Goal: Entertainment & Leisure: Browse casually

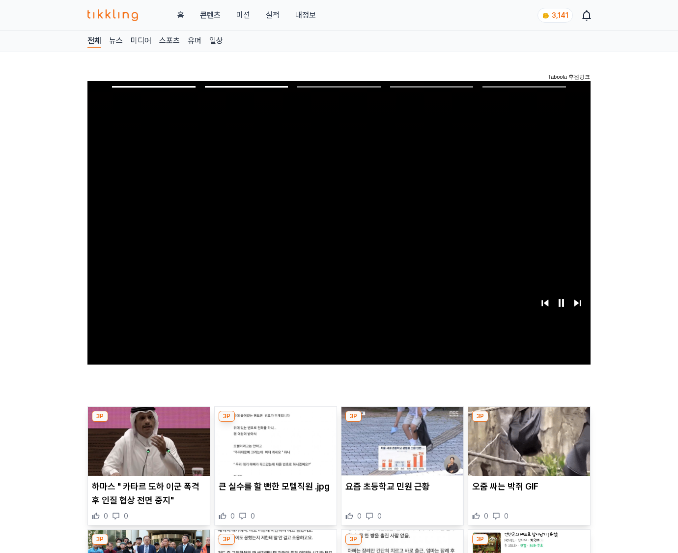
click at [528, 448] on img at bounding box center [530, 441] width 122 height 69
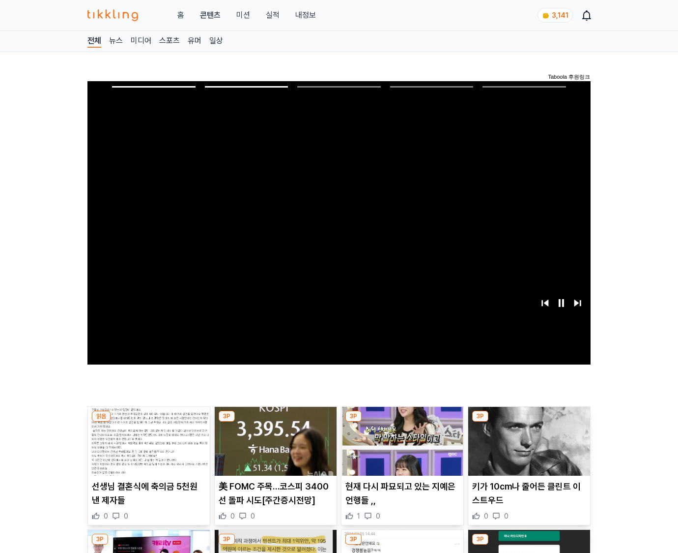
click at [528, 448] on img at bounding box center [530, 441] width 122 height 69
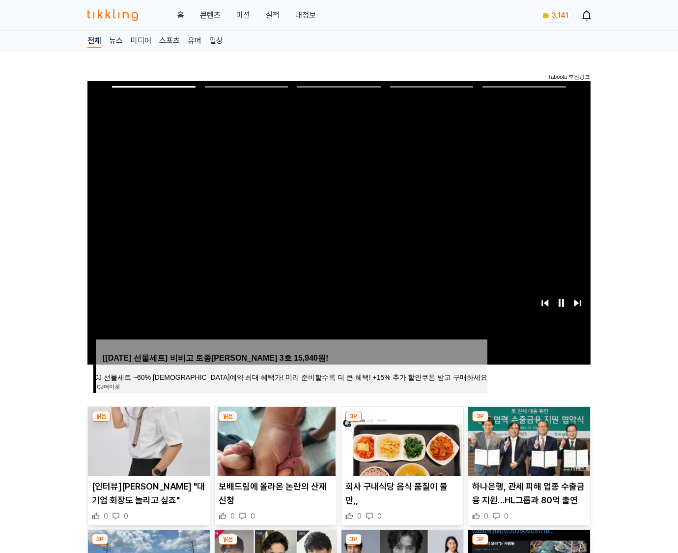
click at [528, 448] on img at bounding box center [530, 441] width 122 height 69
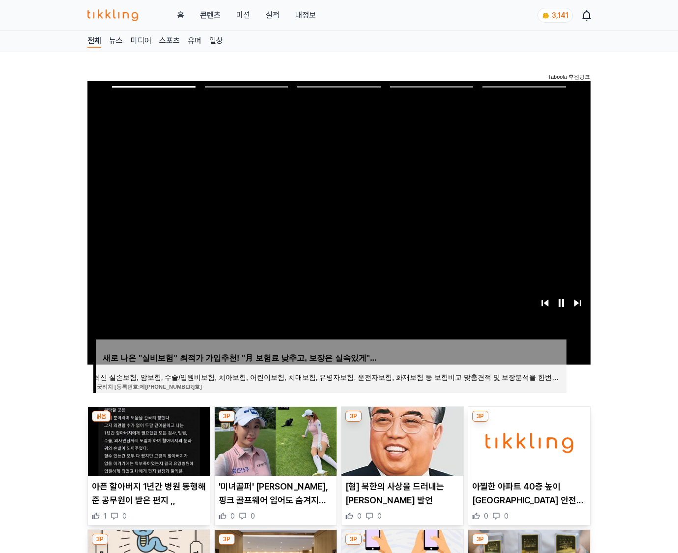
click at [528, 448] on img at bounding box center [530, 441] width 122 height 69
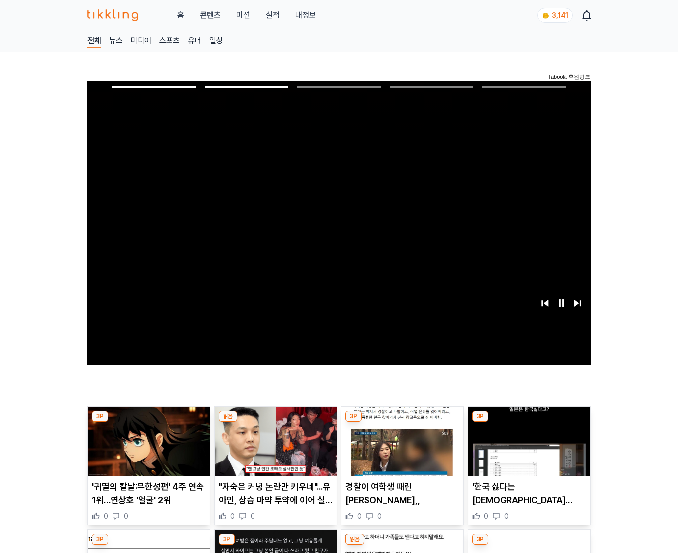
click at [528, 448] on img at bounding box center [530, 441] width 122 height 69
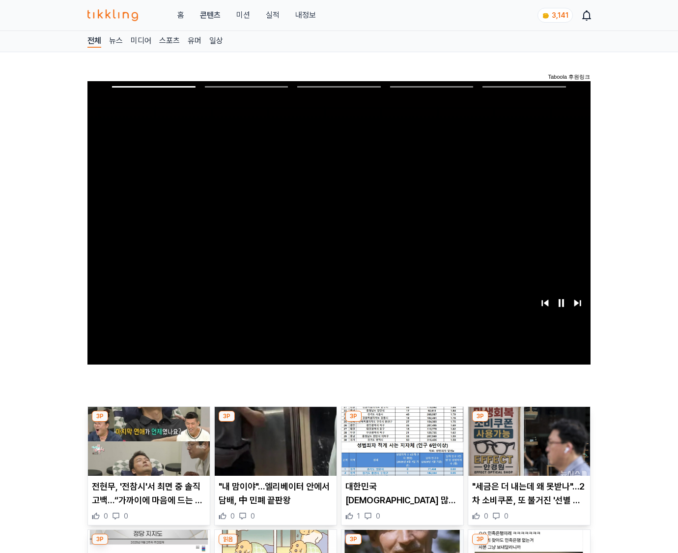
click at [528, 448] on img at bounding box center [530, 441] width 122 height 69
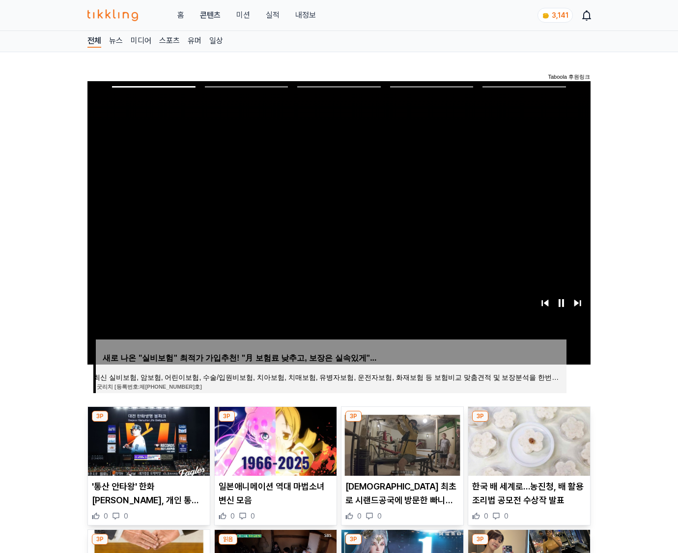
click at [528, 448] on img at bounding box center [530, 441] width 122 height 69
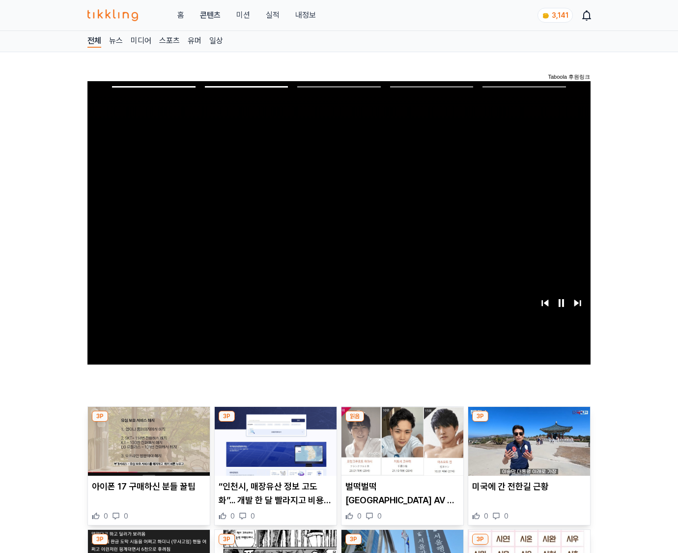
click at [528, 448] on img at bounding box center [530, 441] width 122 height 69
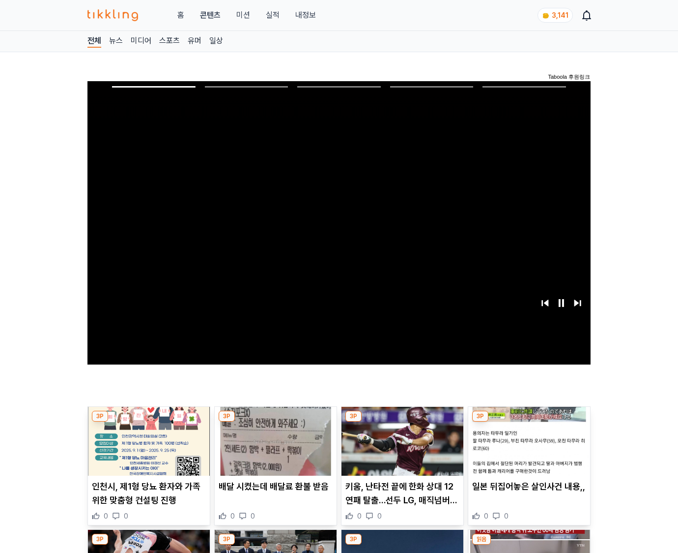
click at [528, 448] on img at bounding box center [530, 441] width 122 height 69
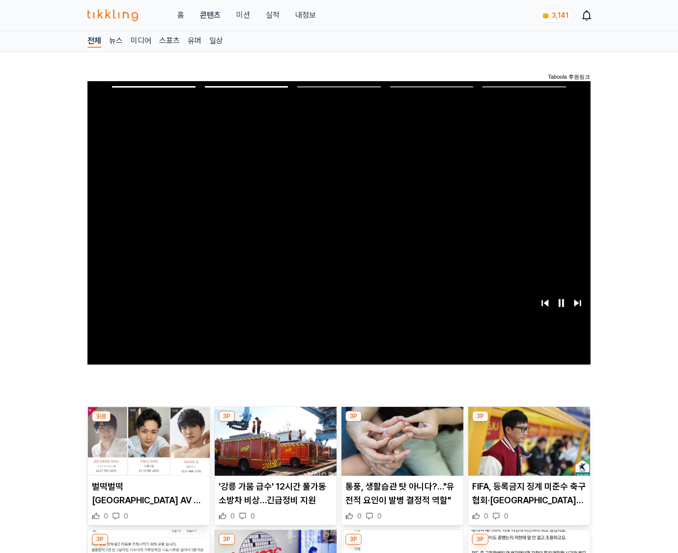
click at [528, 448] on img at bounding box center [530, 441] width 122 height 69
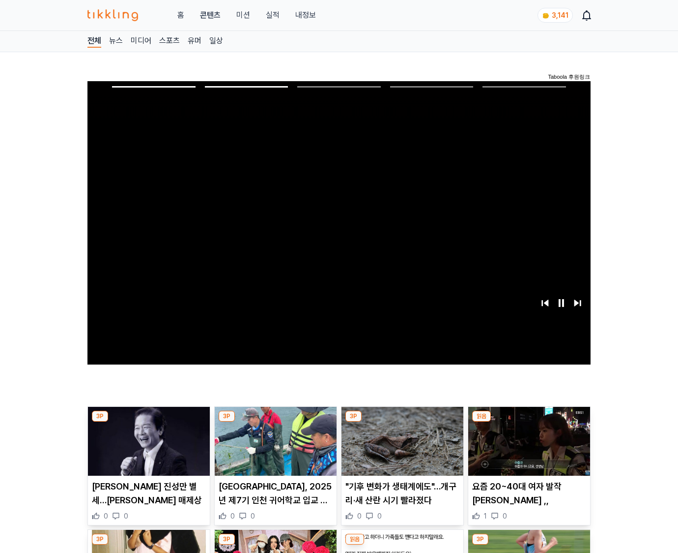
click at [528, 448] on img at bounding box center [530, 441] width 122 height 69
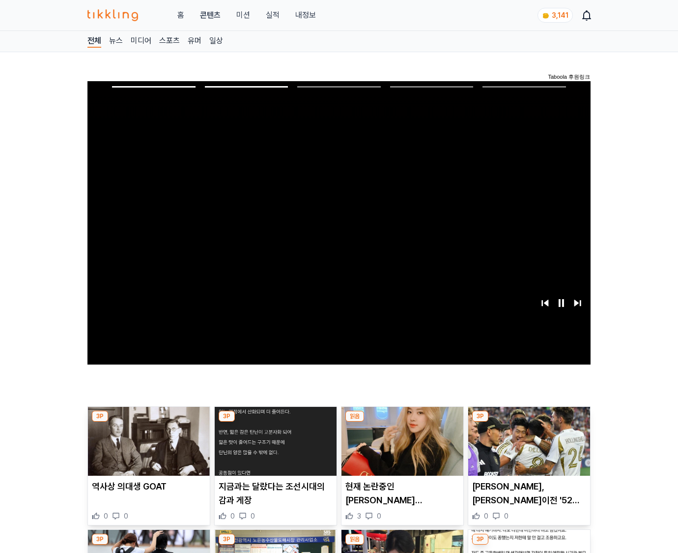
click at [528, 448] on img at bounding box center [530, 441] width 122 height 69
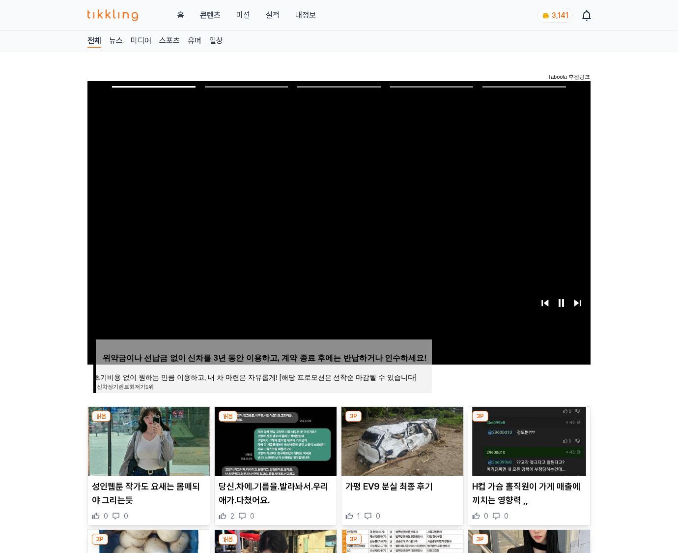
click at [528, 448] on img at bounding box center [530, 441] width 122 height 69
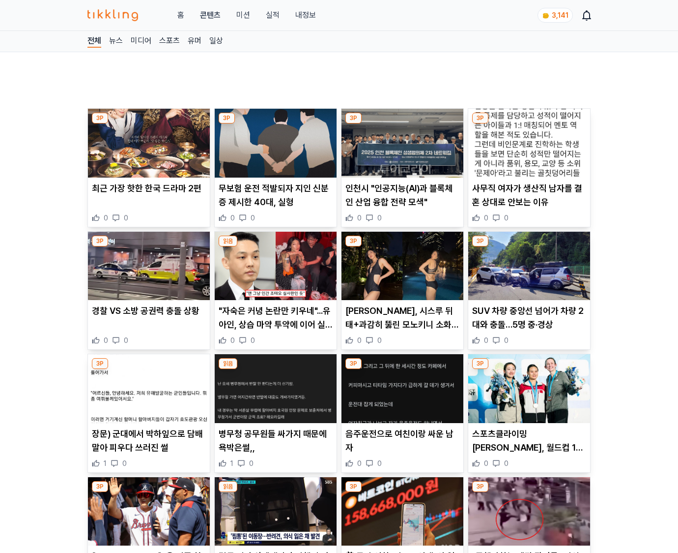
click at [528, 448] on p "스포츠클라이밍 [PERSON_NAME], 월드컵 14차 대회에서 스피드 은메달" at bounding box center [529, 441] width 114 height 28
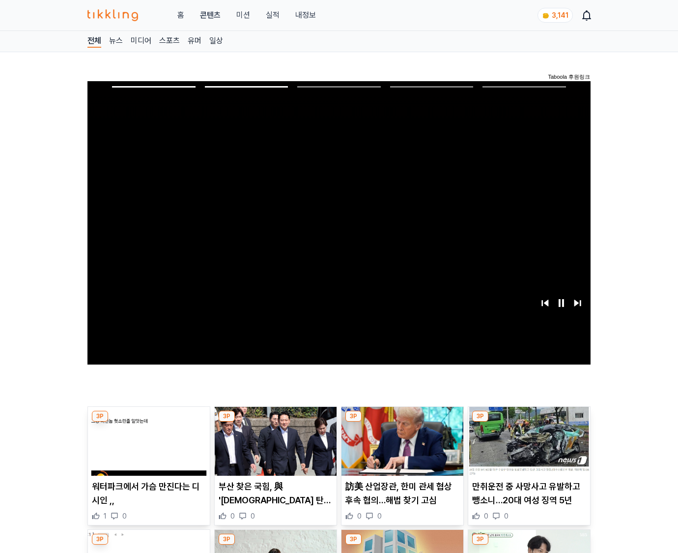
click at [528, 448] on img at bounding box center [530, 441] width 122 height 69
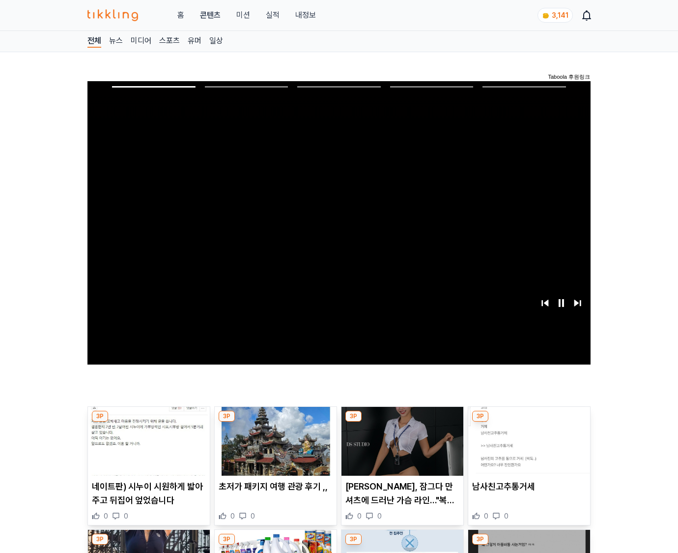
click at [528, 448] on img at bounding box center [530, 441] width 122 height 69
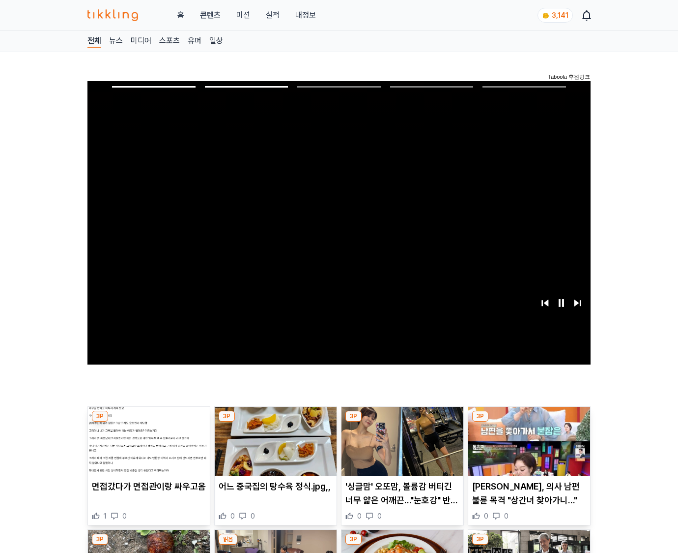
click at [528, 448] on img at bounding box center [530, 441] width 122 height 69
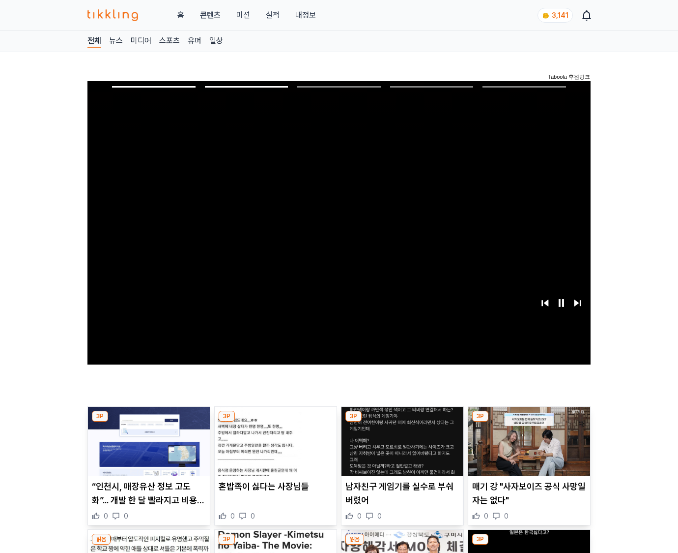
click at [528, 448] on img at bounding box center [530, 441] width 122 height 69
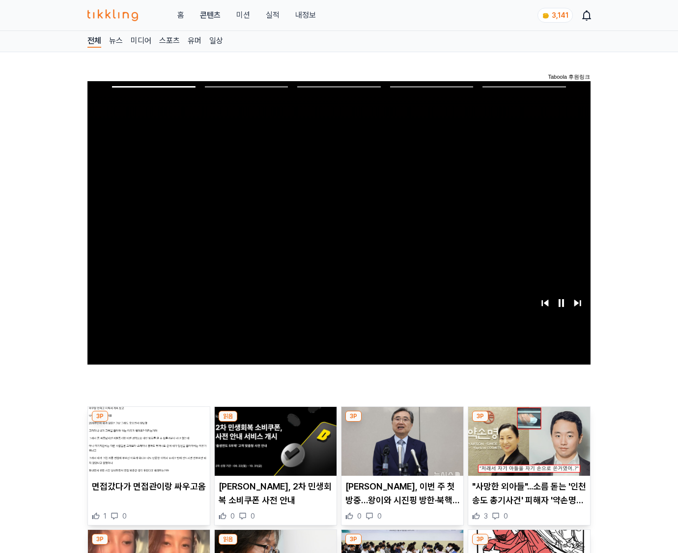
click at [528, 448] on img at bounding box center [530, 441] width 122 height 69
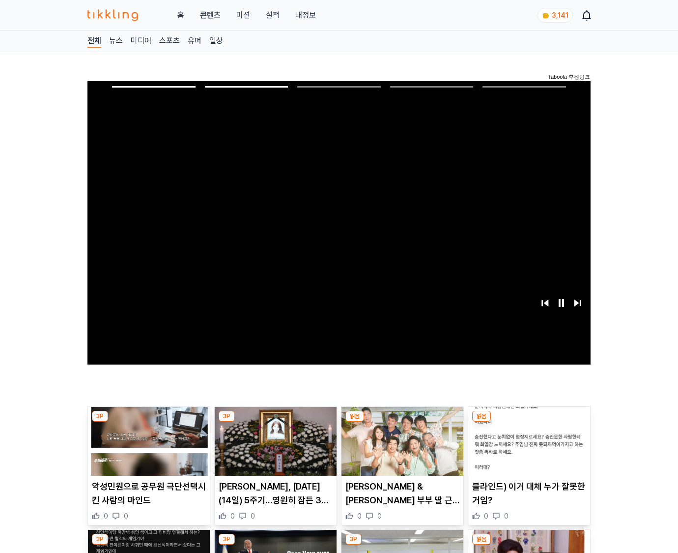
click at [528, 448] on img at bounding box center [530, 441] width 122 height 69
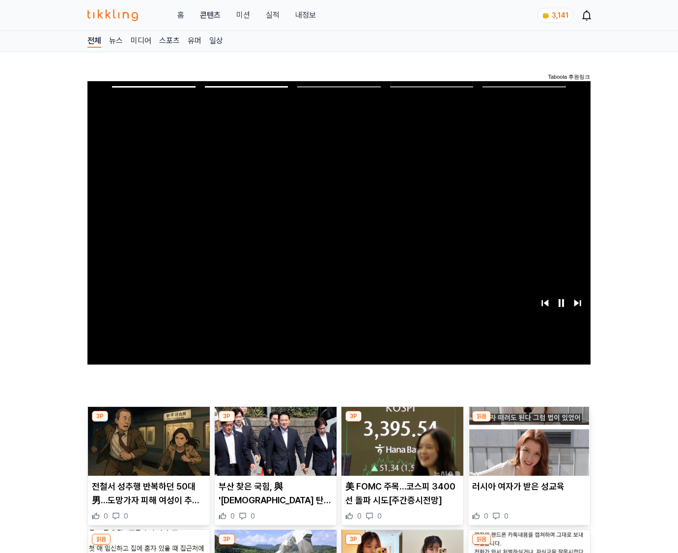
click at [528, 448] on img at bounding box center [530, 441] width 122 height 69
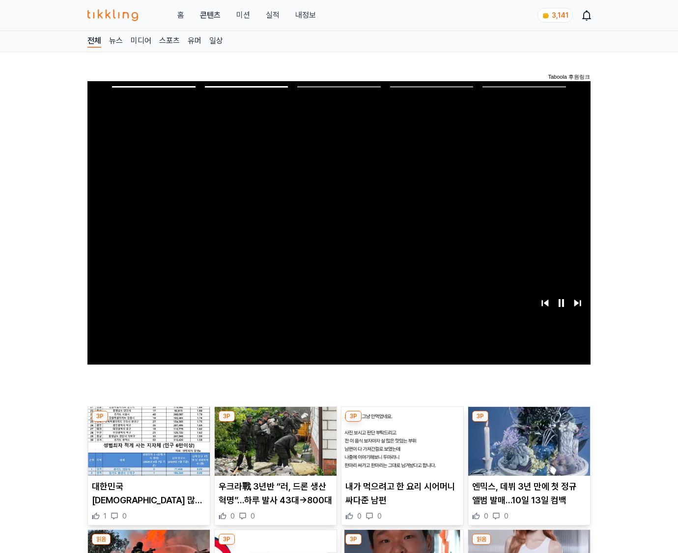
click at [528, 448] on img at bounding box center [530, 441] width 122 height 69
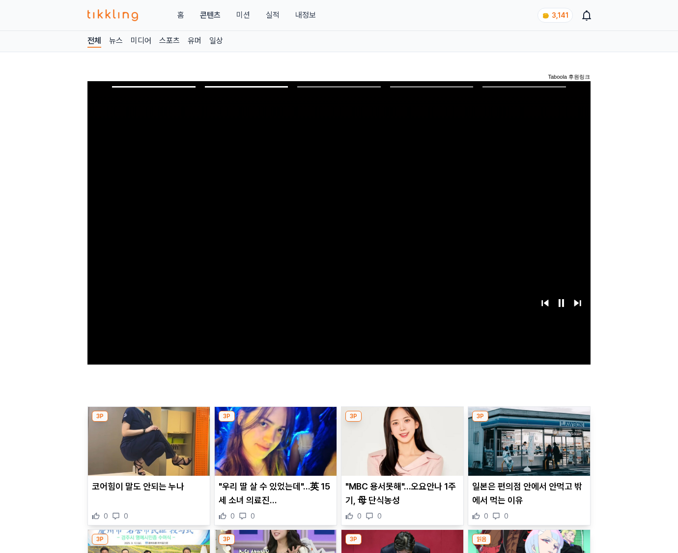
click at [528, 448] on img at bounding box center [530, 441] width 122 height 69
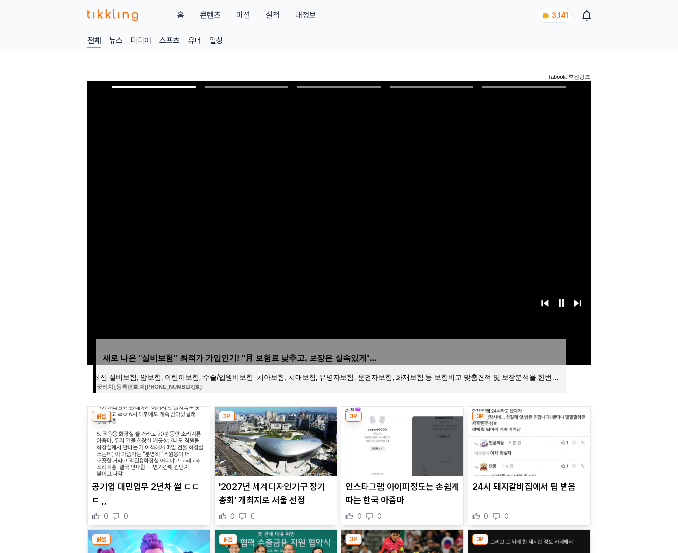
click at [528, 448] on img at bounding box center [530, 441] width 122 height 69
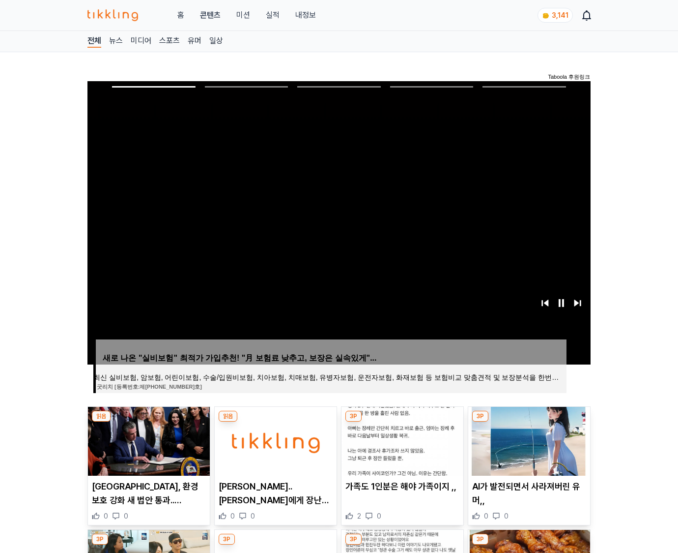
click at [528, 448] on img at bounding box center [530, 441] width 122 height 69
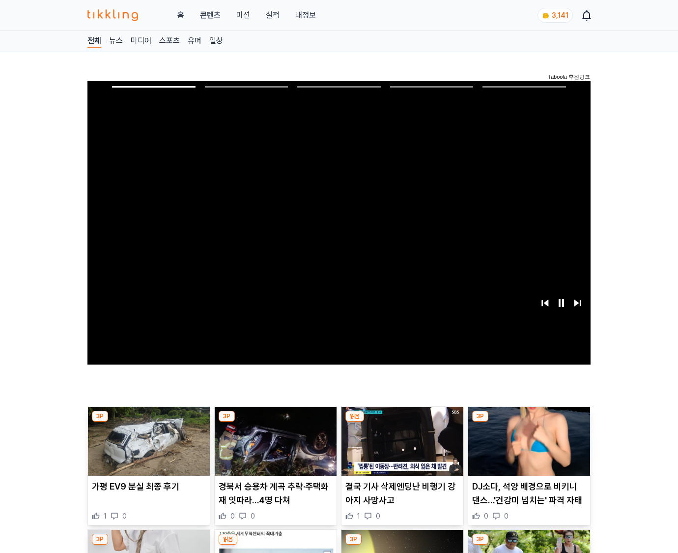
click at [528, 448] on img at bounding box center [530, 441] width 122 height 69
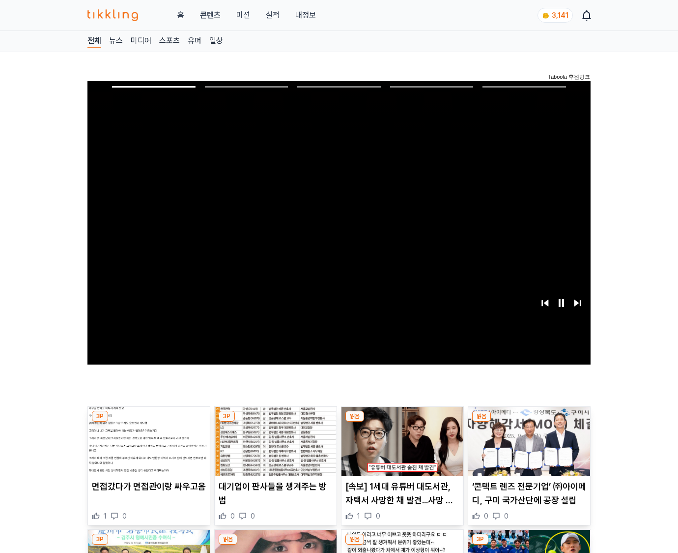
click at [528, 448] on img at bounding box center [530, 441] width 122 height 69
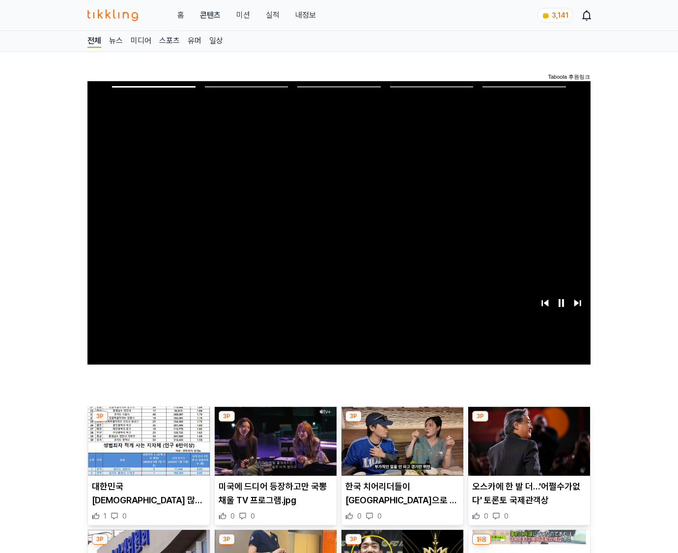
click at [528, 448] on img at bounding box center [530, 441] width 122 height 69
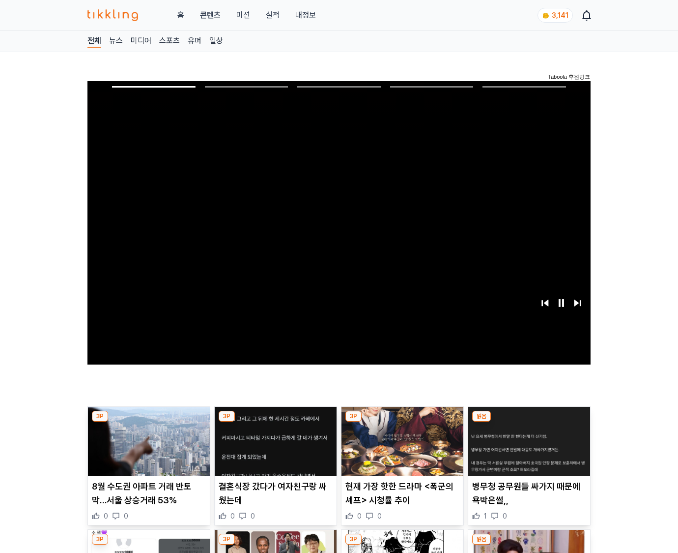
click at [528, 448] on img at bounding box center [530, 441] width 122 height 69
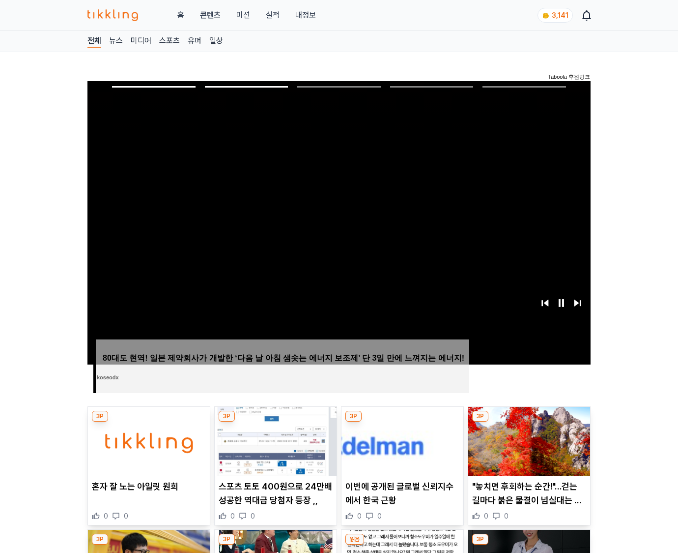
click at [528, 448] on img at bounding box center [530, 441] width 122 height 69
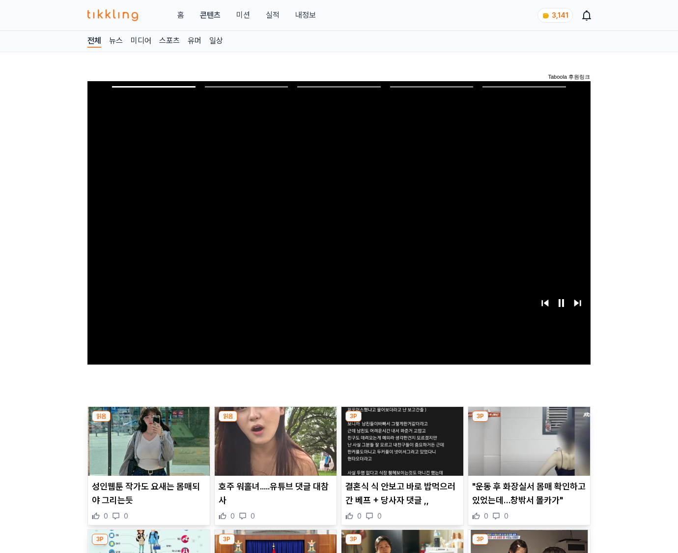
click at [528, 448] on img at bounding box center [530, 441] width 122 height 69
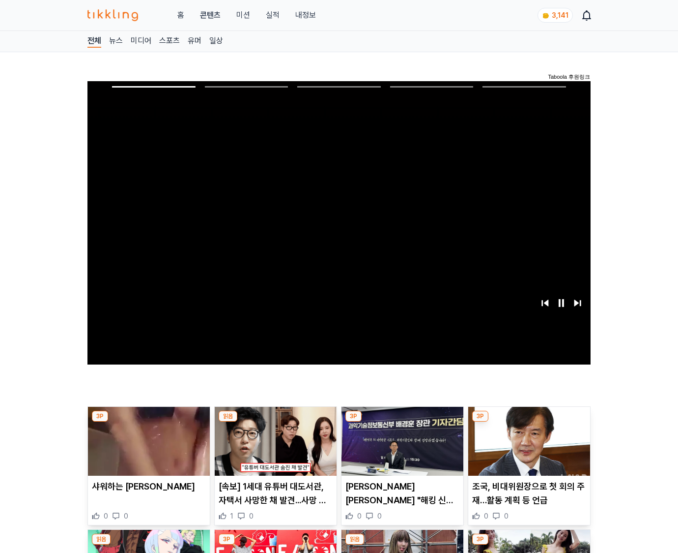
click at [528, 448] on img at bounding box center [530, 441] width 122 height 69
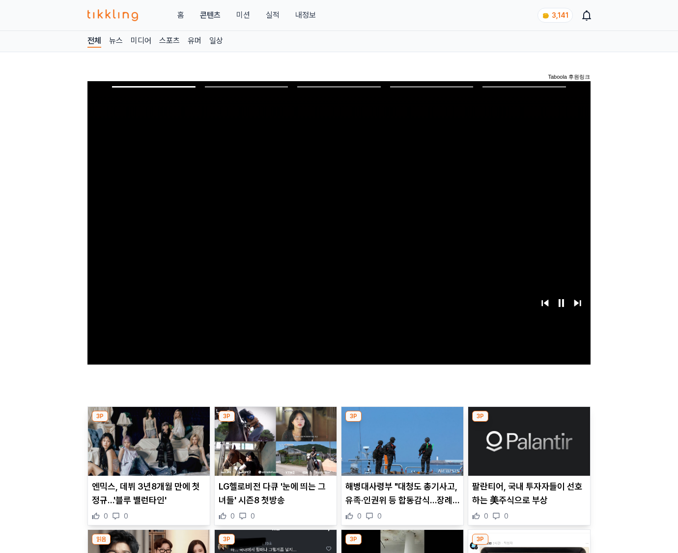
click at [528, 448] on img at bounding box center [530, 441] width 122 height 69
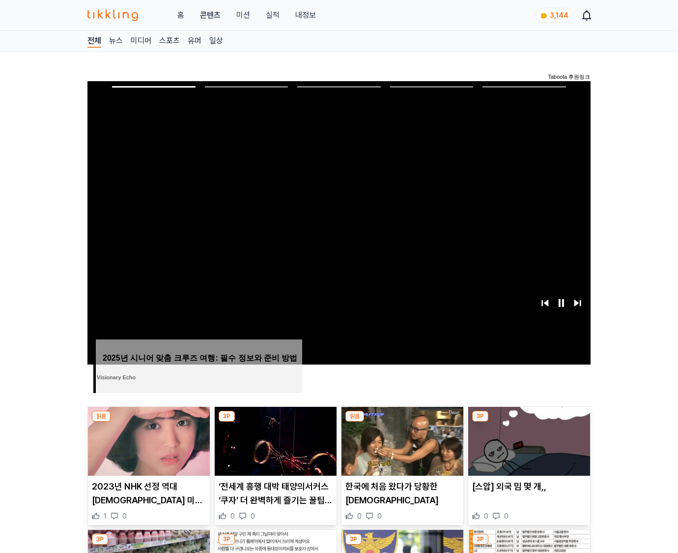
click at [528, 448] on img at bounding box center [530, 441] width 122 height 69
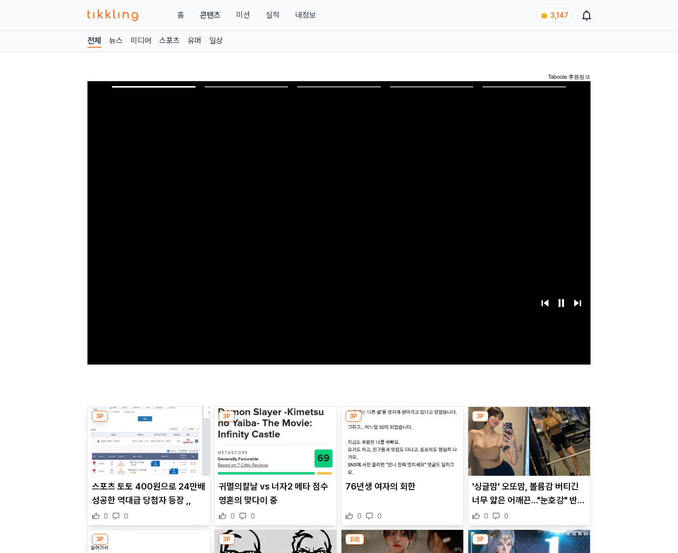
click at [528, 448] on img at bounding box center [530, 441] width 122 height 69
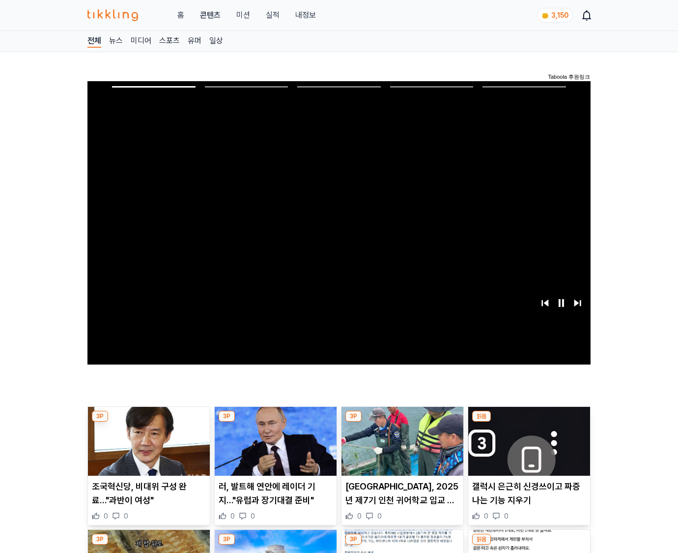
click at [528, 448] on img at bounding box center [530, 441] width 122 height 69
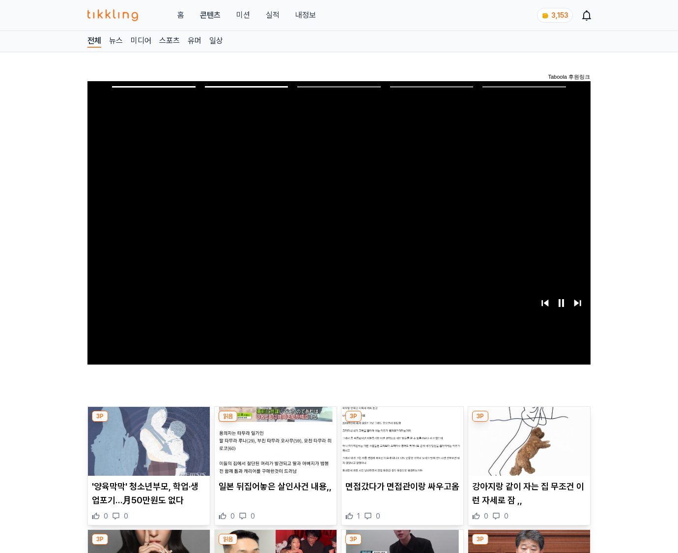
click at [528, 448] on img at bounding box center [530, 441] width 122 height 69
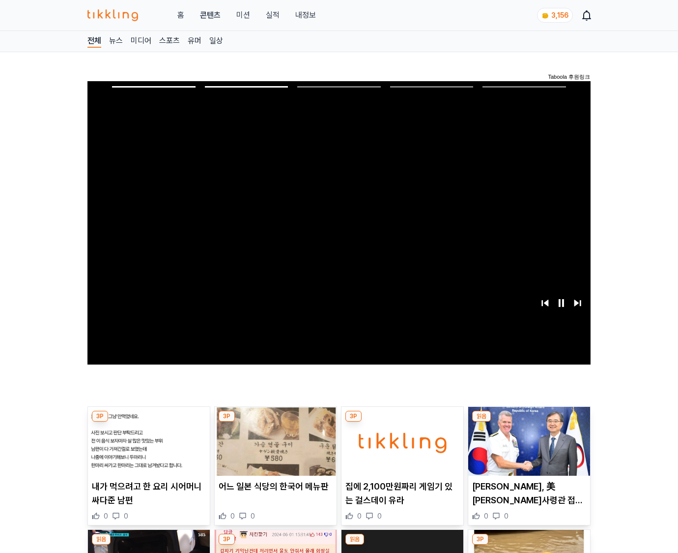
click at [528, 448] on img at bounding box center [530, 441] width 122 height 69
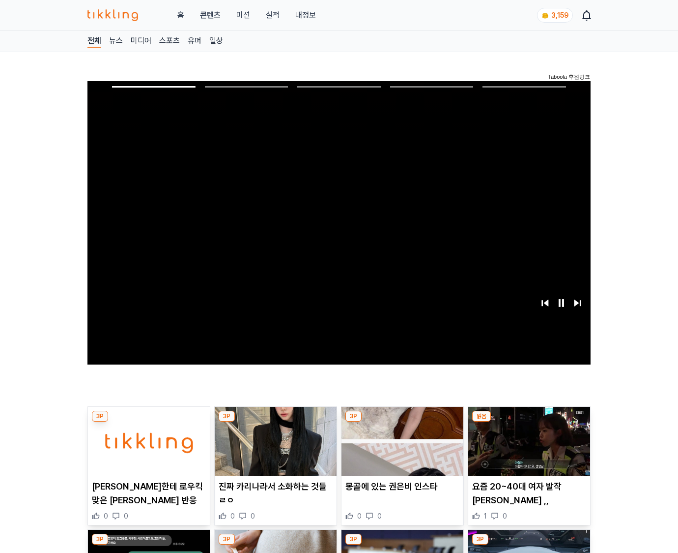
click at [528, 448] on img at bounding box center [530, 441] width 122 height 69
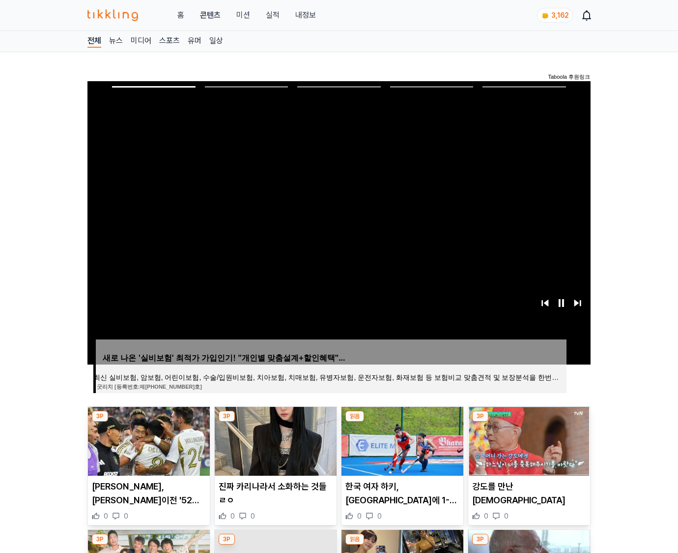
click at [528, 448] on img at bounding box center [530, 441] width 122 height 69
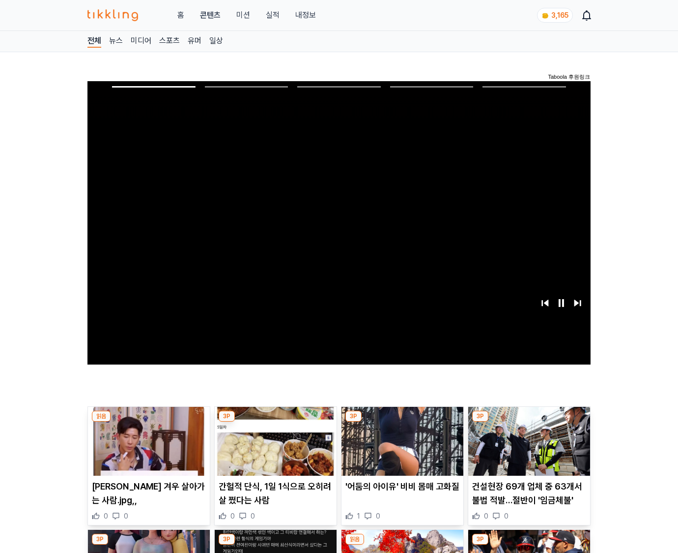
click at [528, 448] on img at bounding box center [530, 441] width 122 height 69
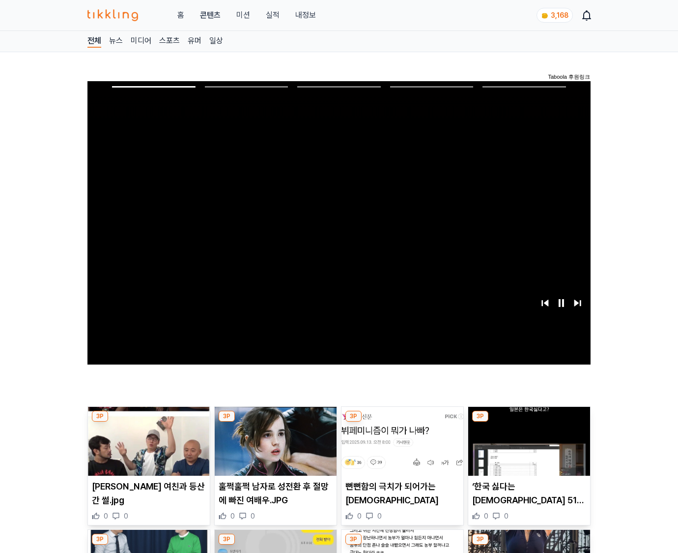
click at [528, 448] on img at bounding box center [530, 441] width 122 height 69
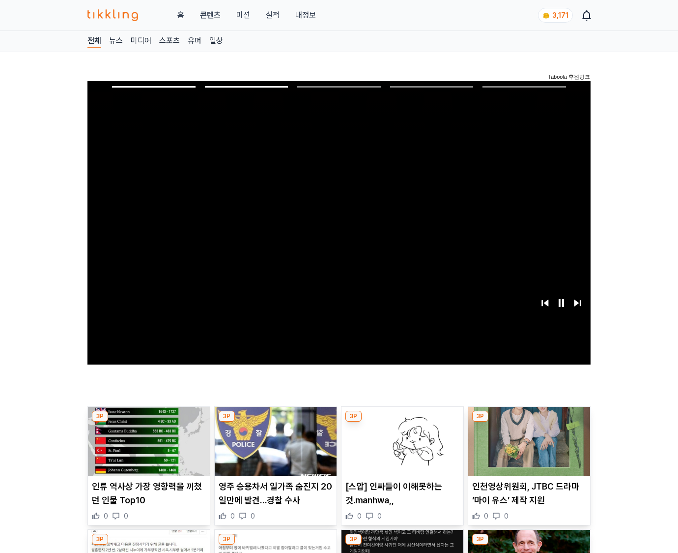
click at [528, 448] on img at bounding box center [530, 441] width 122 height 69
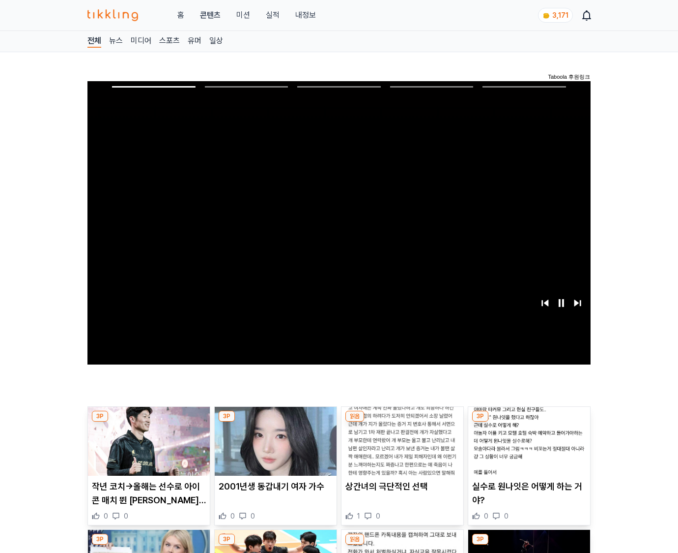
click at [528, 448] on img at bounding box center [530, 441] width 122 height 69
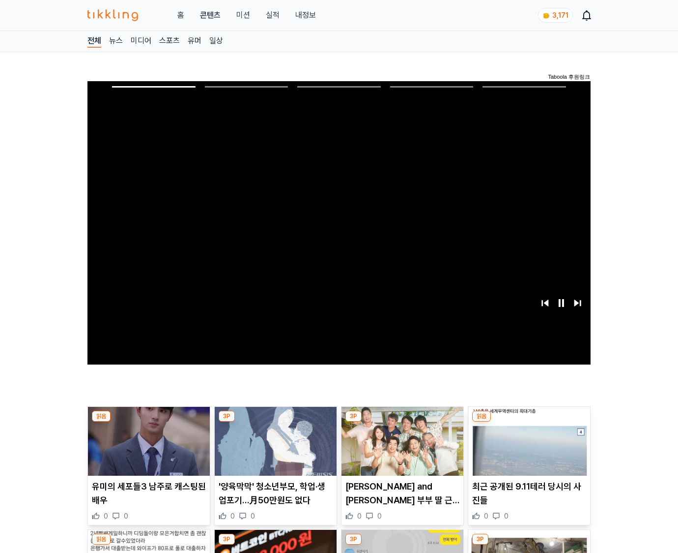
click at [528, 448] on img at bounding box center [530, 441] width 122 height 69
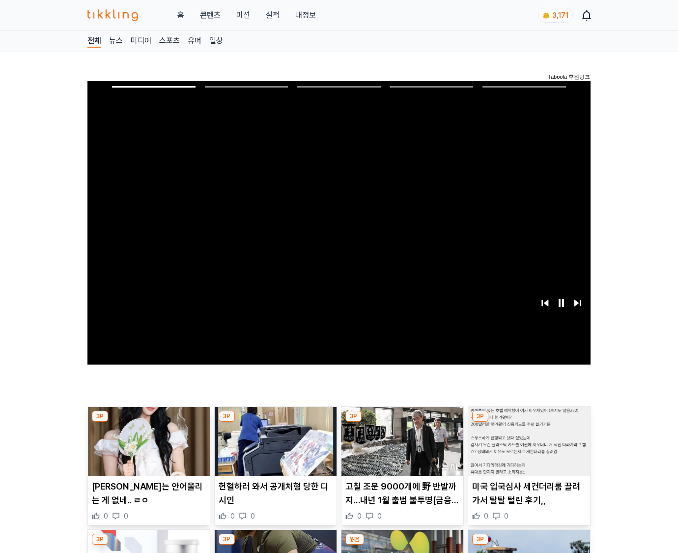
click at [528, 448] on img at bounding box center [530, 441] width 122 height 69
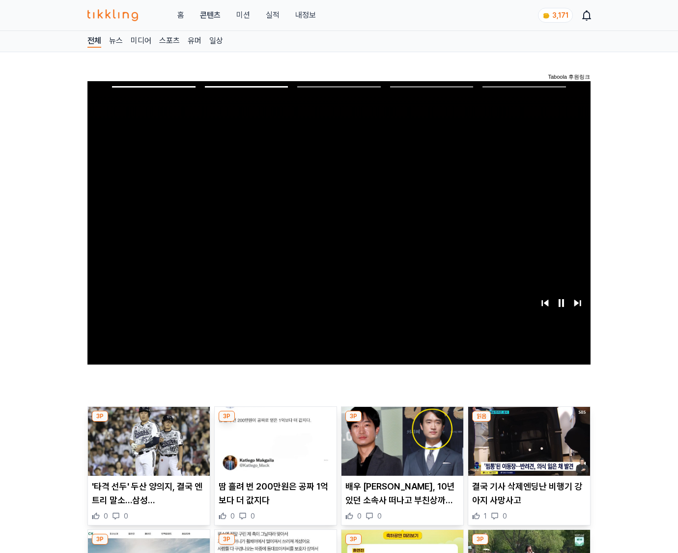
click at [528, 448] on img at bounding box center [530, 441] width 122 height 69
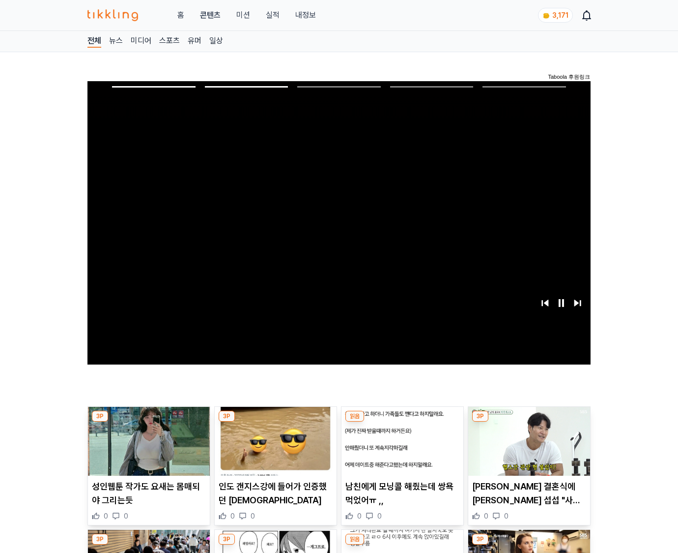
click at [528, 448] on img at bounding box center [530, 441] width 122 height 69
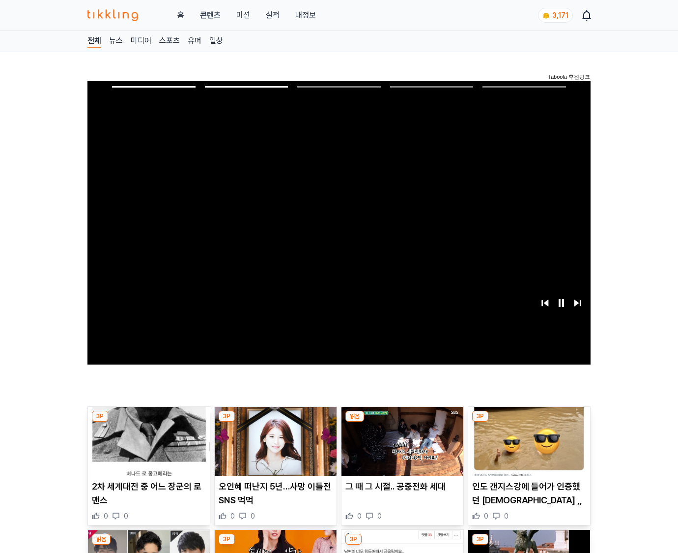
click at [528, 448] on img at bounding box center [530, 441] width 122 height 69
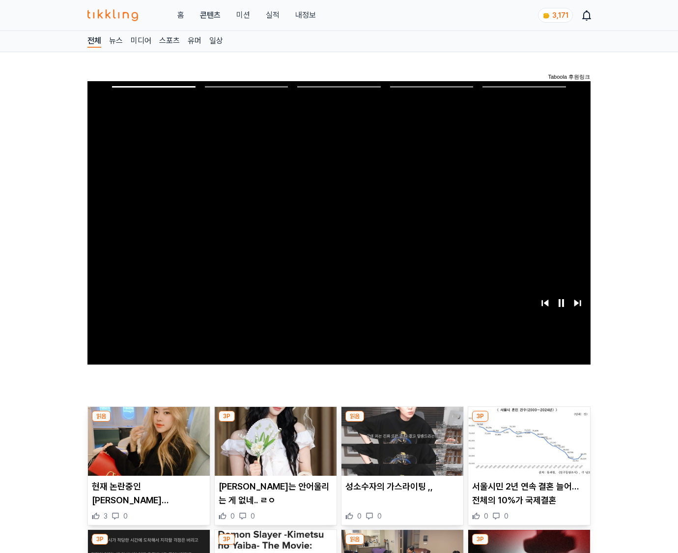
click at [528, 448] on img at bounding box center [530, 441] width 122 height 69
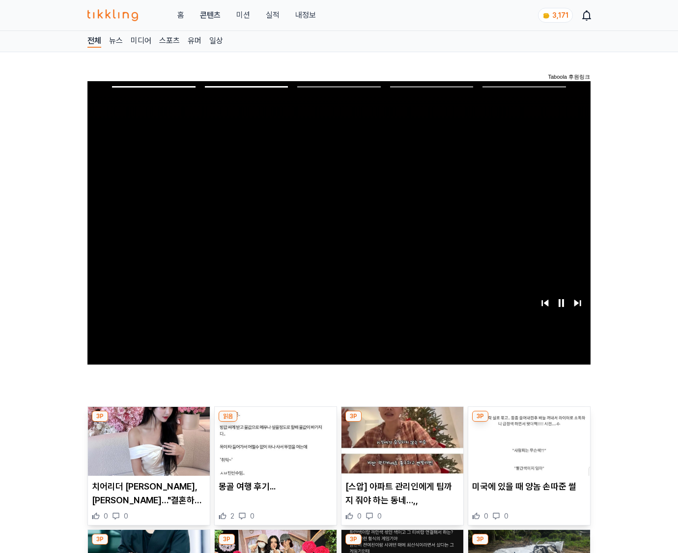
click at [528, 448] on img at bounding box center [530, 441] width 122 height 69
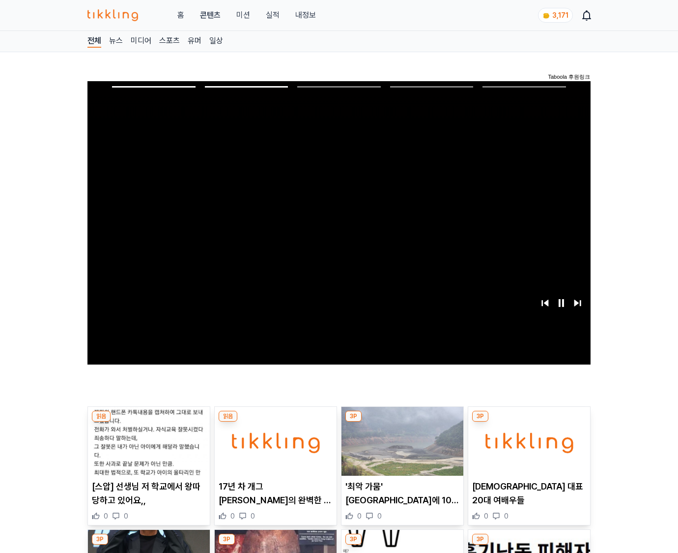
click at [528, 448] on img at bounding box center [530, 441] width 122 height 69
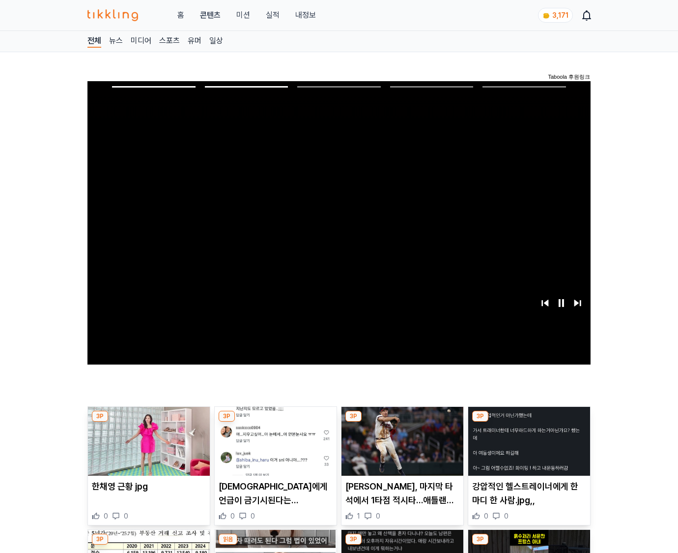
click at [528, 448] on img at bounding box center [530, 441] width 122 height 69
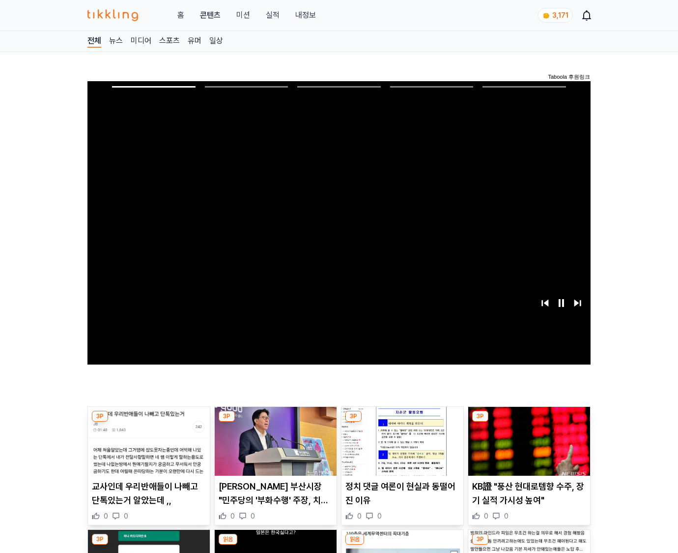
click at [528, 448] on img at bounding box center [530, 441] width 122 height 69
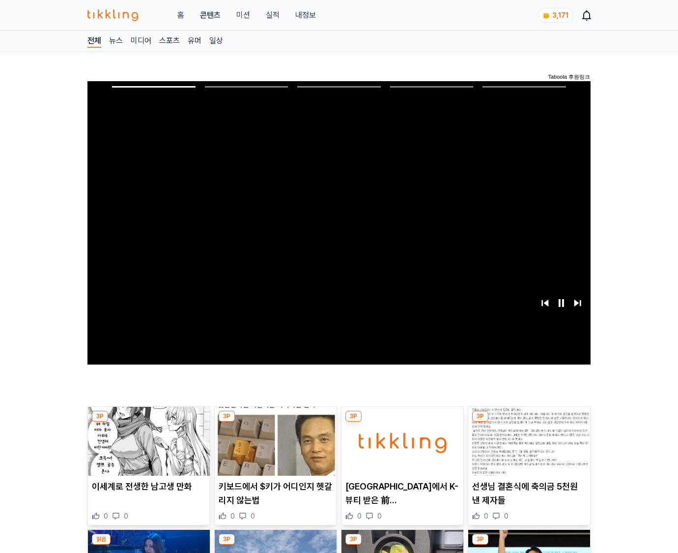
click at [528, 448] on img at bounding box center [530, 441] width 122 height 69
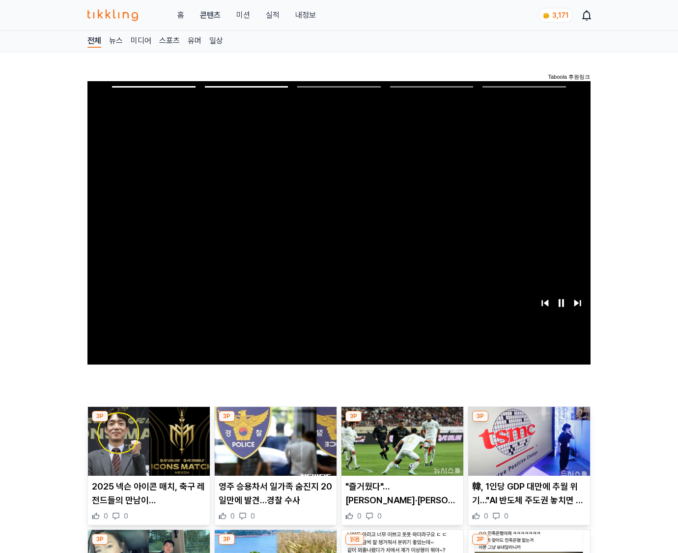
click at [528, 448] on img at bounding box center [530, 441] width 122 height 69
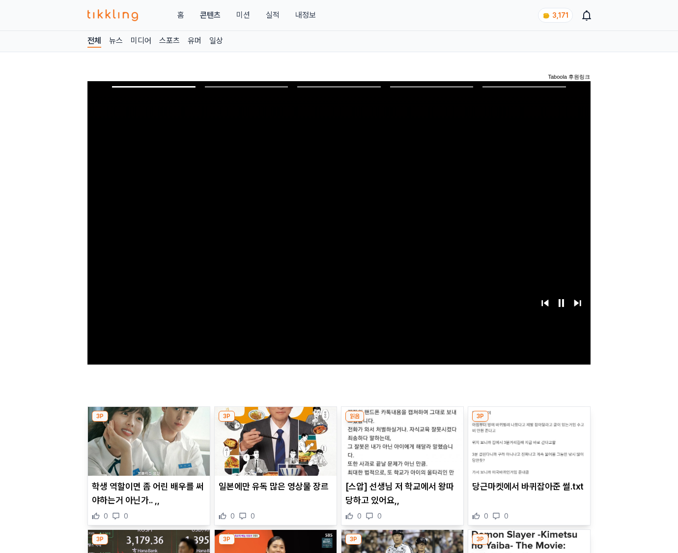
click at [528, 448] on img at bounding box center [530, 441] width 122 height 69
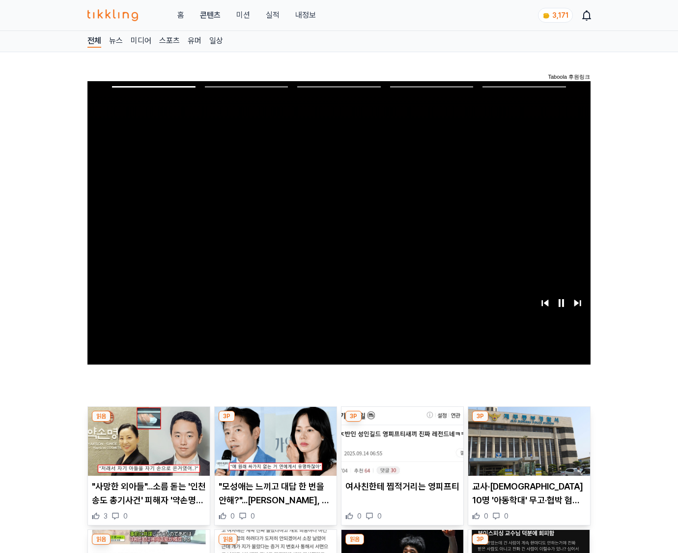
click at [528, 448] on img at bounding box center [530, 441] width 122 height 69
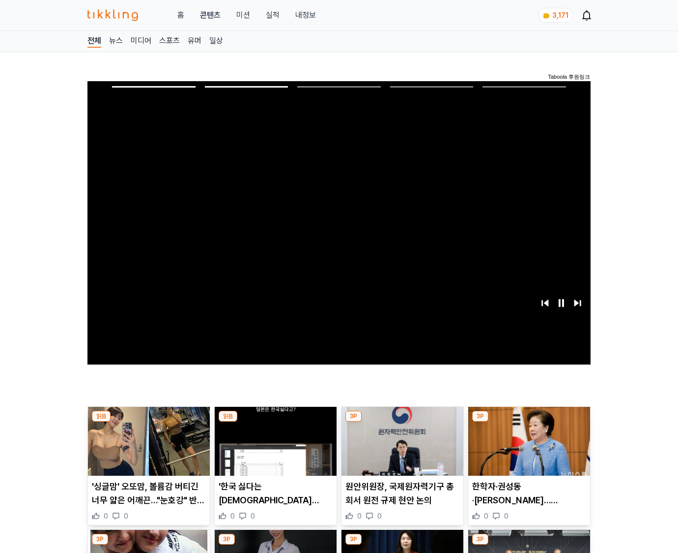
click at [528, 448] on img at bounding box center [530, 441] width 122 height 69
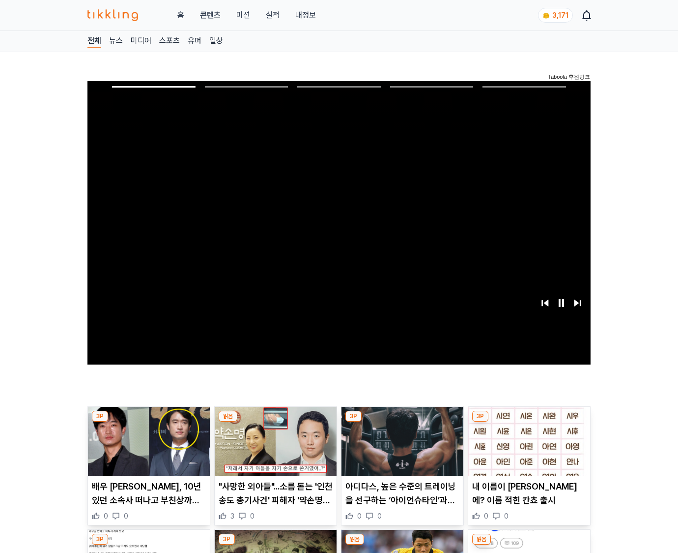
click at [528, 448] on img at bounding box center [530, 441] width 122 height 69
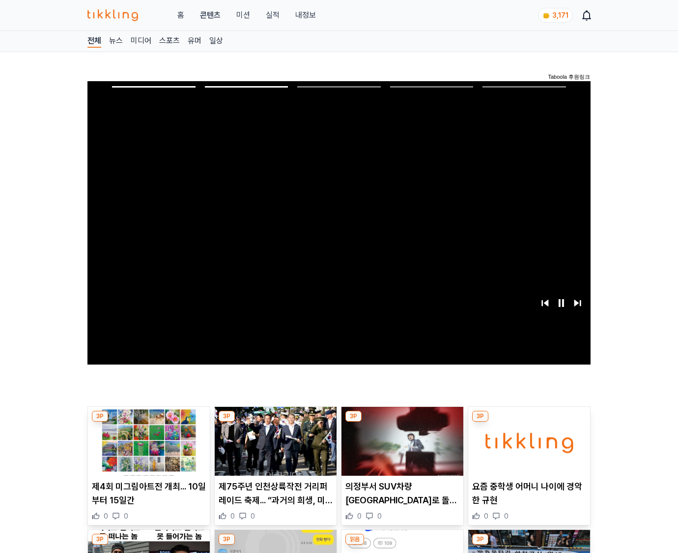
click at [528, 448] on img at bounding box center [530, 441] width 122 height 69
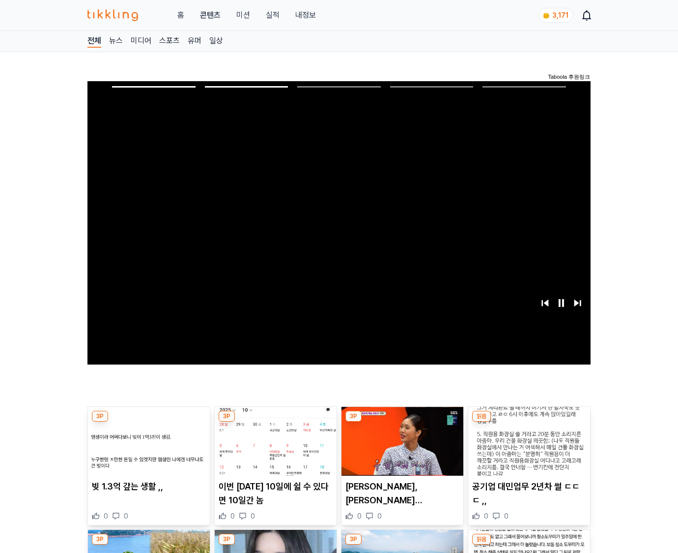
click at [528, 448] on img at bounding box center [530, 441] width 122 height 69
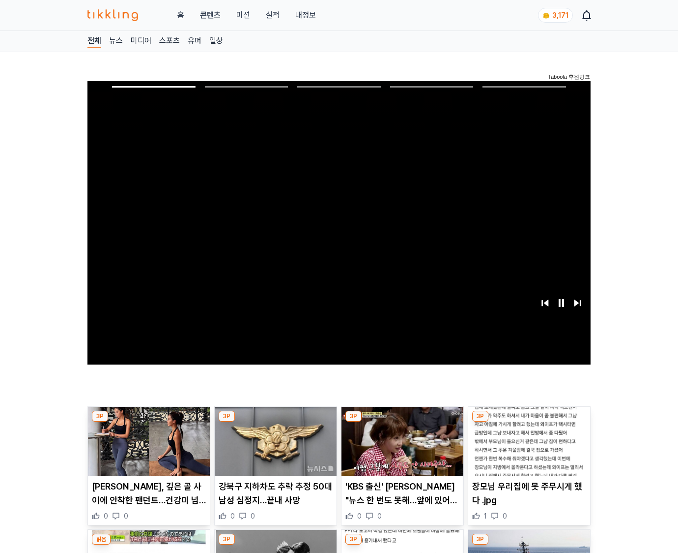
click at [528, 448] on img at bounding box center [530, 441] width 122 height 69
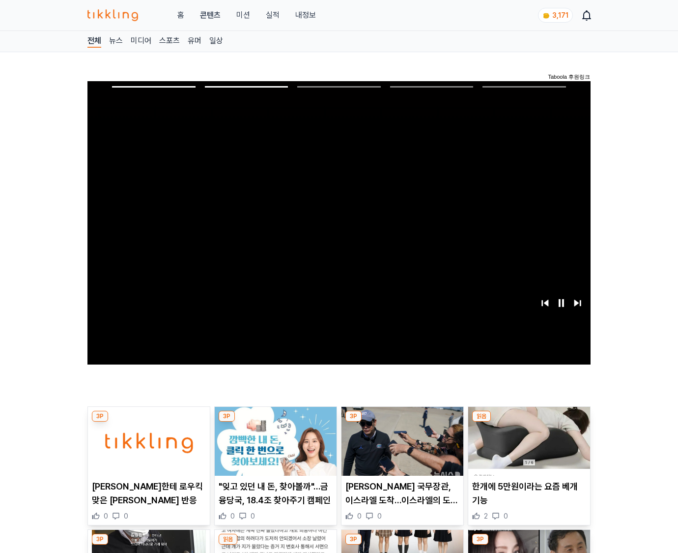
click at [528, 448] on img at bounding box center [530, 441] width 122 height 69
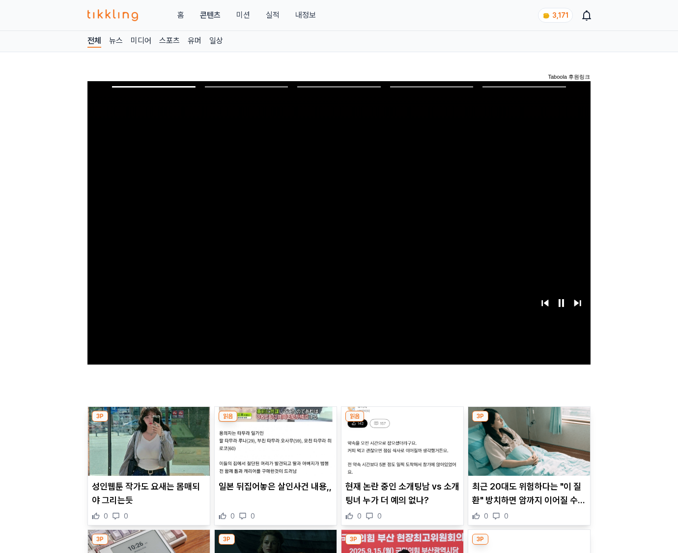
click at [528, 448] on img at bounding box center [530, 441] width 122 height 69
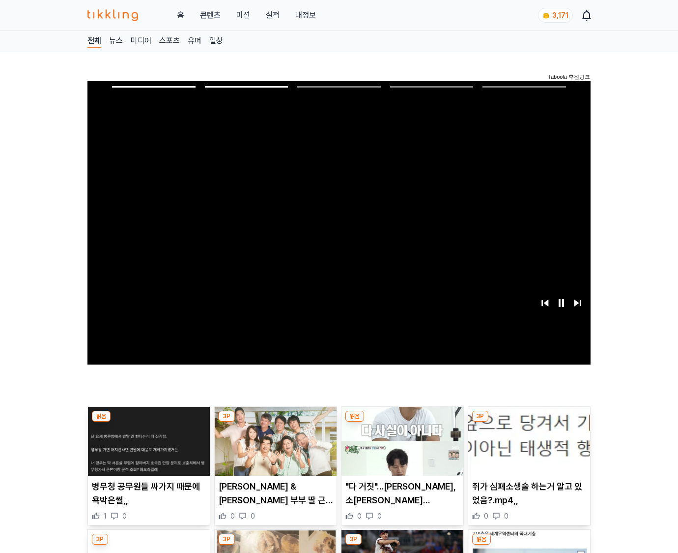
click at [528, 448] on img at bounding box center [530, 441] width 122 height 69
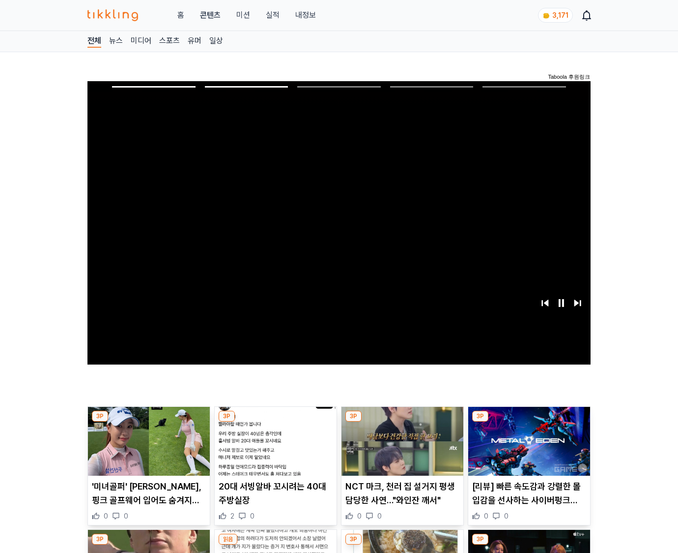
click at [528, 448] on img at bounding box center [530, 441] width 122 height 69
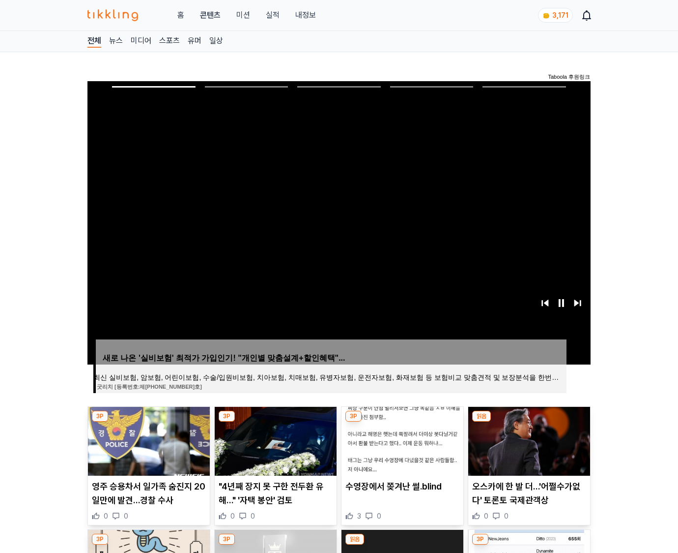
click at [528, 448] on img at bounding box center [530, 441] width 122 height 69
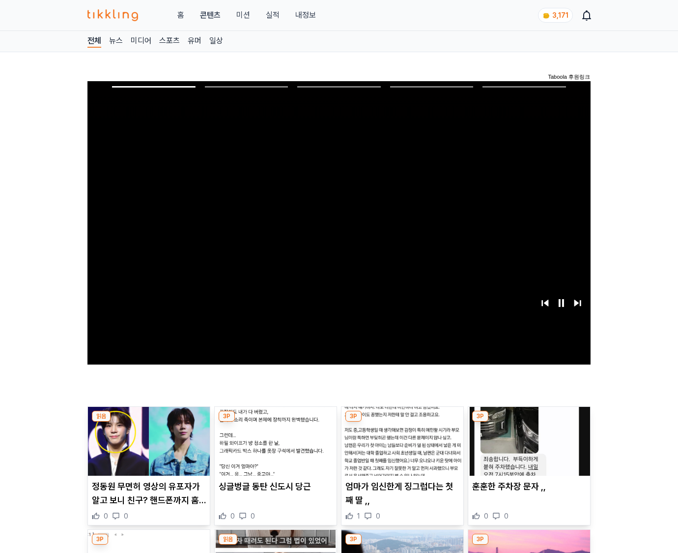
click at [528, 448] on img at bounding box center [530, 441] width 122 height 69
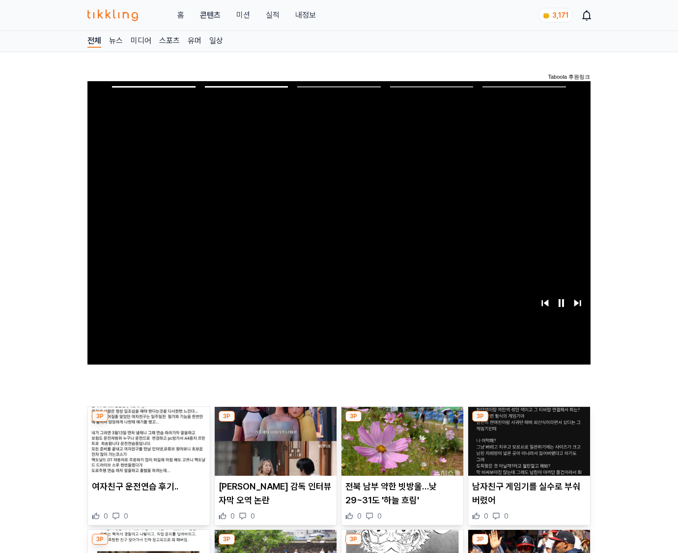
click at [528, 448] on img at bounding box center [530, 441] width 122 height 69
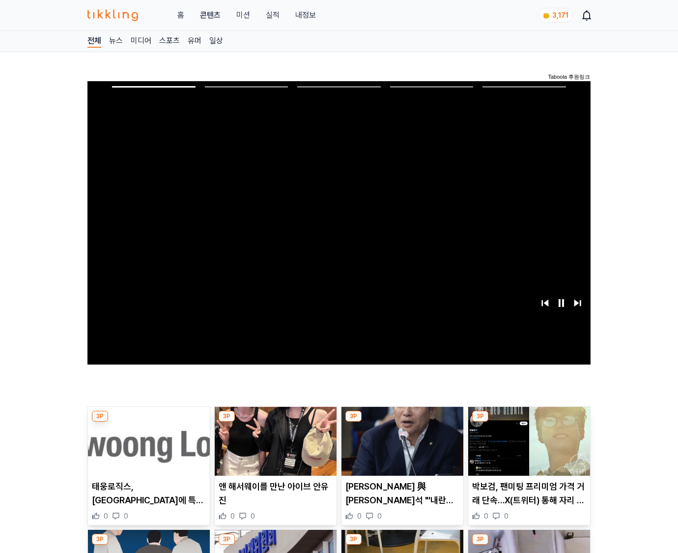
click at [528, 448] on img at bounding box center [530, 441] width 122 height 69
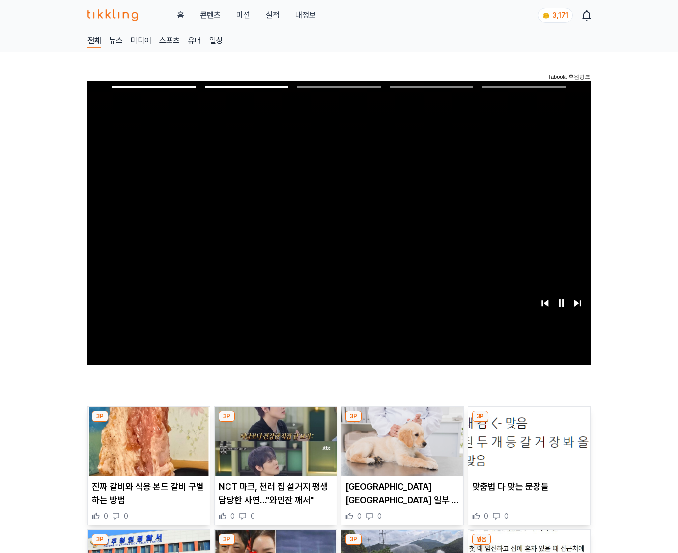
click at [528, 448] on img at bounding box center [530, 441] width 122 height 69
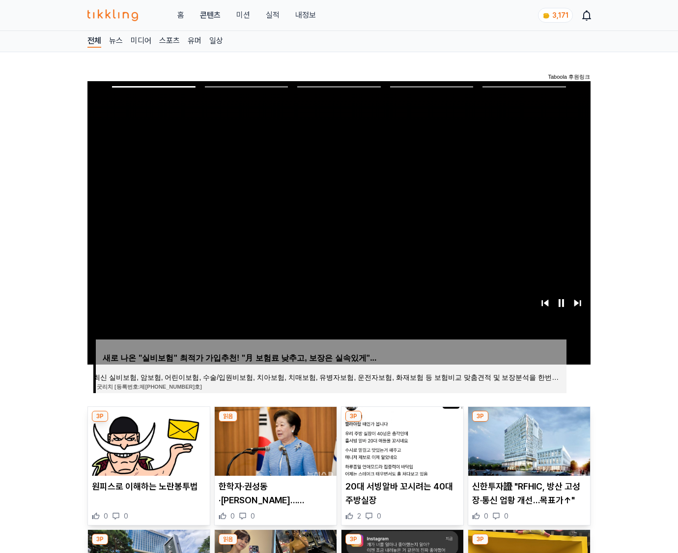
click at [528, 448] on img at bounding box center [530, 441] width 122 height 69
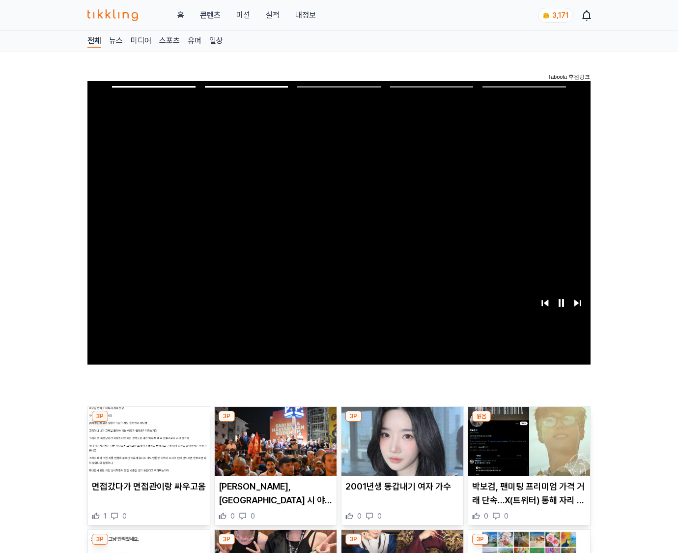
click at [528, 448] on img at bounding box center [530, 441] width 122 height 69
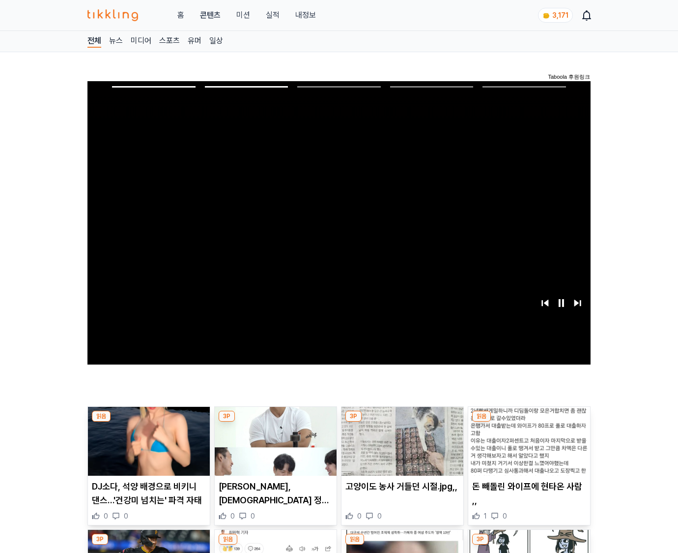
click at [528, 448] on img at bounding box center [530, 441] width 122 height 69
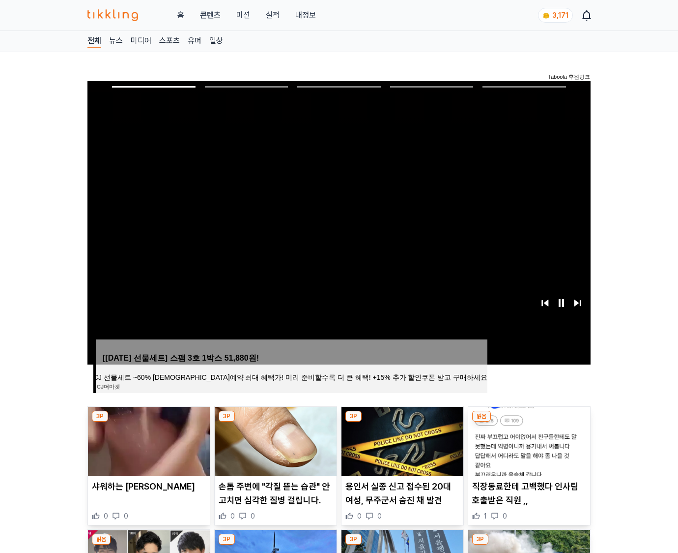
click at [528, 448] on img at bounding box center [530, 441] width 122 height 69
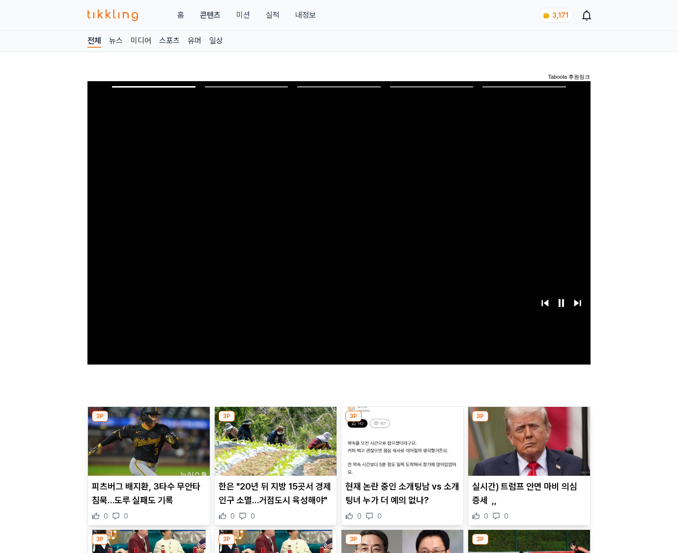
click at [528, 448] on img at bounding box center [530, 441] width 122 height 69
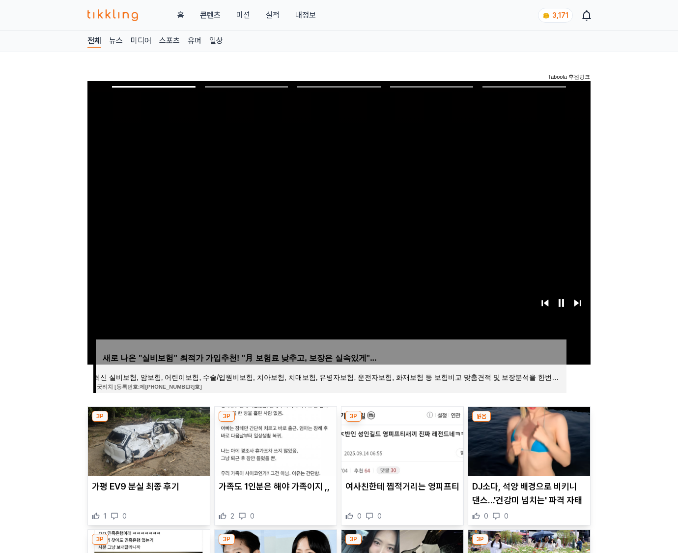
click at [528, 448] on img at bounding box center [530, 441] width 122 height 69
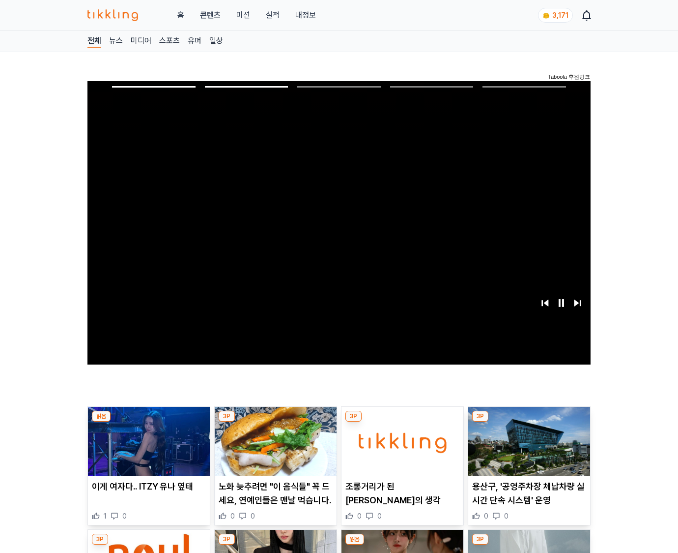
click at [528, 448] on img at bounding box center [530, 441] width 122 height 69
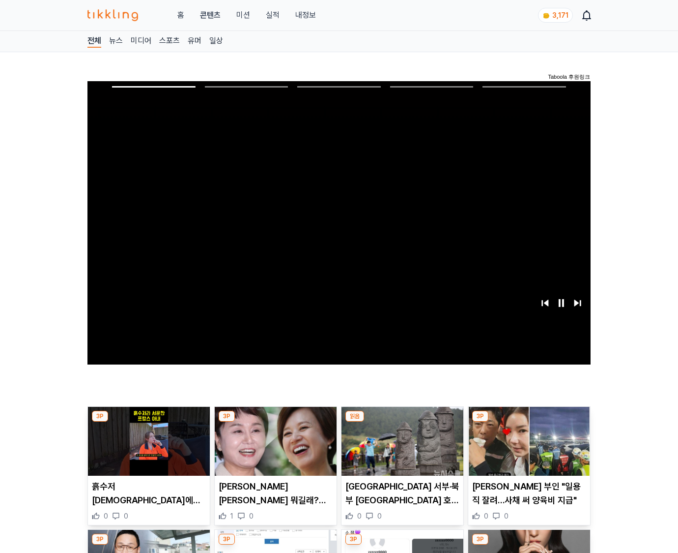
click at [528, 448] on img at bounding box center [530, 441] width 122 height 69
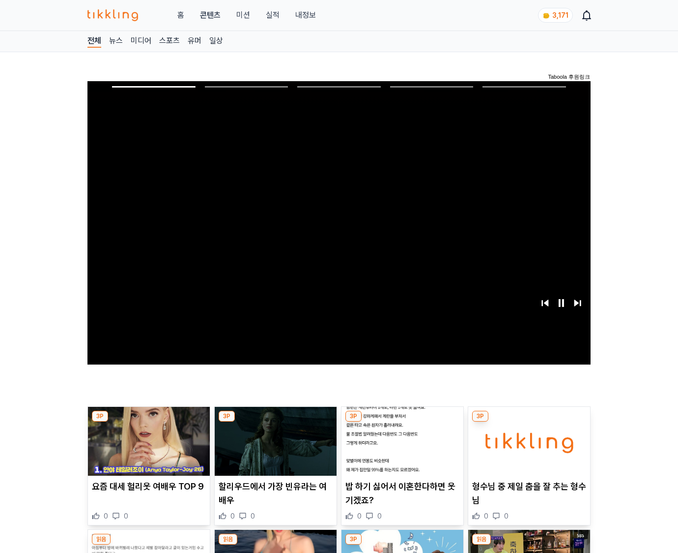
click at [528, 448] on img at bounding box center [530, 441] width 122 height 69
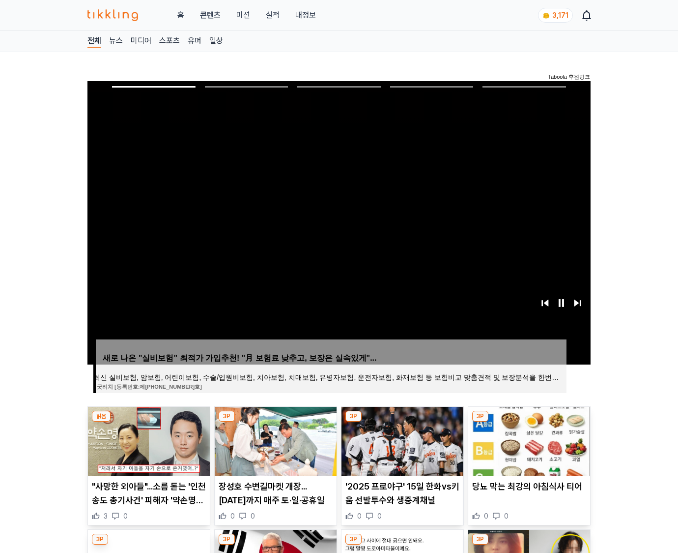
click at [528, 448] on img at bounding box center [530, 441] width 122 height 69
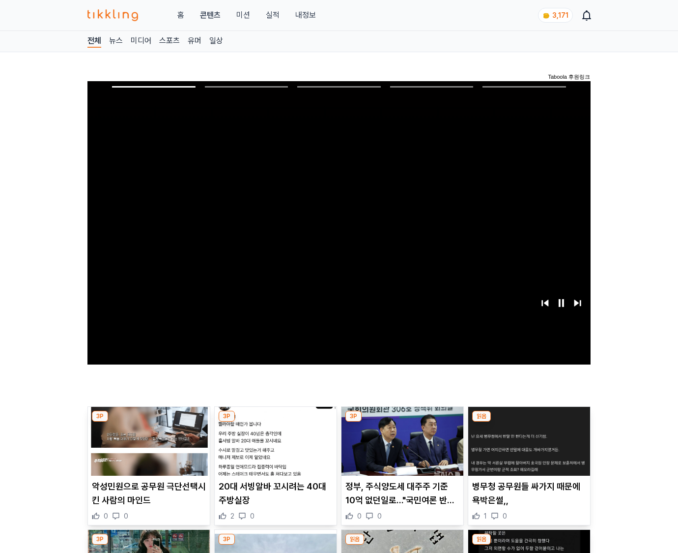
click at [528, 448] on img at bounding box center [530, 441] width 122 height 69
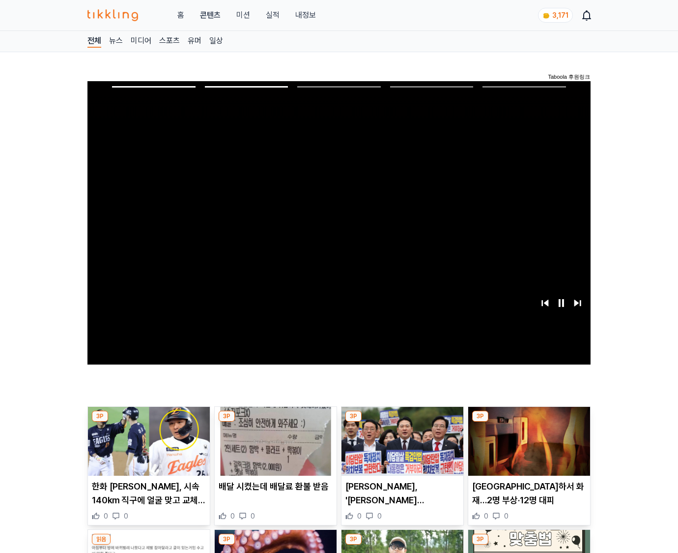
click at [528, 448] on img at bounding box center [530, 441] width 122 height 69
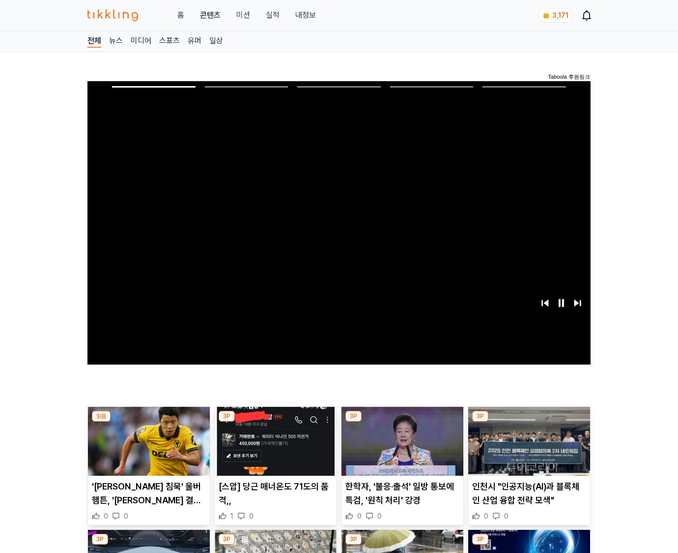
click at [528, 448] on img at bounding box center [530, 441] width 122 height 69
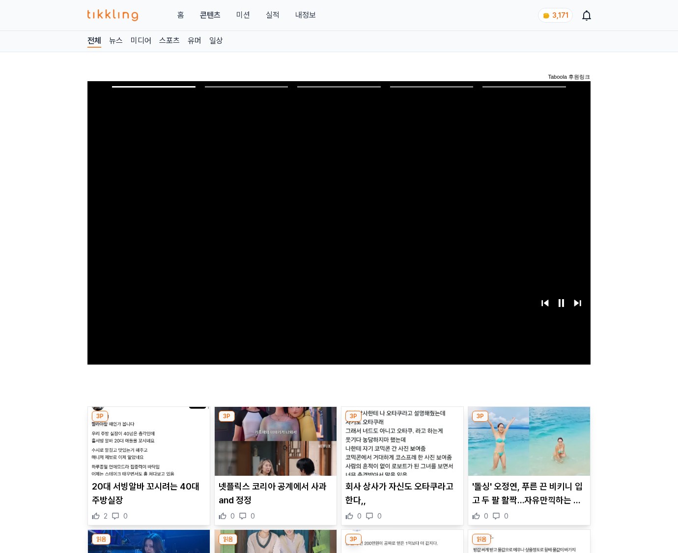
click at [528, 448] on img at bounding box center [530, 441] width 122 height 69
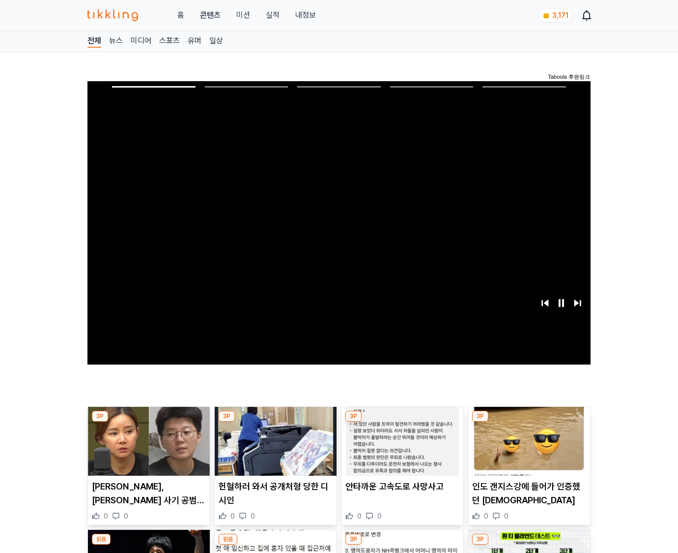
click at [528, 448] on img at bounding box center [530, 441] width 122 height 69
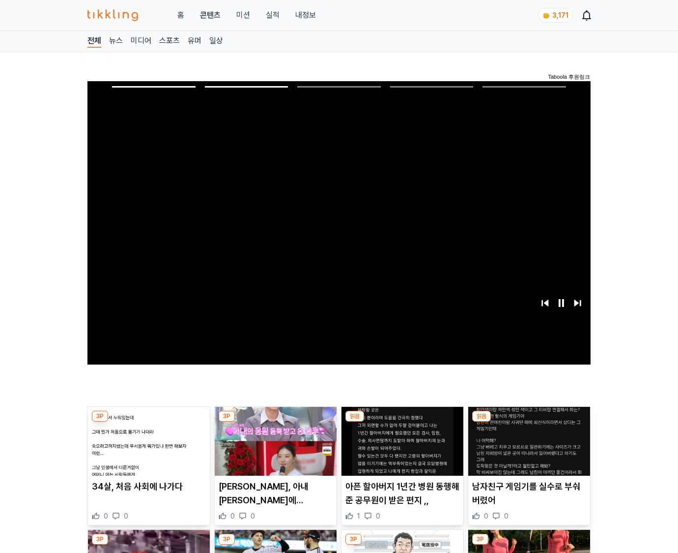
click at [528, 448] on img at bounding box center [530, 441] width 122 height 69
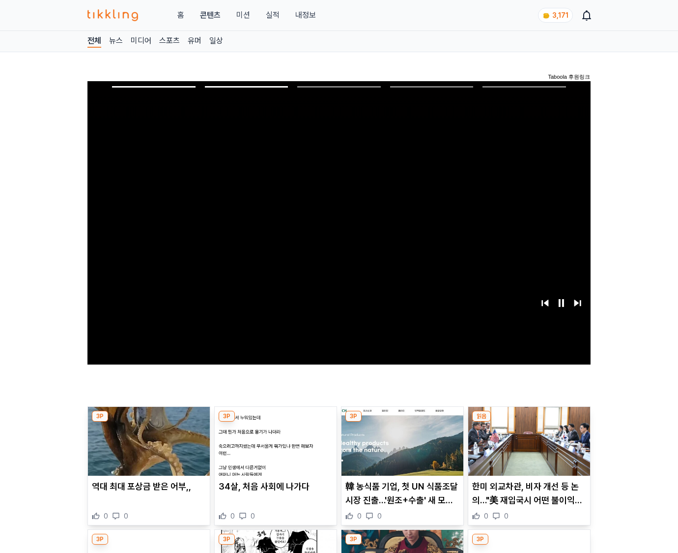
click at [528, 448] on img at bounding box center [530, 441] width 122 height 69
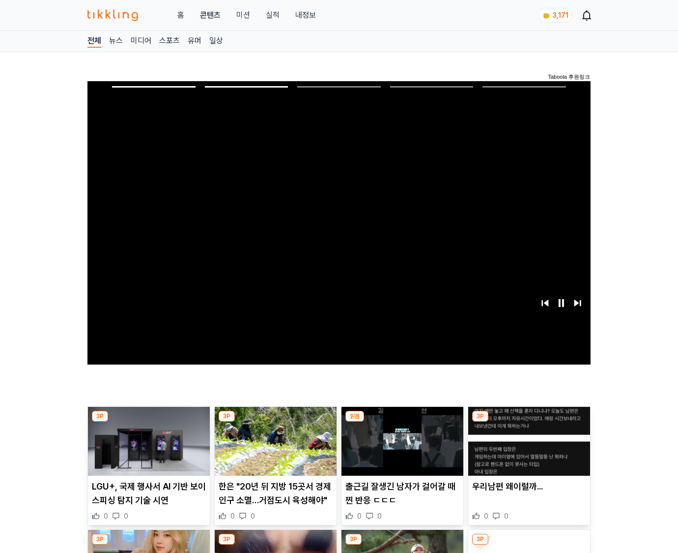
click at [528, 448] on img at bounding box center [530, 441] width 122 height 69
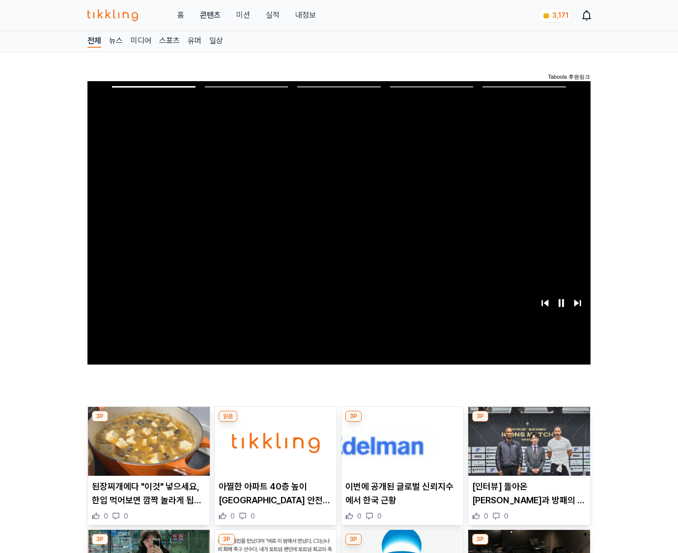
click at [528, 448] on img at bounding box center [530, 441] width 122 height 69
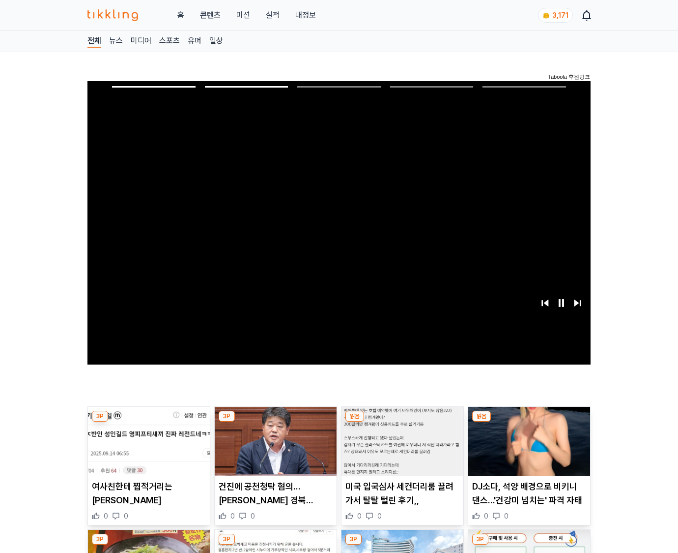
click at [528, 448] on img at bounding box center [530, 441] width 122 height 69
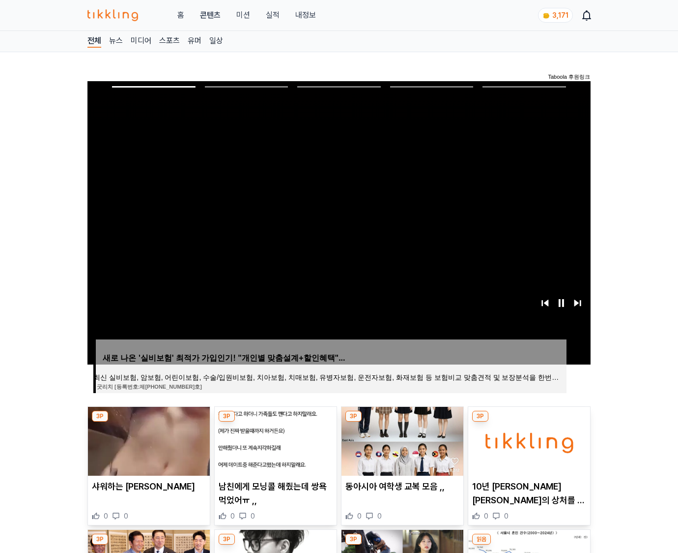
click at [528, 448] on img at bounding box center [530, 441] width 122 height 69
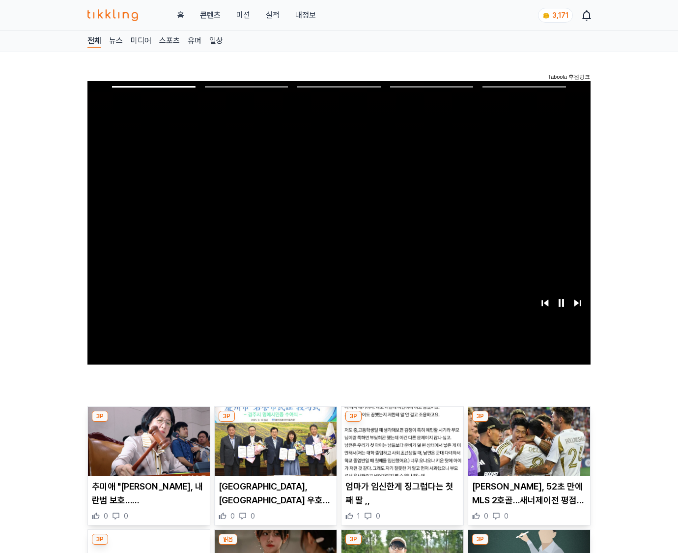
click at [528, 448] on img at bounding box center [530, 441] width 122 height 69
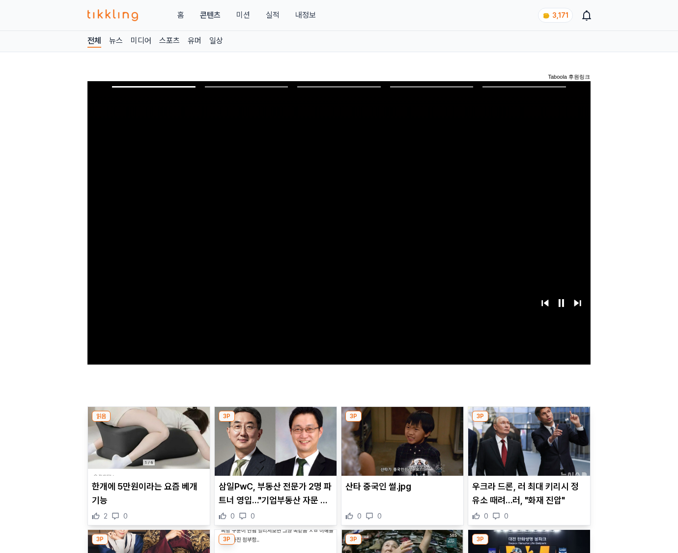
click at [528, 448] on img at bounding box center [530, 441] width 122 height 69
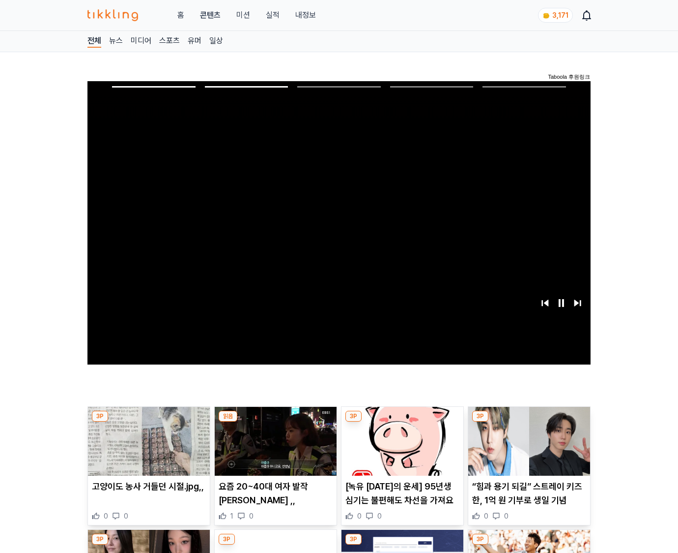
click at [528, 448] on img at bounding box center [530, 441] width 122 height 69
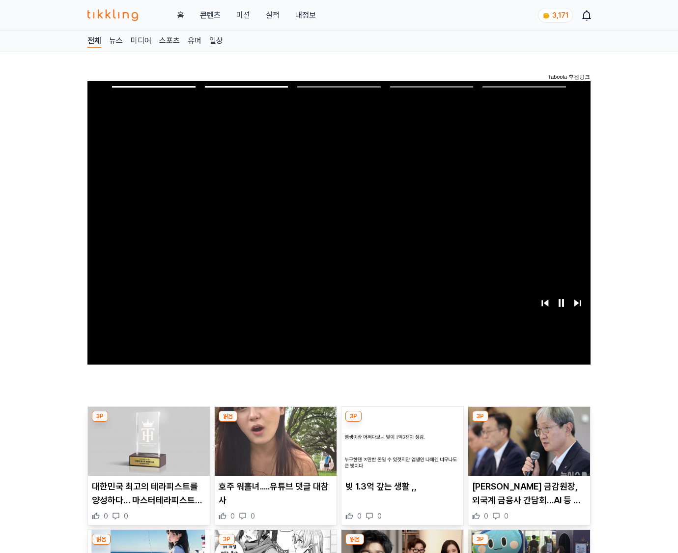
click at [528, 448] on img at bounding box center [530, 441] width 122 height 69
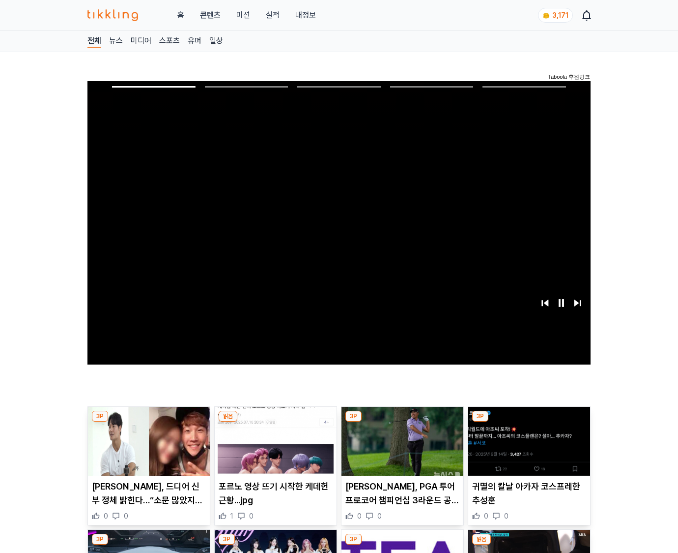
click at [528, 448] on img at bounding box center [530, 441] width 122 height 69
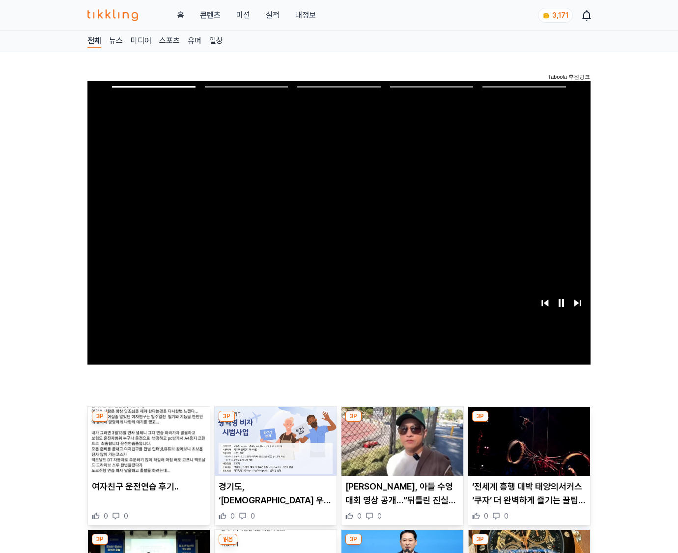
click at [528, 448] on img at bounding box center [530, 441] width 122 height 69
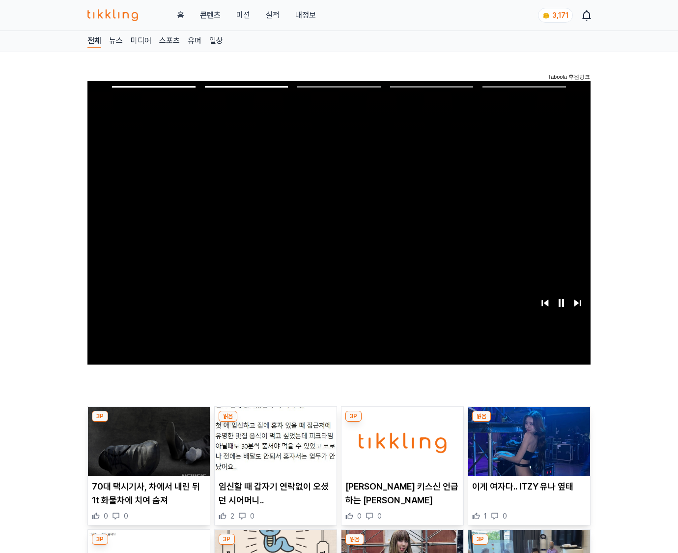
click at [528, 448] on img at bounding box center [530, 441] width 122 height 69
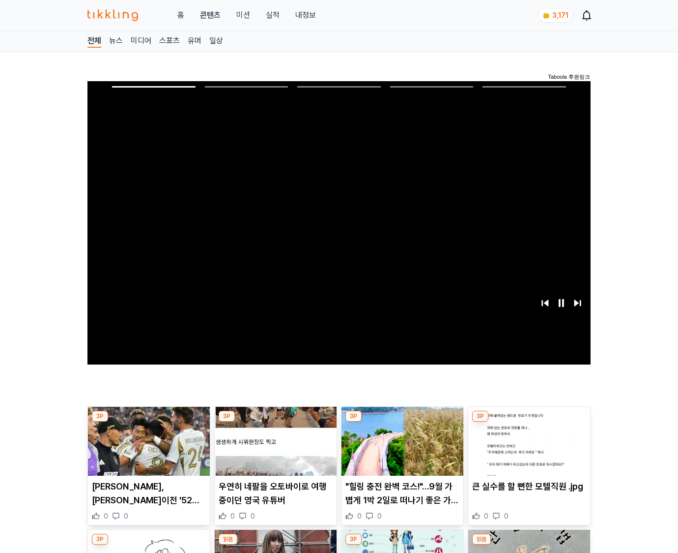
click at [528, 448] on img at bounding box center [530, 441] width 122 height 69
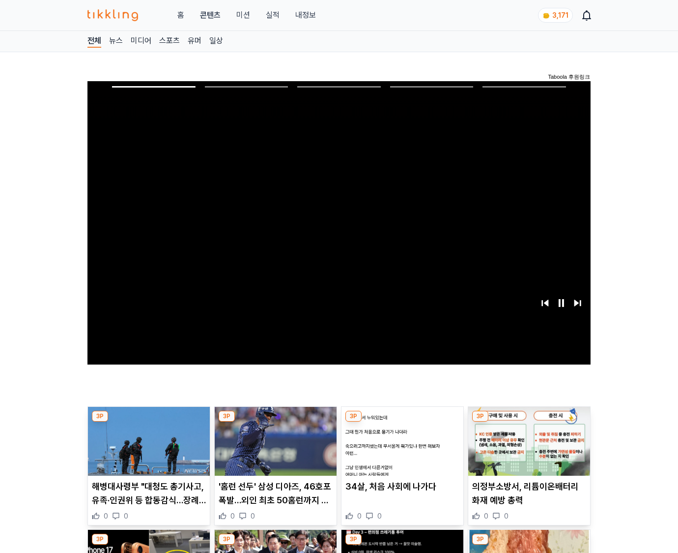
click at [528, 448] on img at bounding box center [530, 441] width 122 height 69
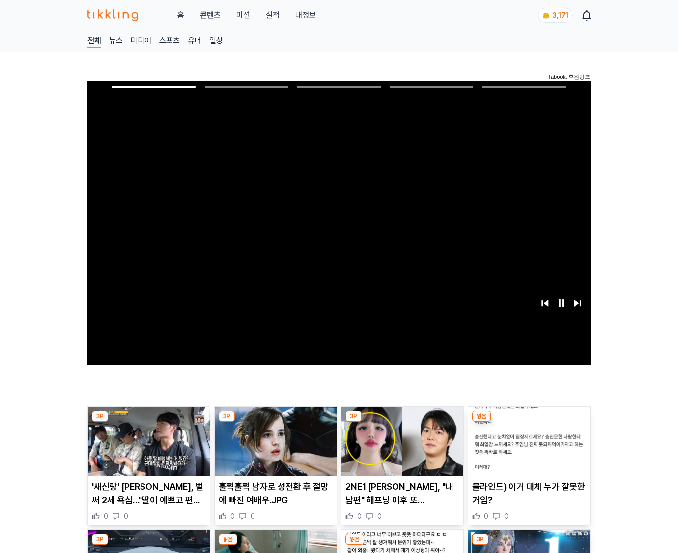
click at [528, 448] on img at bounding box center [530, 441] width 122 height 69
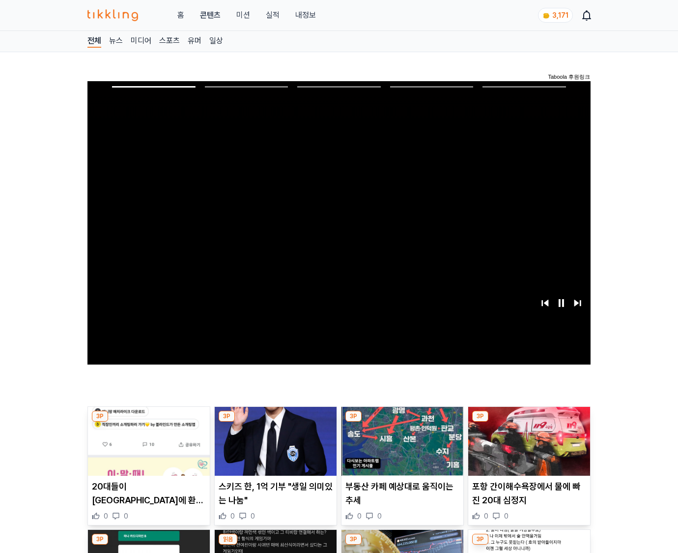
click at [528, 448] on img at bounding box center [530, 441] width 122 height 69
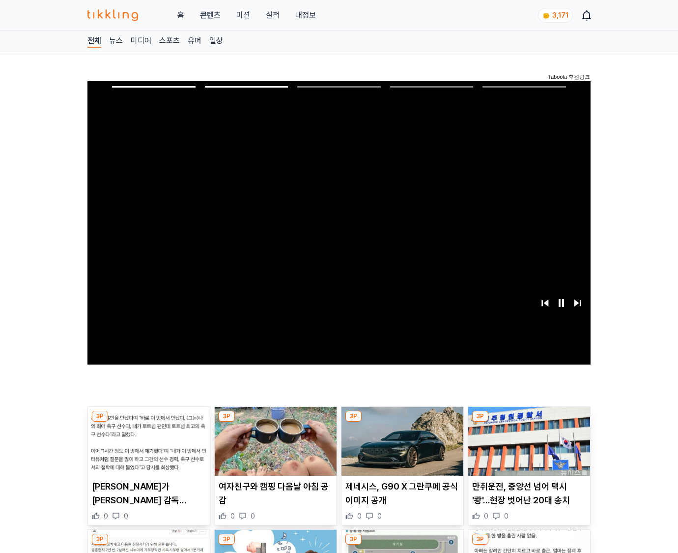
click at [528, 448] on img at bounding box center [530, 441] width 122 height 69
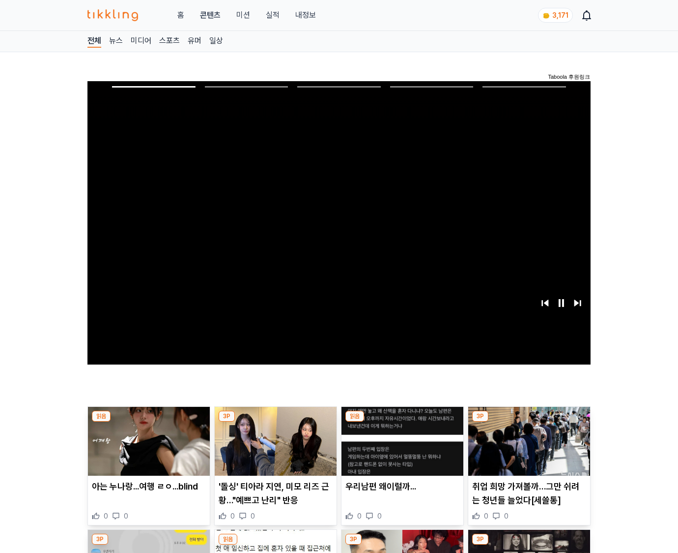
click at [528, 448] on img at bounding box center [530, 441] width 122 height 69
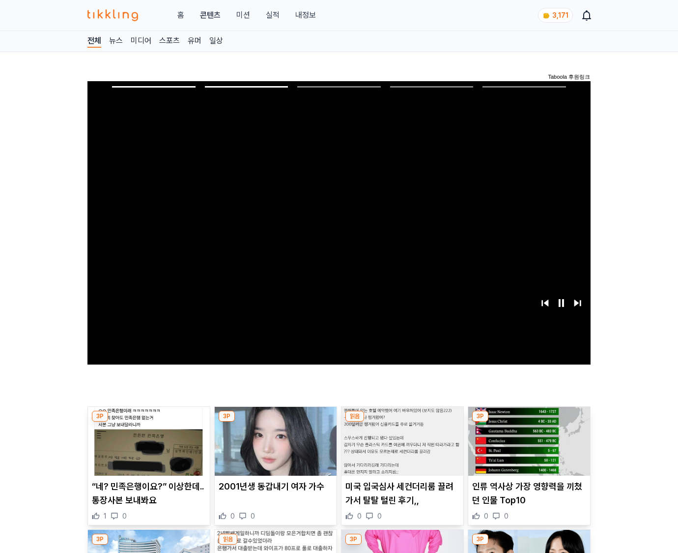
click at [528, 448] on img at bounding box center [530, 441] width 122 height 69
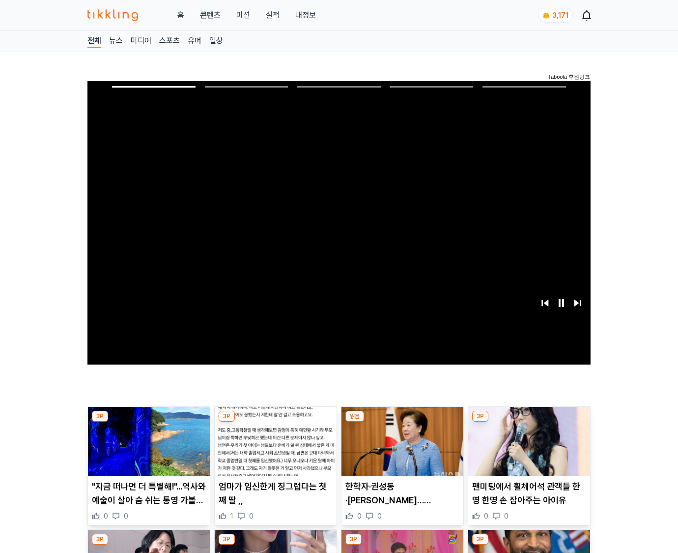
click at [528, 448] on img at bounding box center [530, 441] width 122 height 69
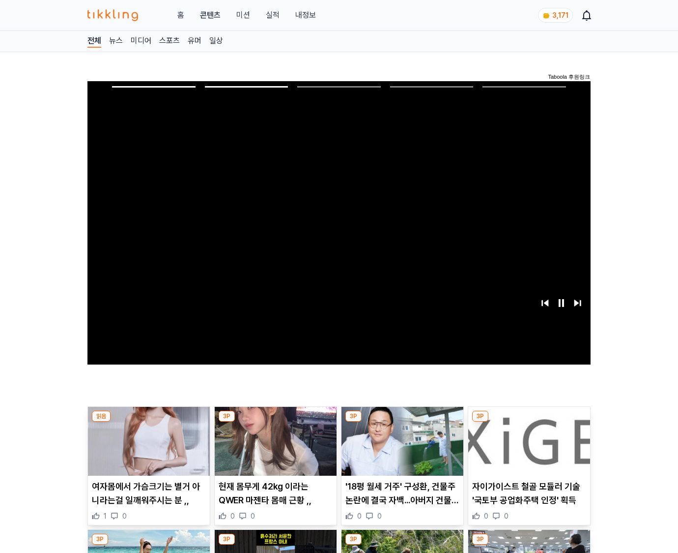
click at [528, 448] on img at bounding box center [530, 441] width 122 height 69
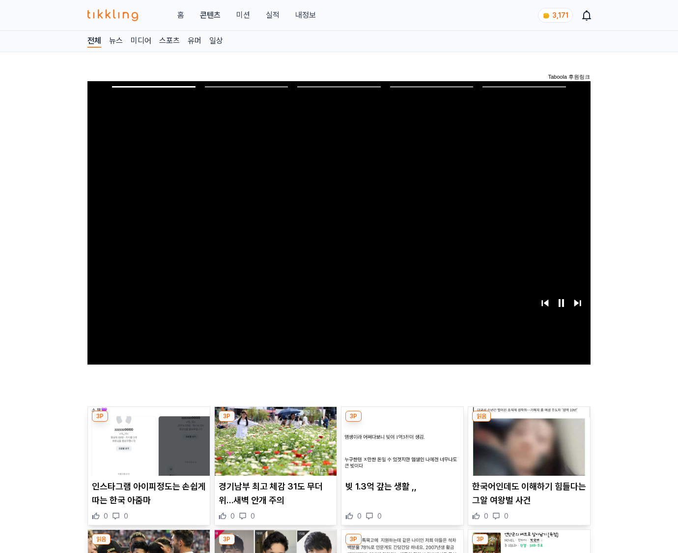
click at [528, 448] on img at bounding box center [530, 441] width 122 height 69
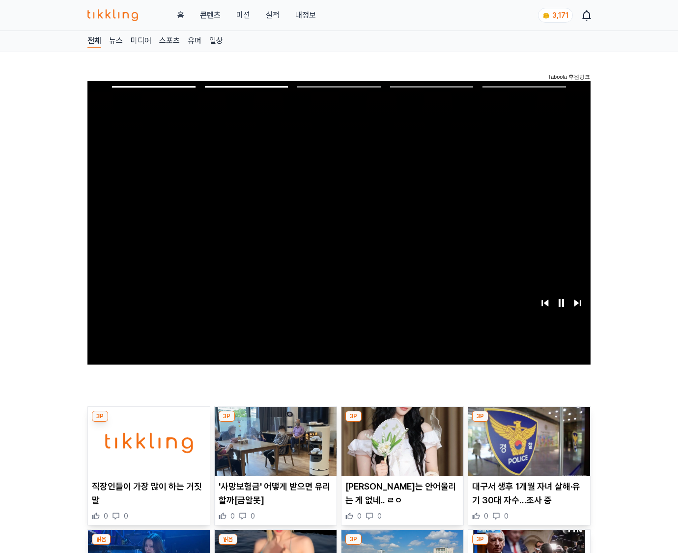
click at [528, 448] on img at bounding box center [530, 441] width 122 height 69
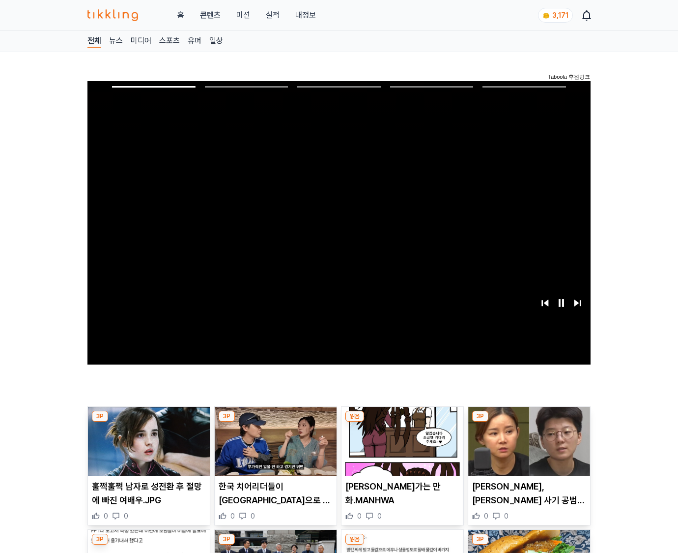
click at [528, 448] on img at bounding box center [530, 441] width 122 height 69
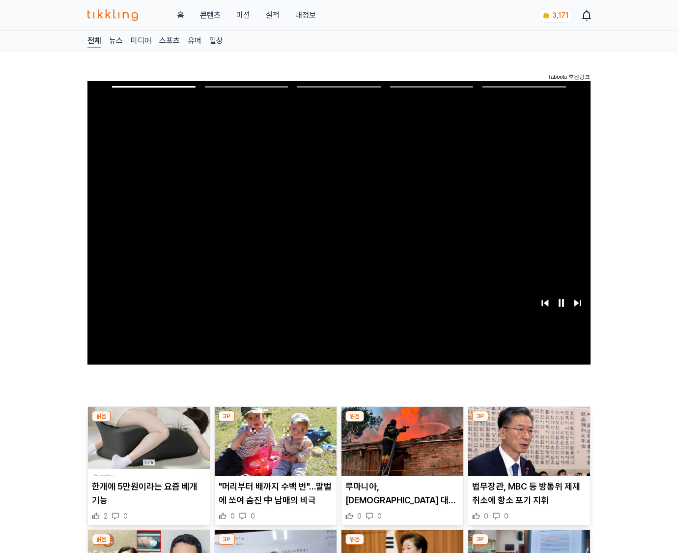
click at [528, 448] on img at bounding box center [530, 441] width 122 height 69
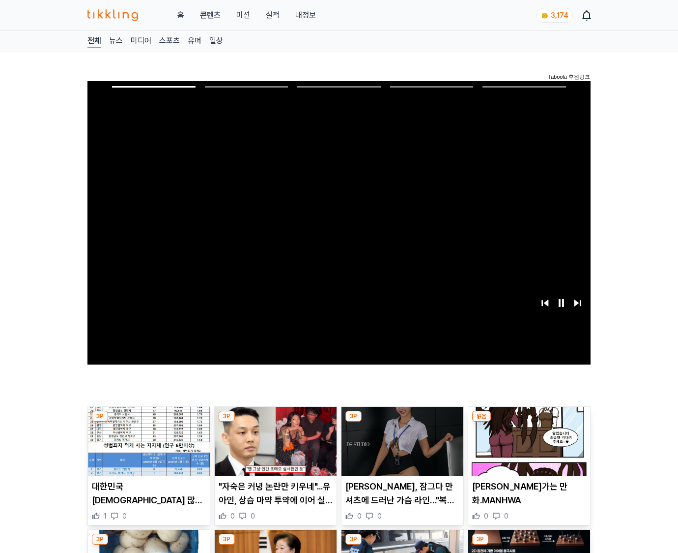
click at [528, 448] on img at bounding box center [530, 441] width 122 height 69
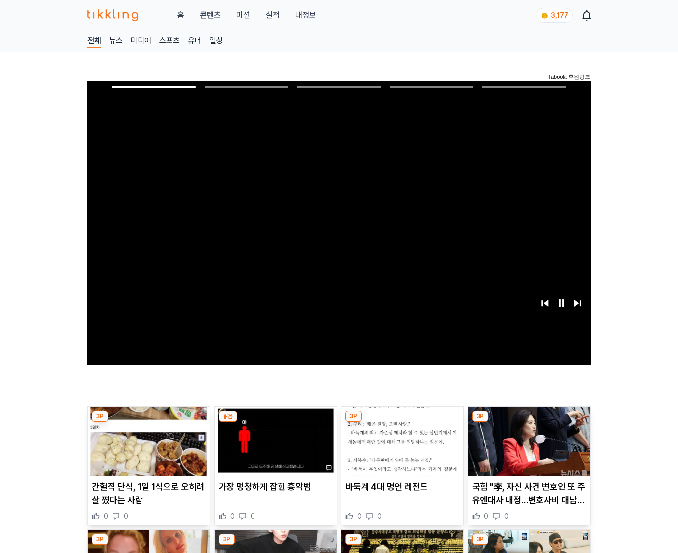
click at [528, 448] on img at bounding box center [530, 441] width 122 height 69
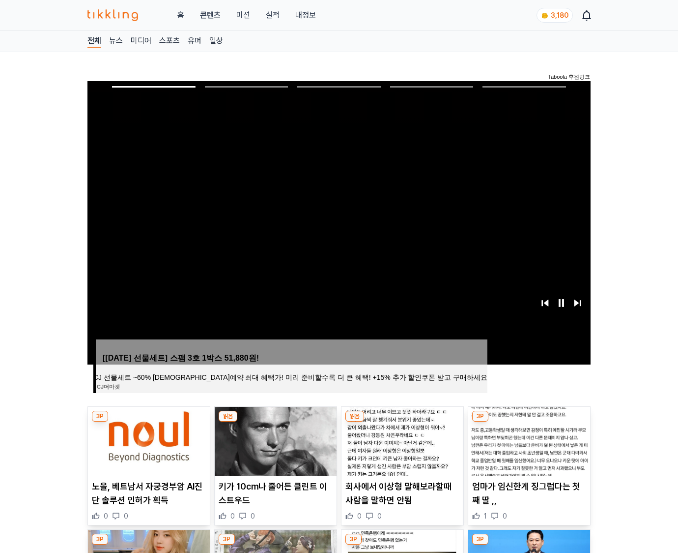
click at [528, 448] on img at bounding box center [530, 441] width 122 height 69
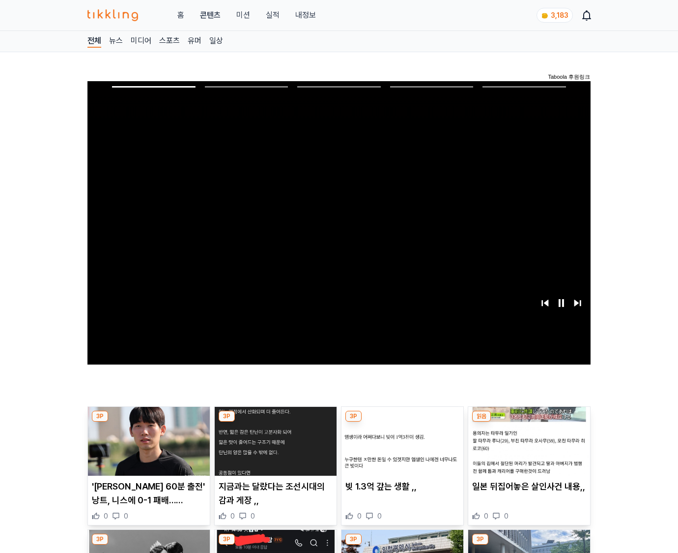
click at [528, 448] on img at bounding box center [530, 441] width 122 height 69
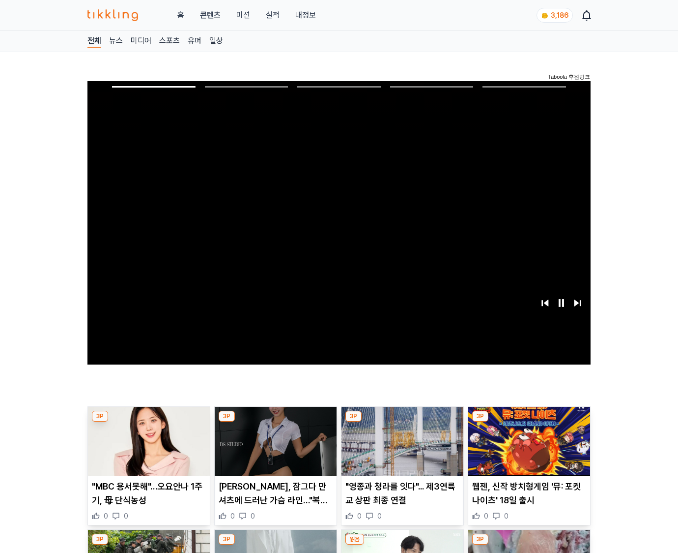
click at [528, 448] on img at bounding box center [530, 441] width 122 height 69
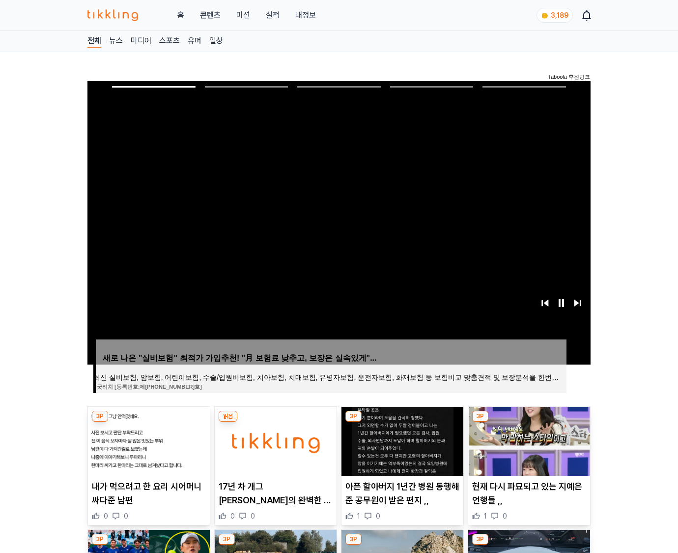
click at [528, 448] on img at bounding box center [530, 441] width 122 height 69
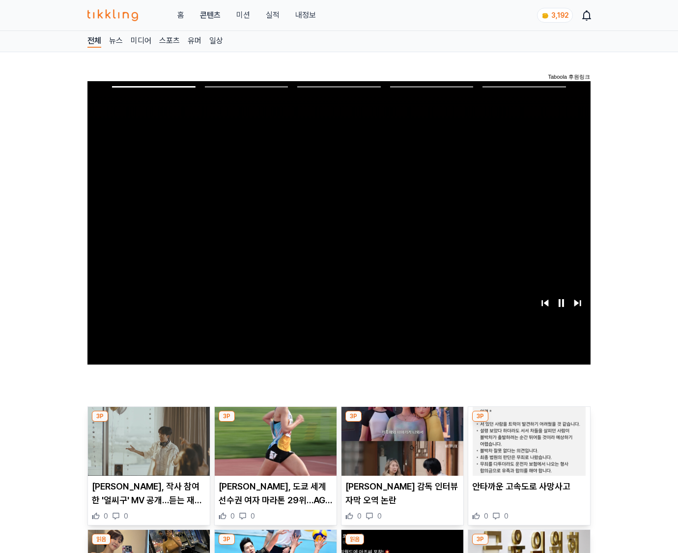
click at [528, 448] on img at bounding box center [530, 441] width 122 height 69
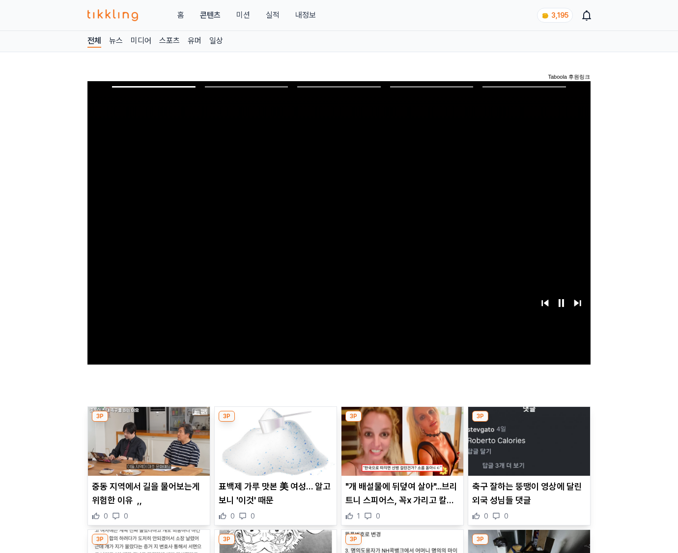
click at [528, 448] on img at bounding box center [530, 441] width 122 height 69
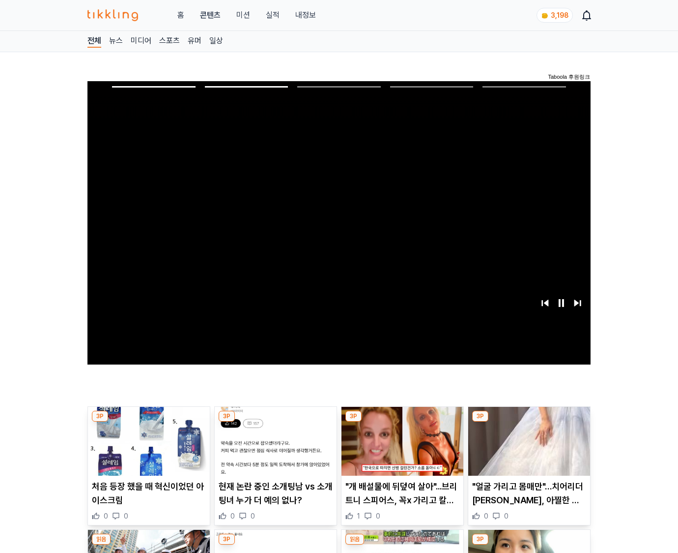
click at [528, 448] on img at bounding box center [530, 441] width 122 height 69
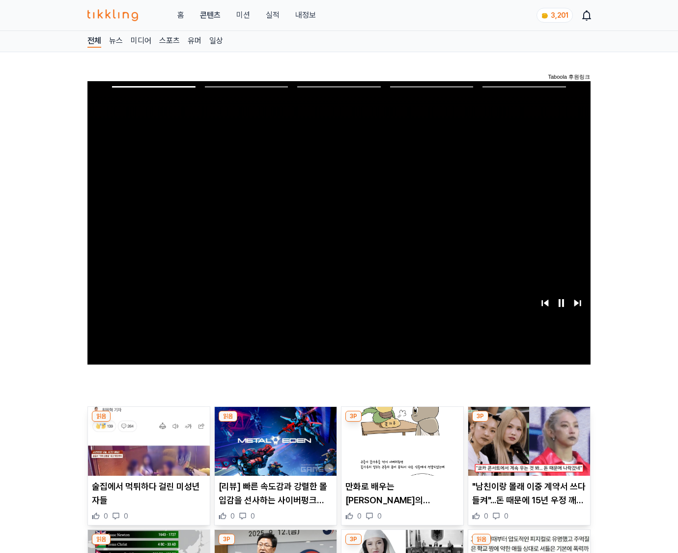
click at [528, 448] on img at bounding box center [530, 441] width 122 height 69
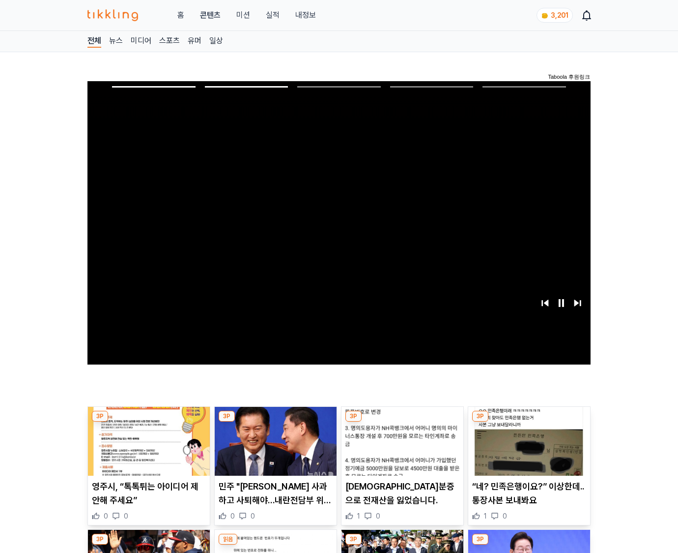
click at [528, 448] on img at bounding box center [530, 441] width 122 height 69
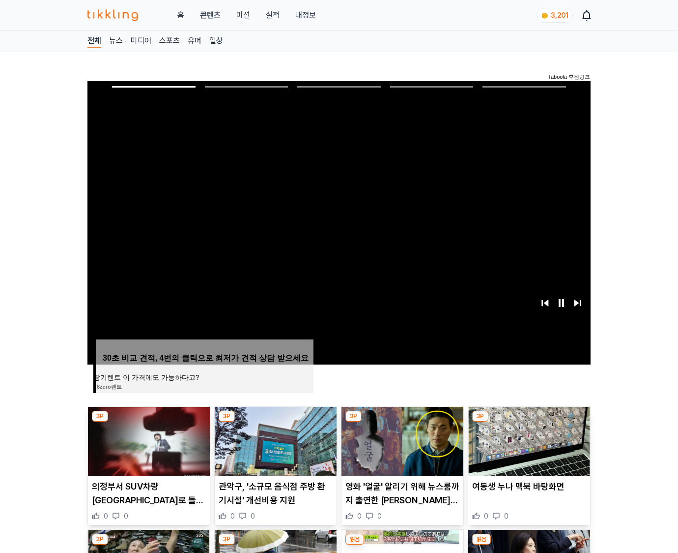
click at [528, 448] on img at bounding box center [530, 441] width 122 height 69
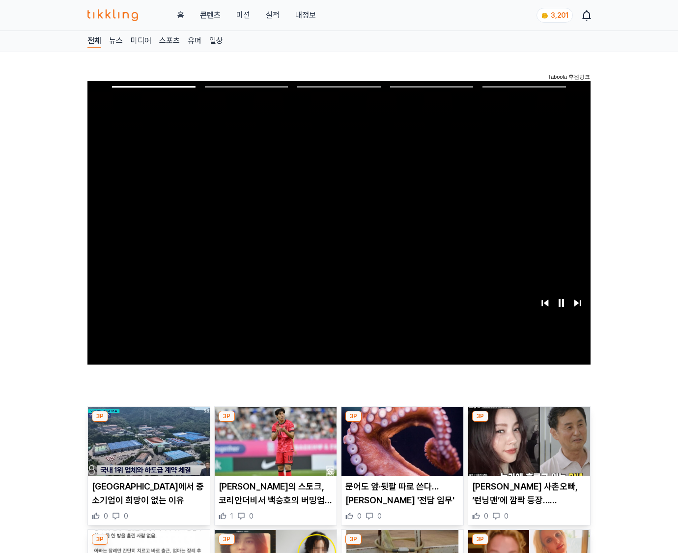
click at [528, 448] on img at bounding box center [530, 441] width 122 height 69
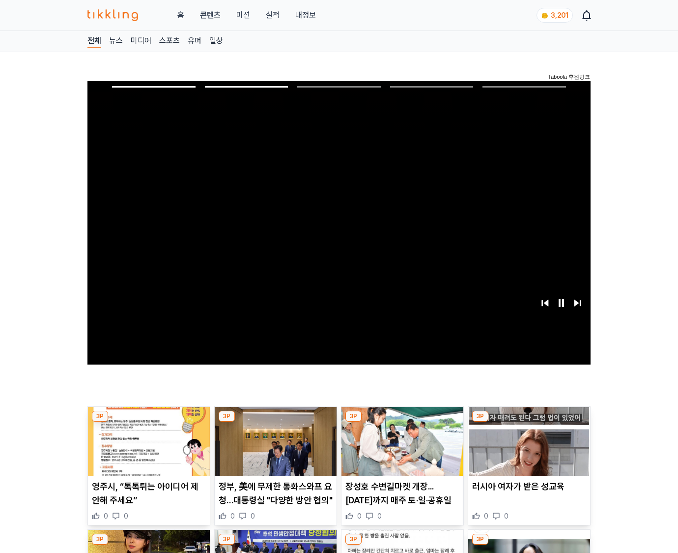
click at [528, 448] on img at bounding box center [530, 441] width 122 height 69
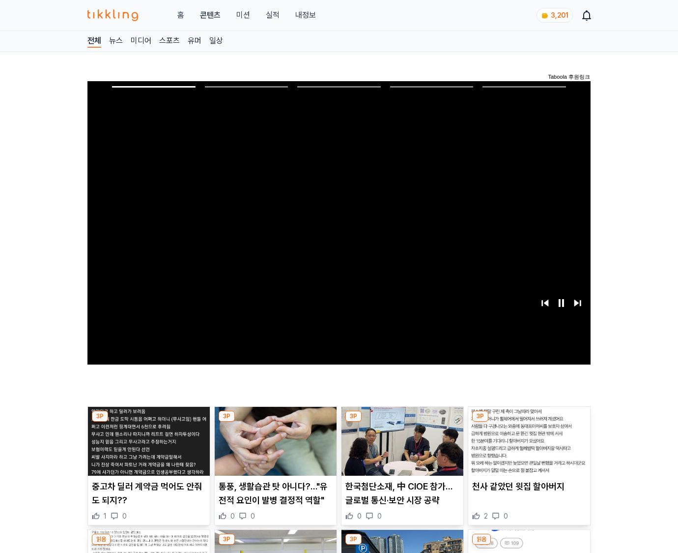
click at [528, 448] on img at bounding box center [530, 441] width 122 height 69
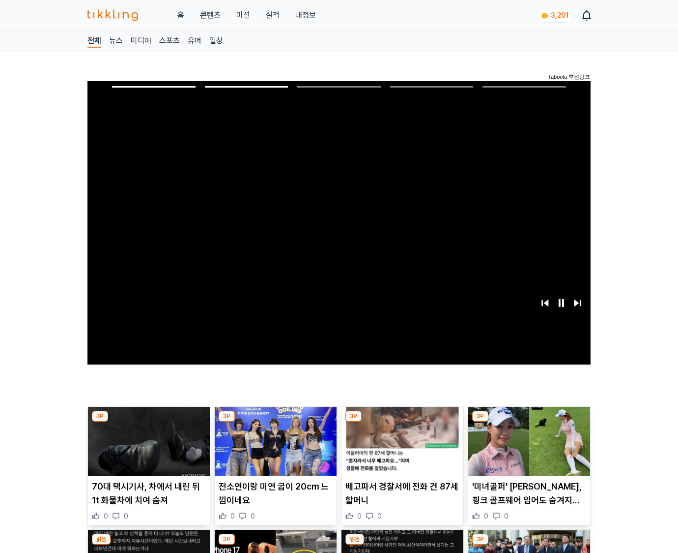
click at [528, 448] on img at bounding box center [530, 441] width 122 height 69
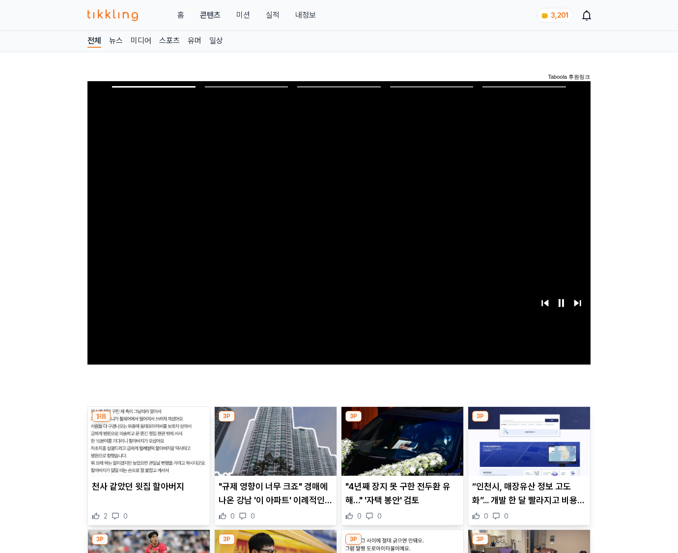
click at [528, 448] on img at bounding box center [530, 441] width 122 height 69
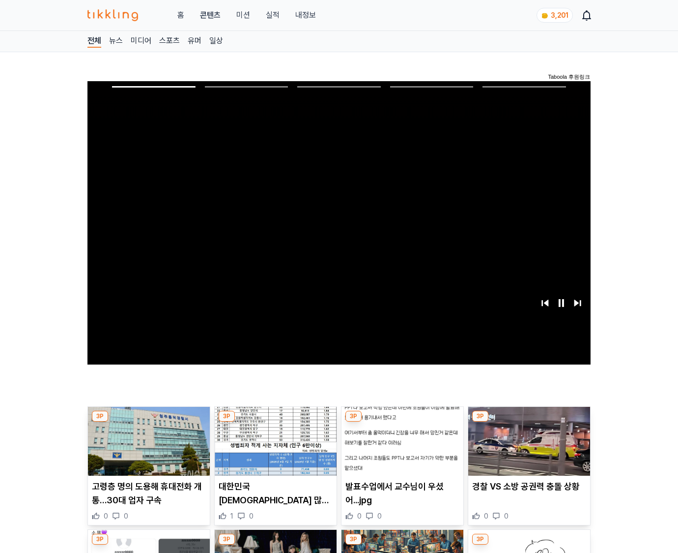
click at [528, 448] on img at bounding box center [530, 441] width 122 height 69
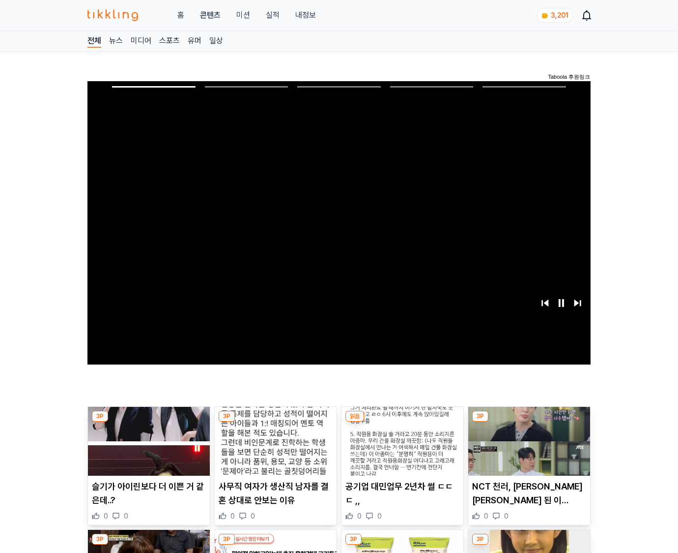
click at [528, 448] on img at bounding box center [530, 441] width 122 height 69
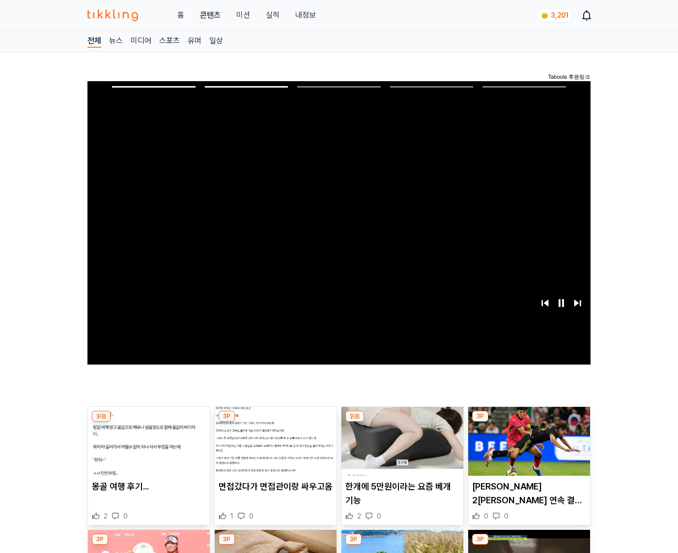
click at [528, 448] on img at bounding box center [530, 441] width 122 height 69
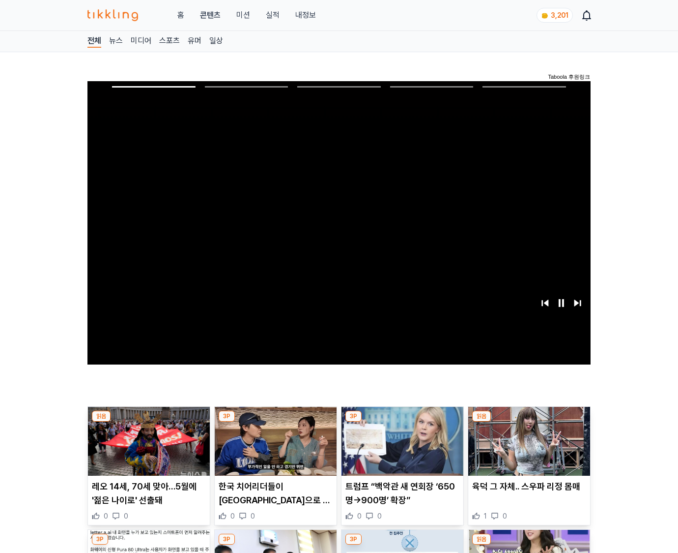
click at [528, 448] on img at bounding box center [530, 441] width 122 height 69
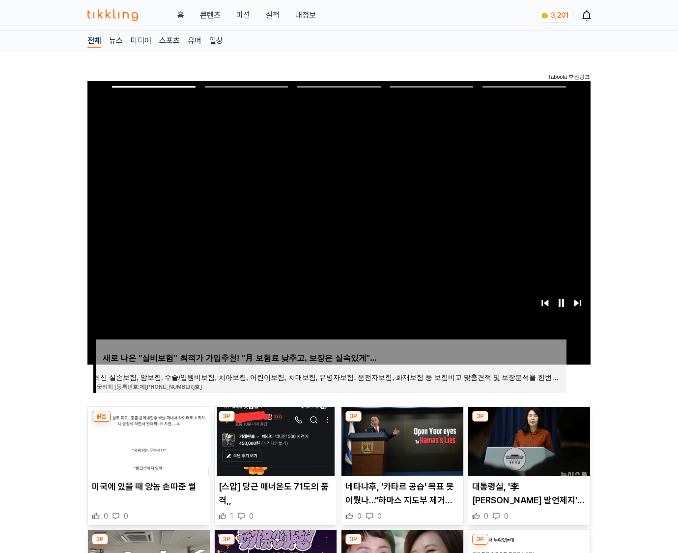
click at [528, 448] on img at bounding box center [530, 441] width 122 height 69
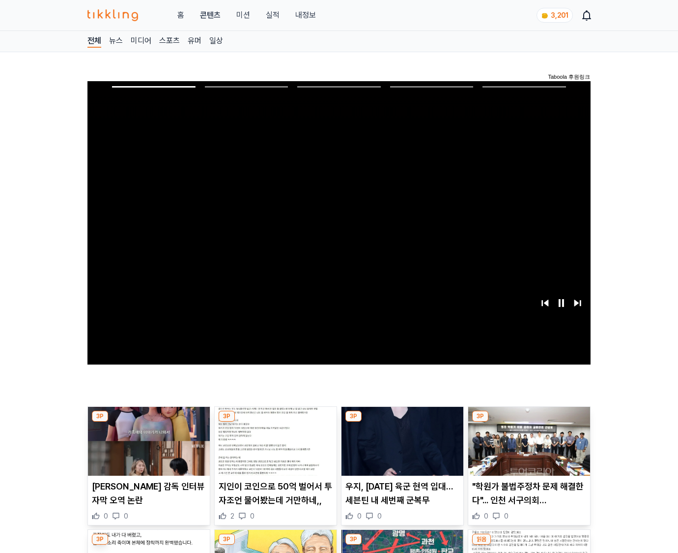
click at [528, 448] on img at bounding box center [530, 441] width 122 height 69
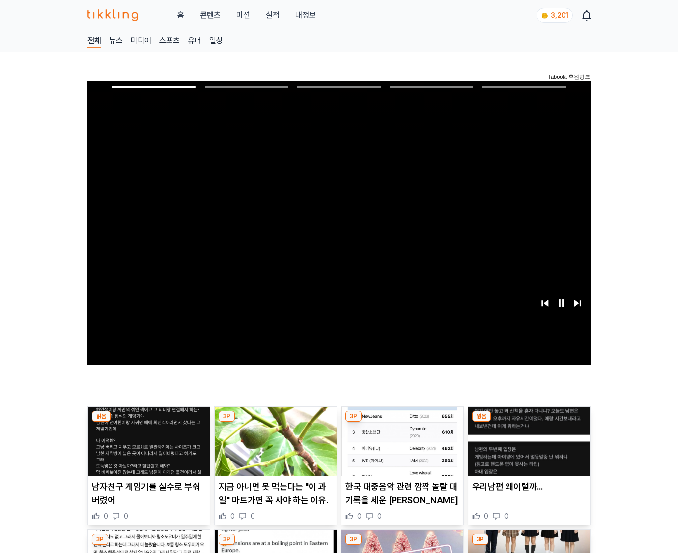
click at [528, 448] on img at bounding box center [530, 441] width 122 height 69
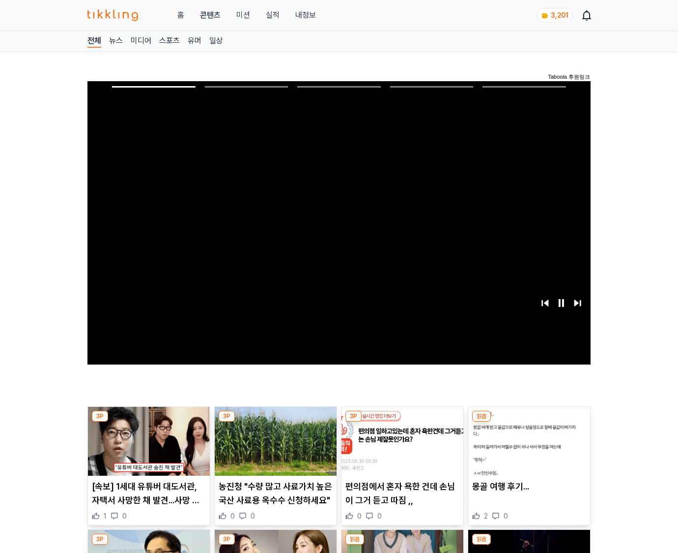
click at [528, 448] on img at bounding box center [530, 441] width 122 height 69
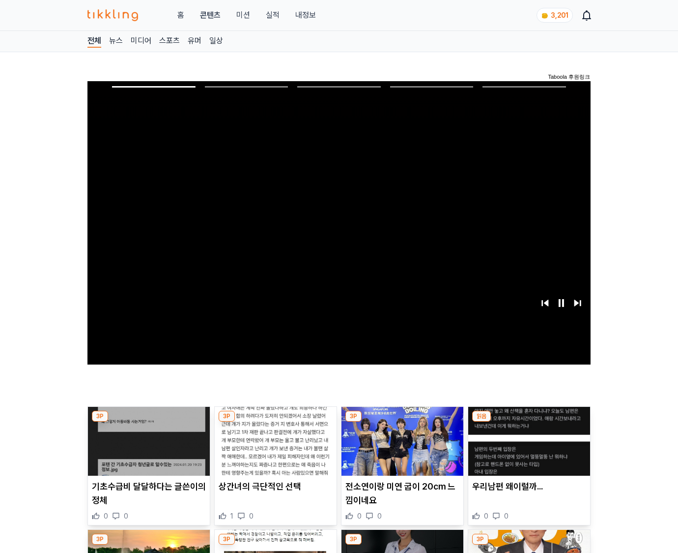
click at [528, 448] on img at bounding box center [530, 441] width 122 height 69
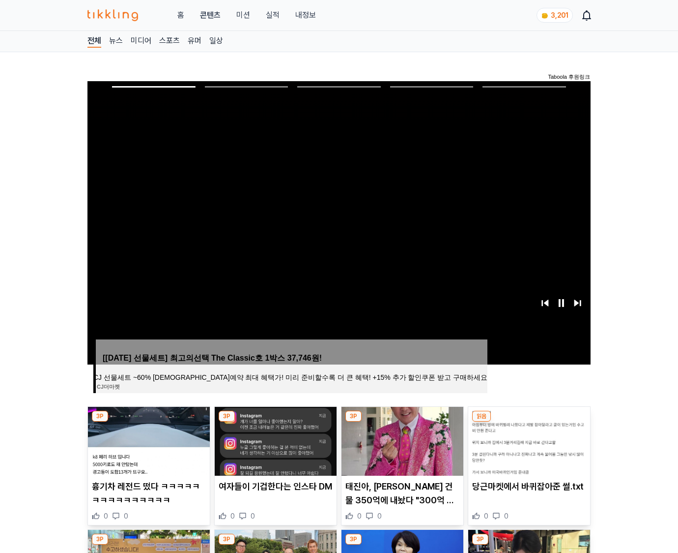
click at [528, 448] on img at bounding box center [530, 441] width 122 height 69
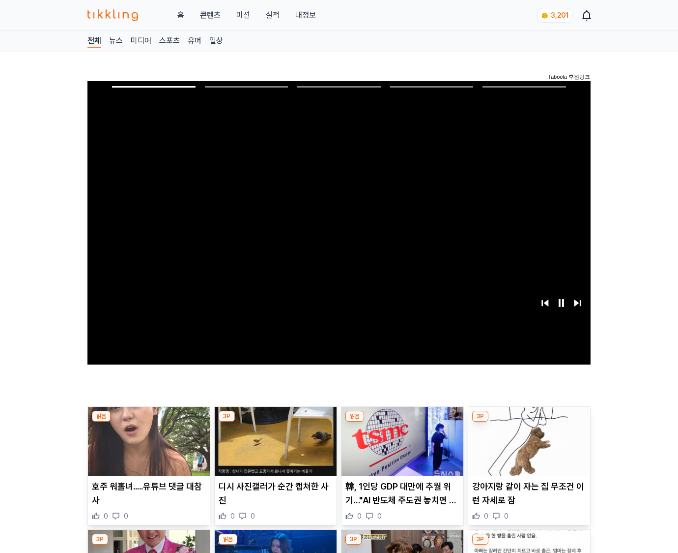
click at [528, 448] on img at bounding box center [530, 441] width 122 height 69
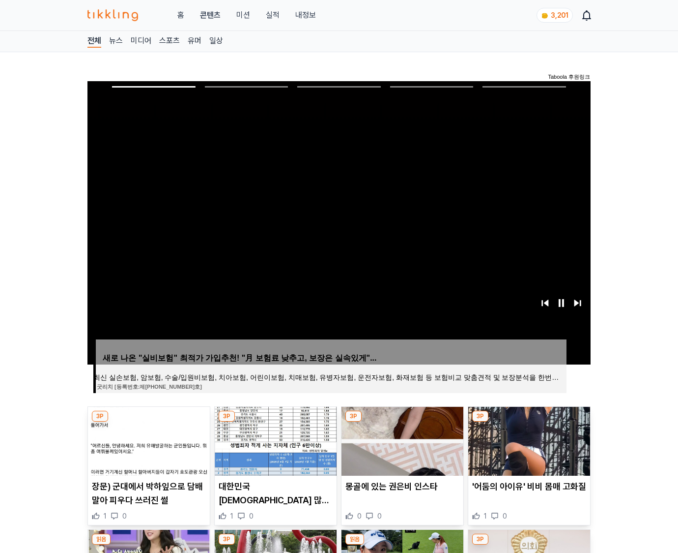
click at [528, 448] on img at bounding box center [530, 441] width 122 height 69
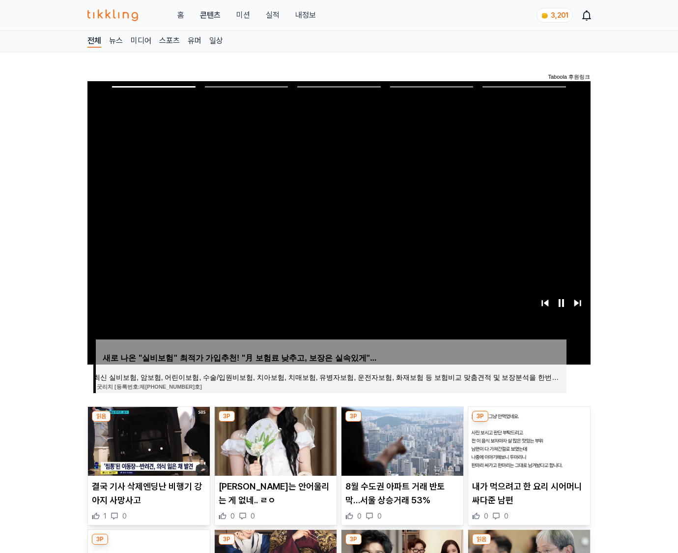
click at [528, 448] on img at bounding box center [530, 441] width 122 height 69
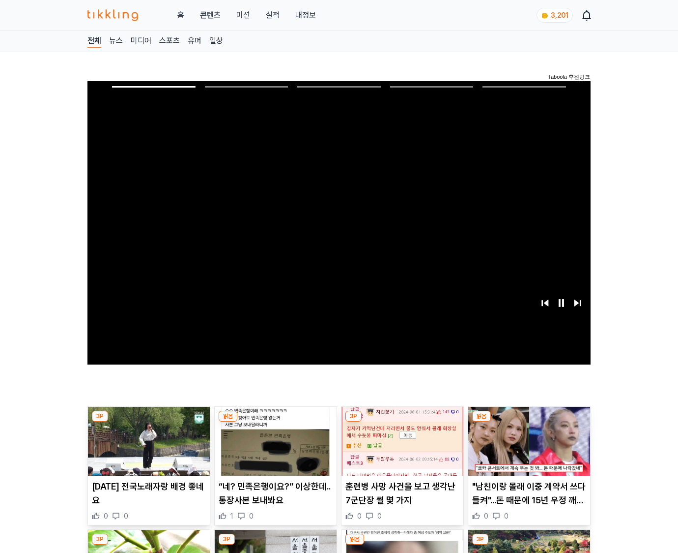
click at [528, 448] on img at bounding box center [530, 441] width 122 height 69
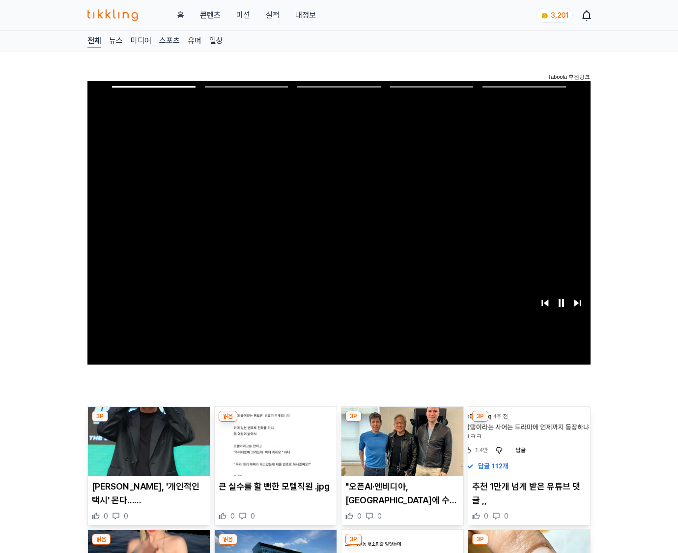
click at [528, 448] on img at bounding box center [530, 441] width 122 height 69
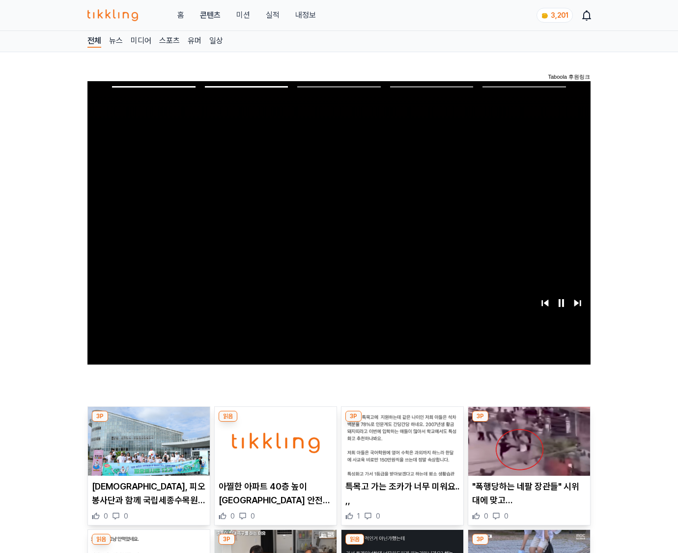
click at [528, 448] on img at bounding box center [530, 441] width 122 height 69
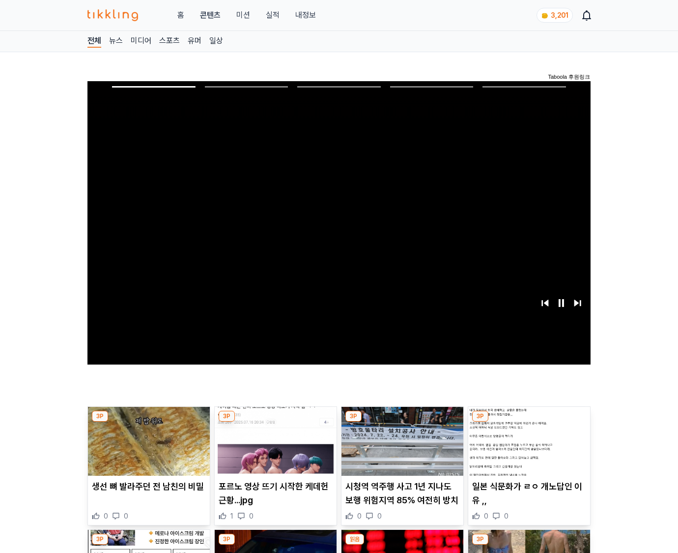
click at [528, 448] on img at bounding box center [530, 441] width 122 height 69
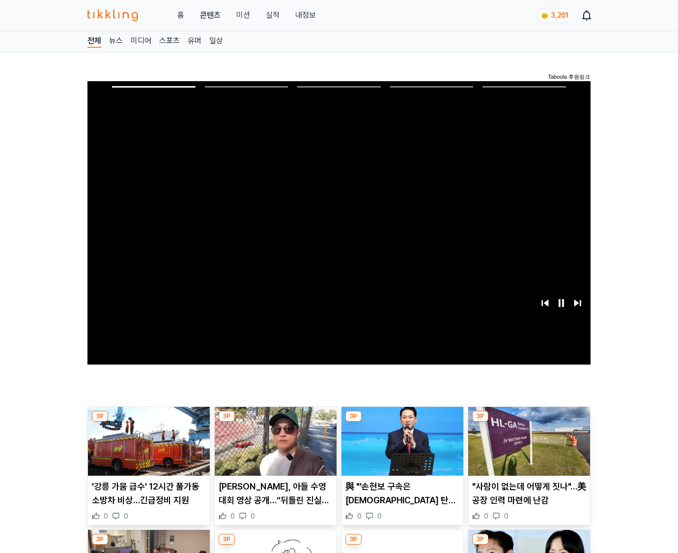
click at [528, 448] on img at bounding box center [530, 441] width 122 height 69
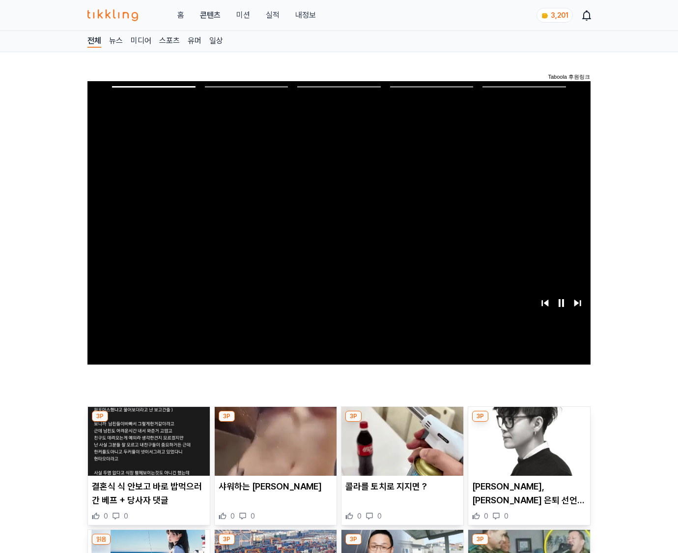
click at [528, 448] on img at bounding box center [530, 441] width 122 height 69
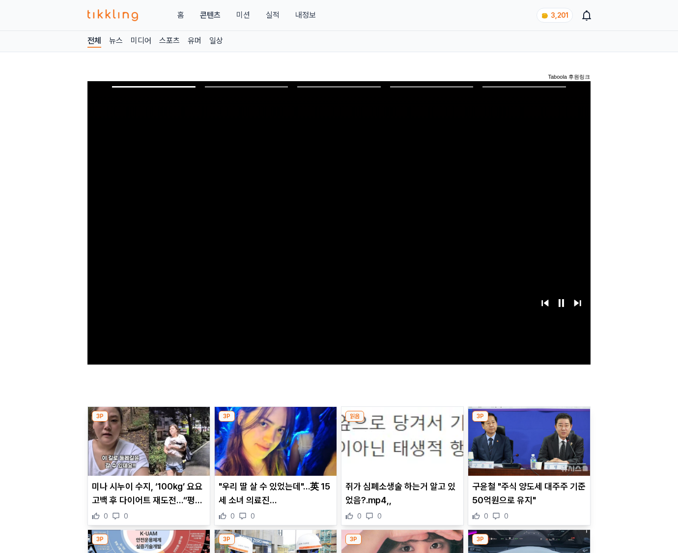
click at [528, 448] on img at bounding box center [530, 441] width 122 height 69
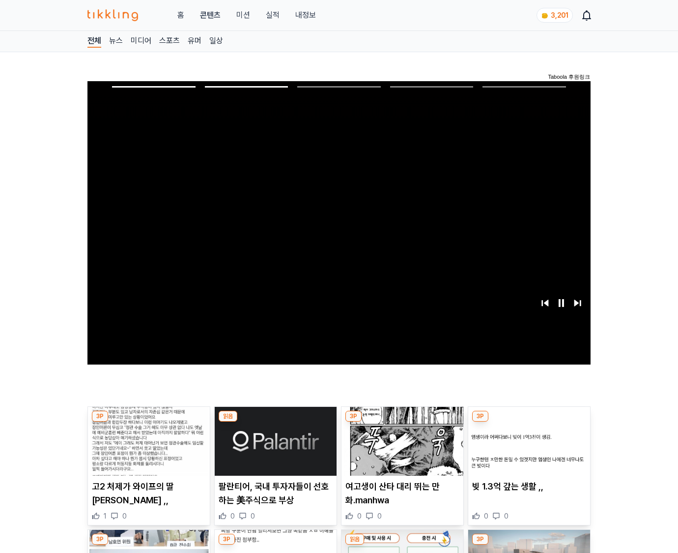
click at [528, 448] on img at bounding box center [530, 441] width 122 height 69
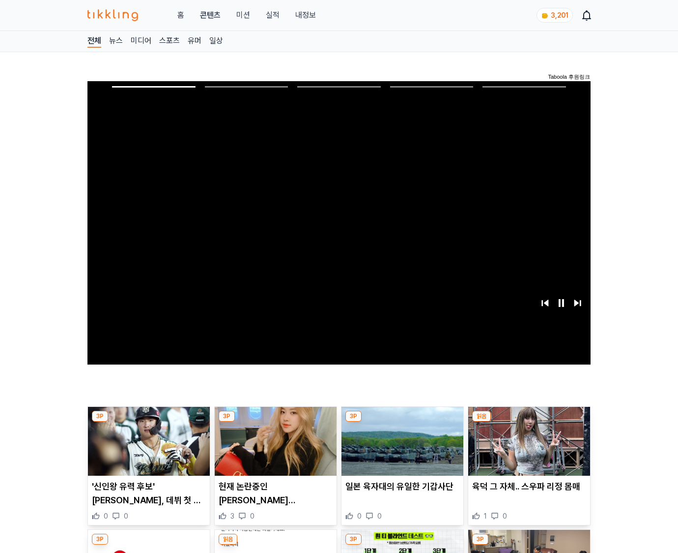
click at [528, 448] on img at bounding box center [530, 441] width 122 height 69
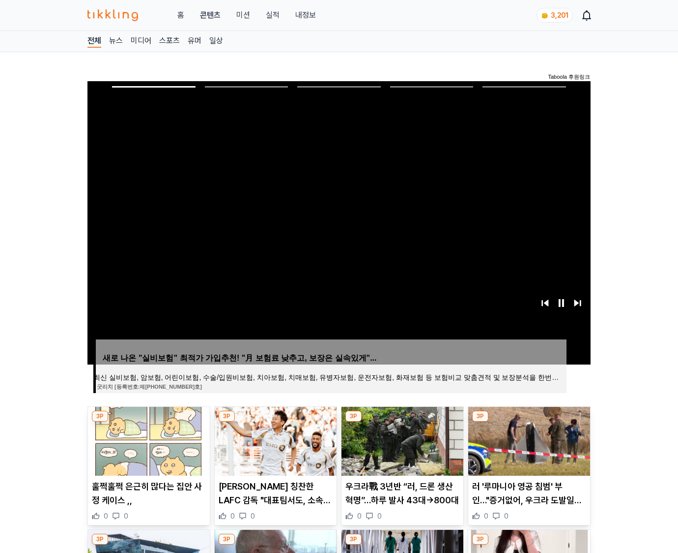
click at [528, 448] on img at bounding box center [530, 441] width 122 height 69
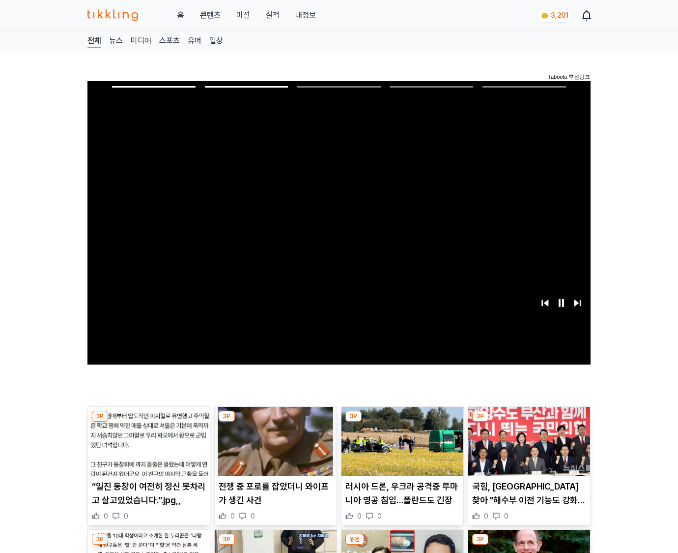
click at [528, 448] on img at bounding box center [530, 441] width 122 height 69
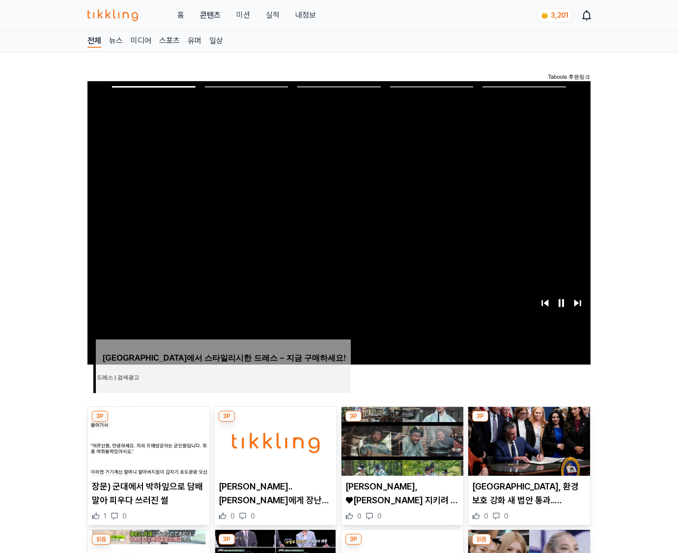
click at [528, 448] on img at bounding box center [530, 441] width 122 height 69
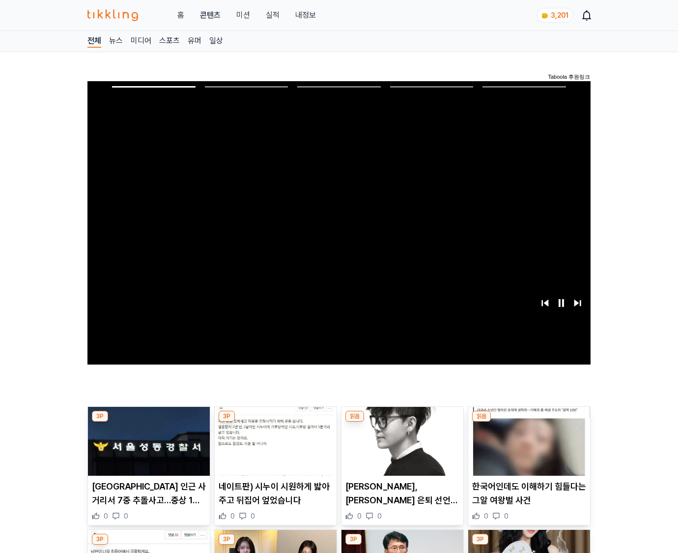
click at [528, 448] on img at bounding box center [530, 441] width 122 height 69
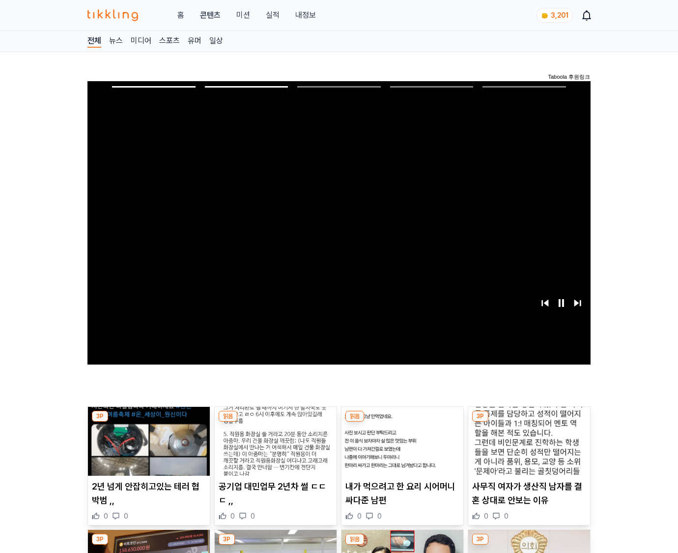
click at [528, 448] on img at bounding box center [530, 441] width 122 height 69
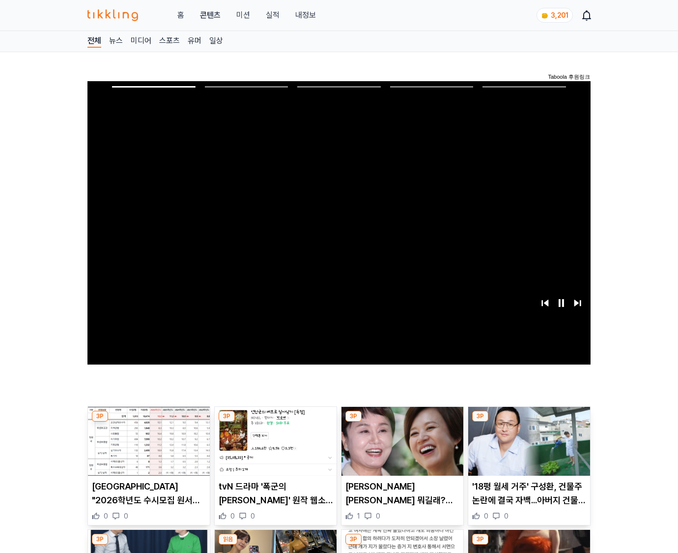
click at [528, 448] on img at bounding box center [530, 441] width 122 height 69
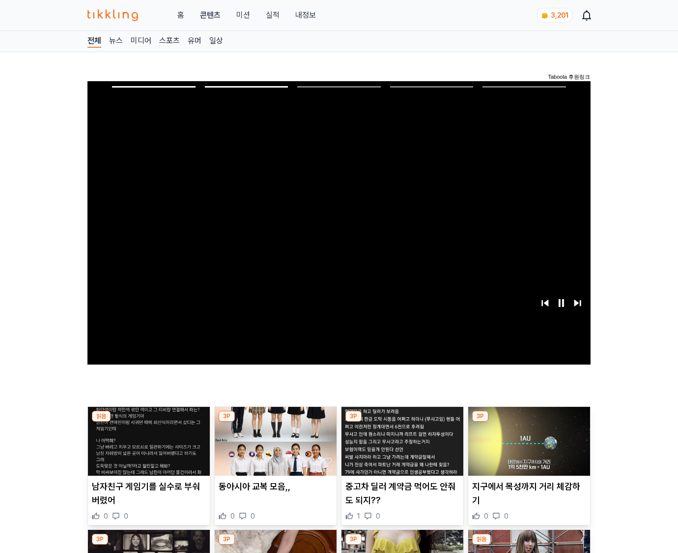
click at [528, 448] on img at bounding box center [530, 441] width 122 height 69
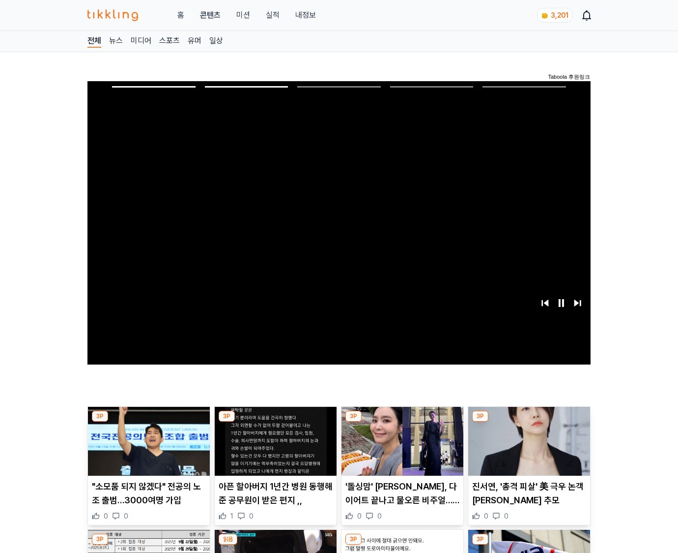
click at [528, 448] on img at bounding box center [530, 441] width 122 height 69
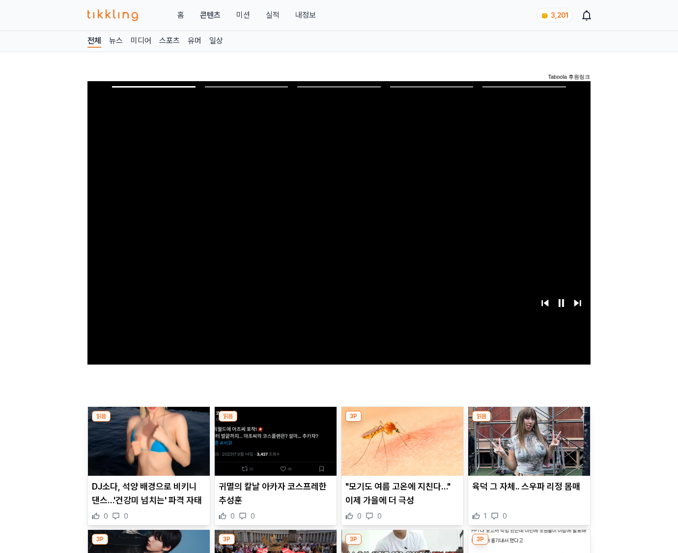
click at [528, 448] on img at bounding box center [530, 441] width 122 height 69
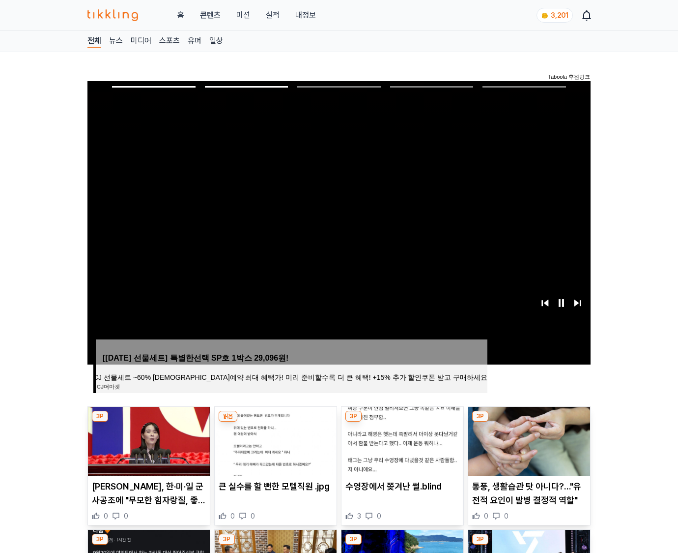
click at [528, 448] on img at bounding box center [530, 441] width 122 height 69
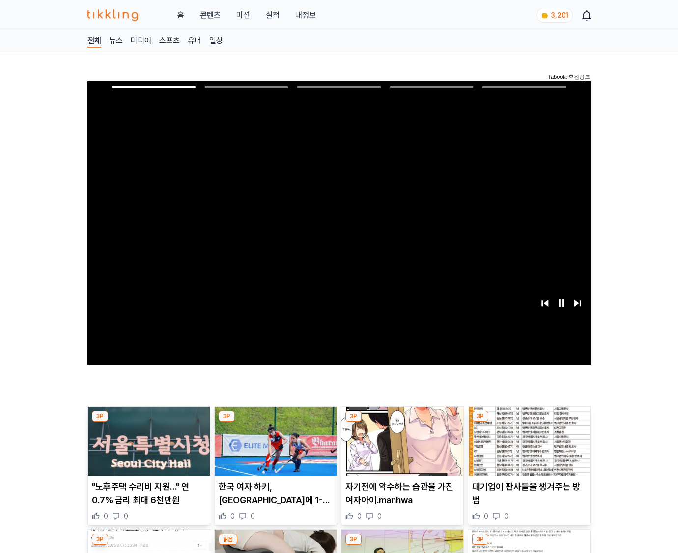
click at [528, 448] on img at bounding box center [530, 441] width 122 height 69
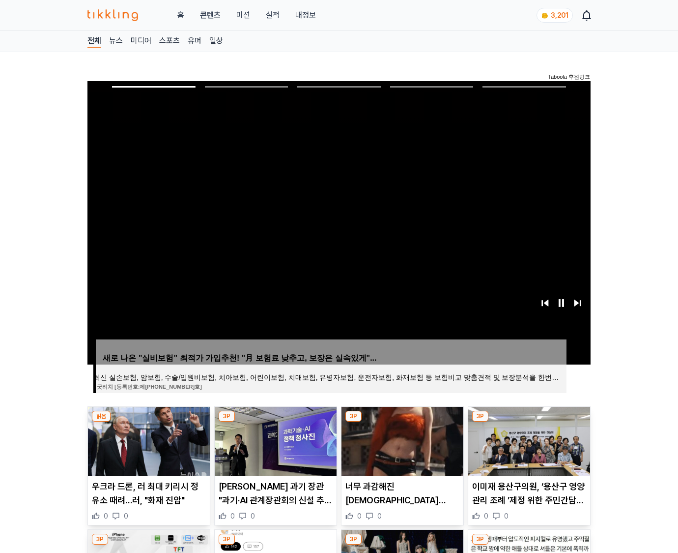
click at [528, 448] on img at bounding box center [530, 441] width 122 height 69
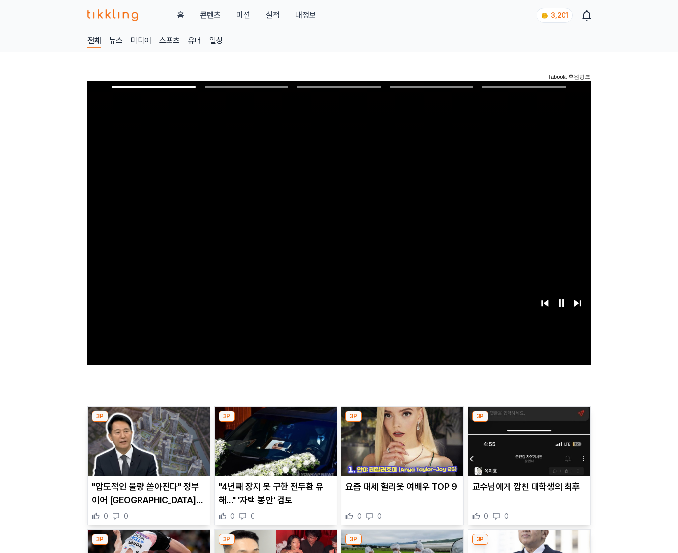
click at [528, 448] on img at bounding box center [530, 441] width 122 height 69
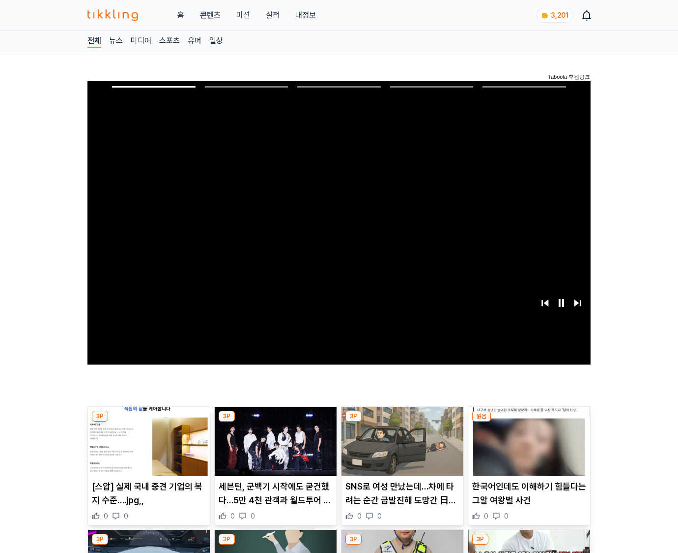
click at [528, 448] on img at bounding box center [530, 441] width 122 height 69
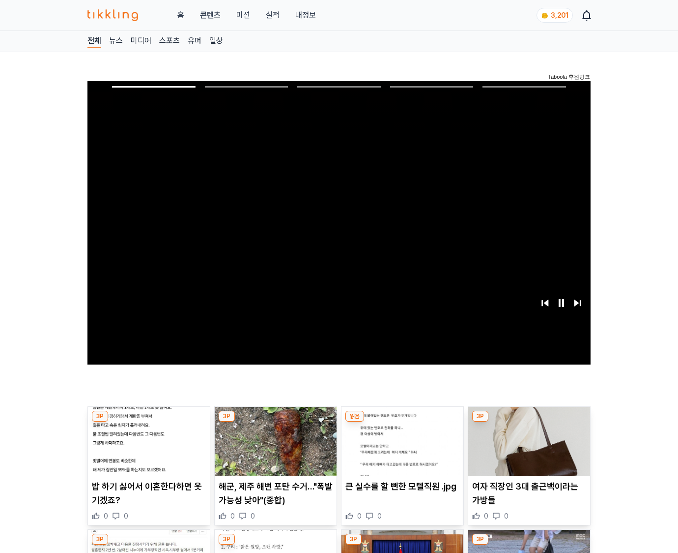
click at [528, 448] on img at bounding box center [530, 441] width 122 height 69
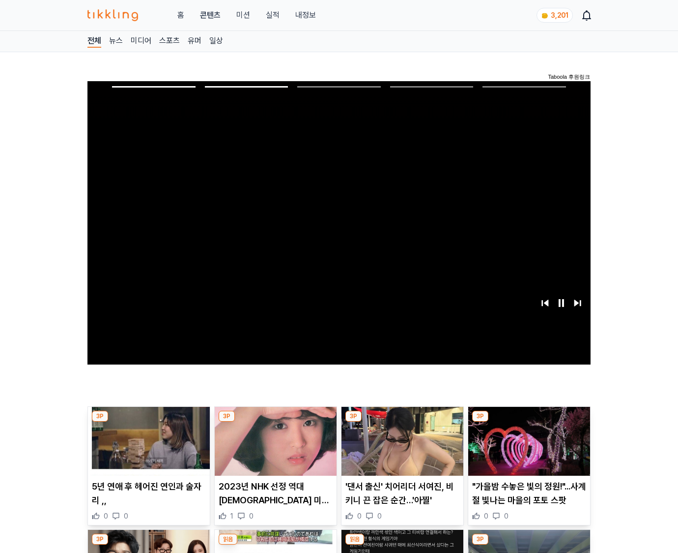
click at [528, 448] on img at bounding box center [530, 441] width 122 height 69
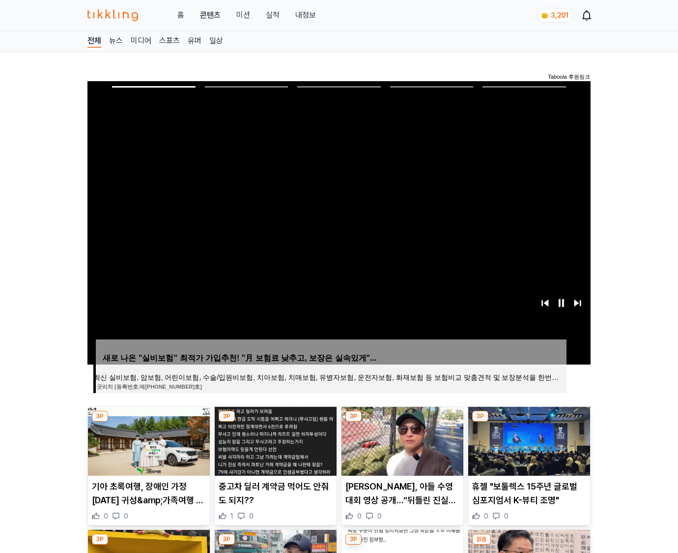
click at [528, 448] on img at bounding box center [530, 441] width 122 height 69
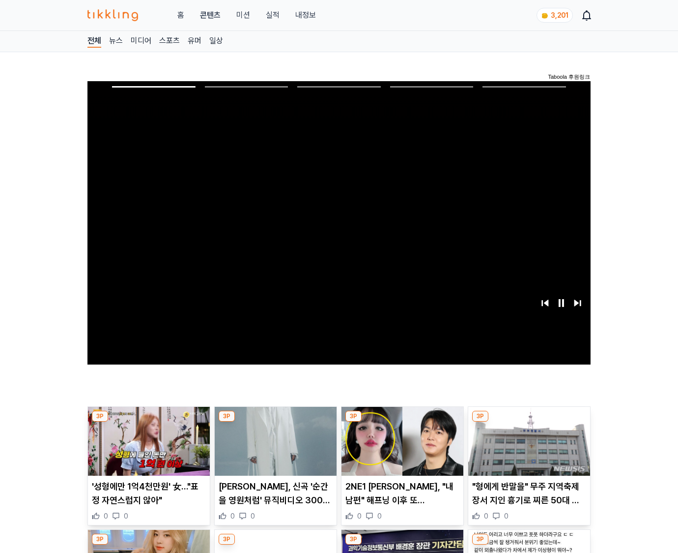
click at [528, 448] on img at bounding box center [530, 441] width 122 height 69
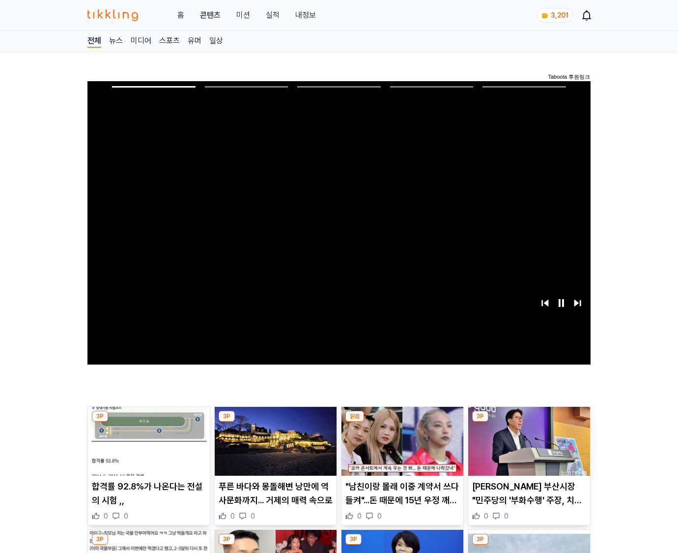
click at [528, 448] on img at bounding box center [530, 441] width 122 height 69
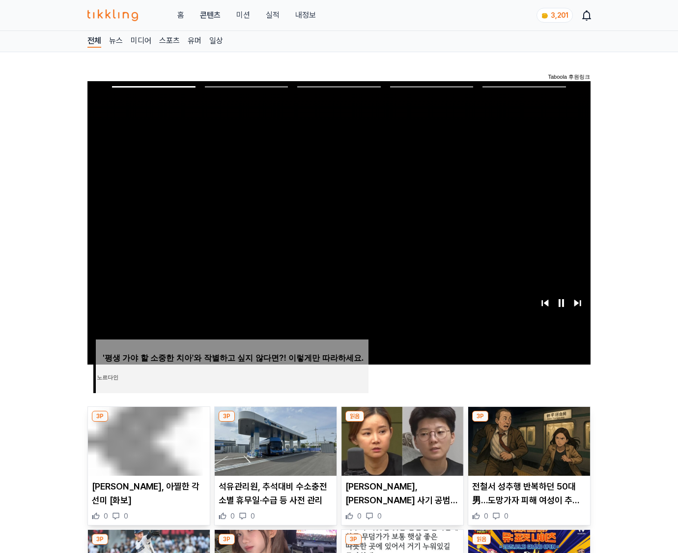
click at [528, 448] on img at bounding box center [530, 441] width 122 height 69
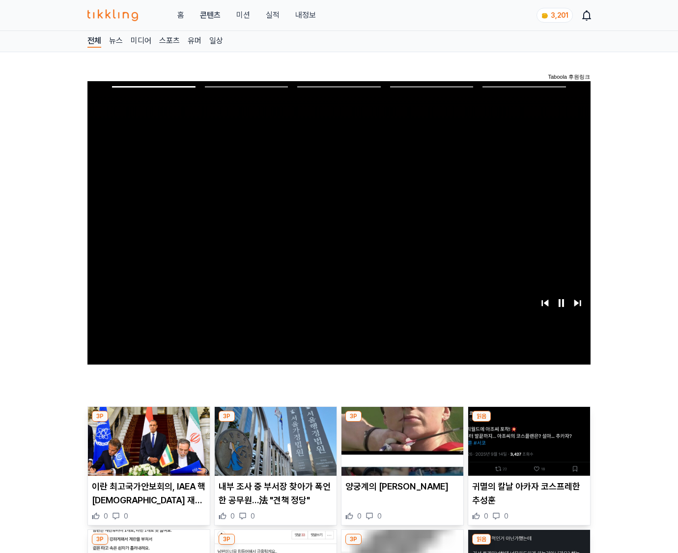
click at [528, 448] on img at bounding box center [530, 441] width 122 height 69
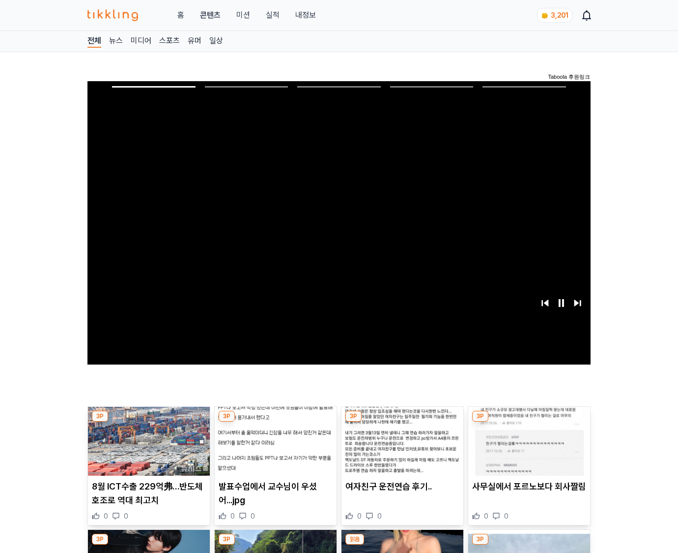
click at [528, 448] on img at bounding box center [530, 441] width 122 height 69
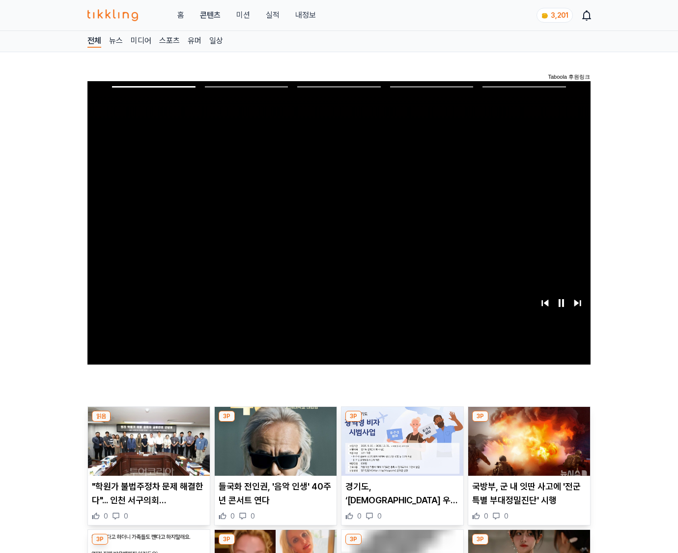
click at [528, 448] on img at bounding box center [530, 441] width 122 height 69
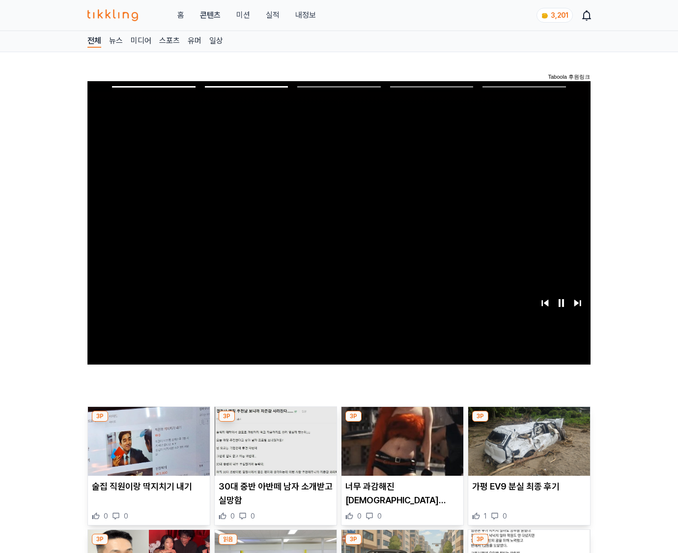
click at [528, 448] on img at bounding box center [530, 441] width 122 height 69
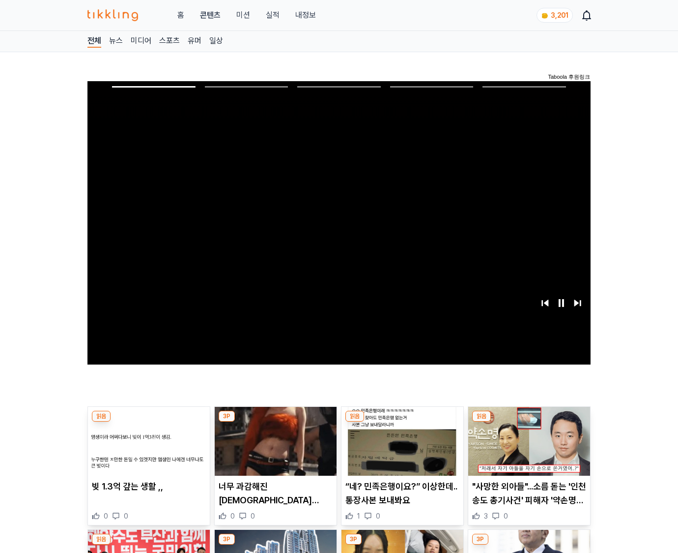
click at [528, 448] on img at bounding box center [530, 441] width 122 height 69
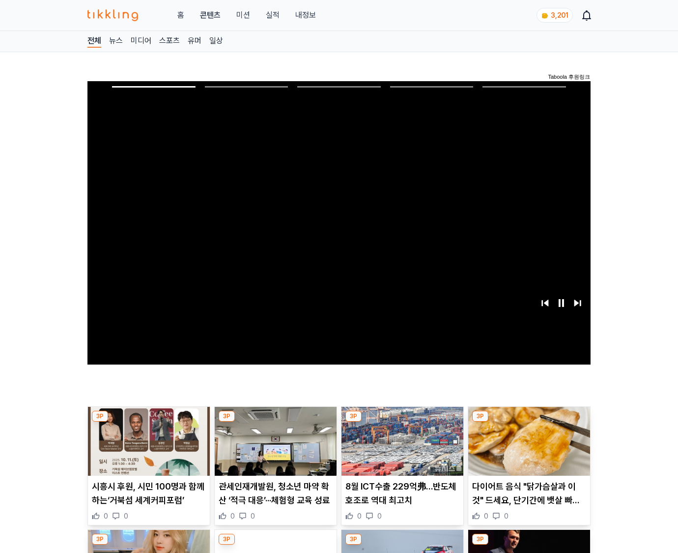
click at [528, 448] on img at bounding box center [530, 441] width 122 height 69
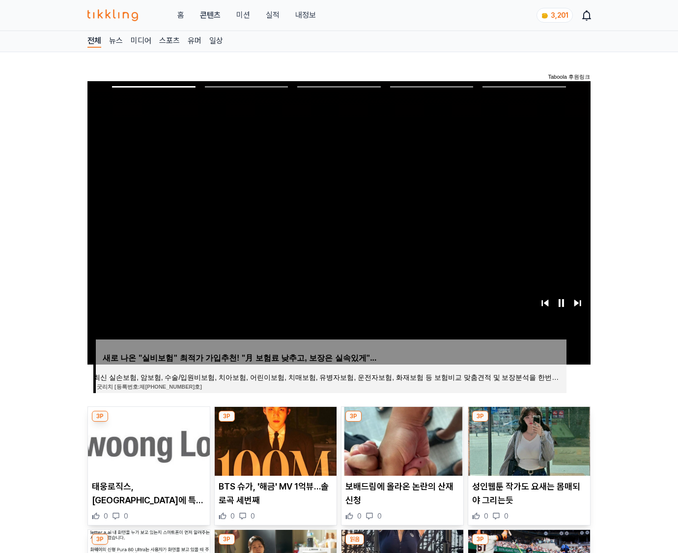
click at [528, 448] on img at bounding box center [530, 441] width 122 height 69
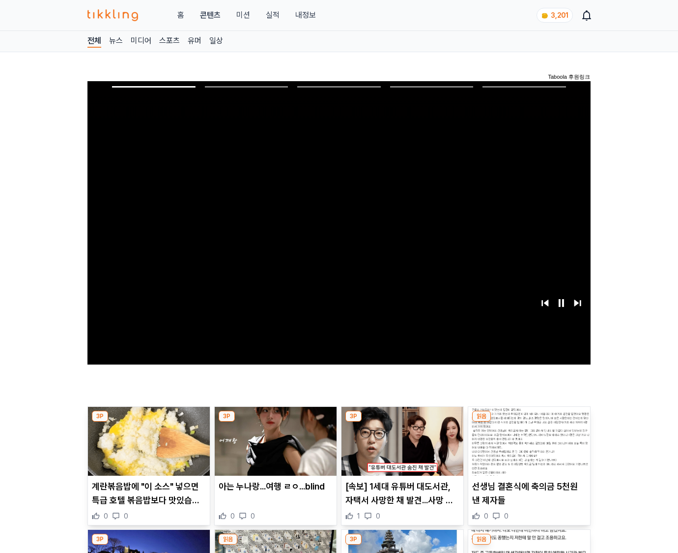
click at [528, 448] on img at bounding box center [530, 441] width 122 height 69
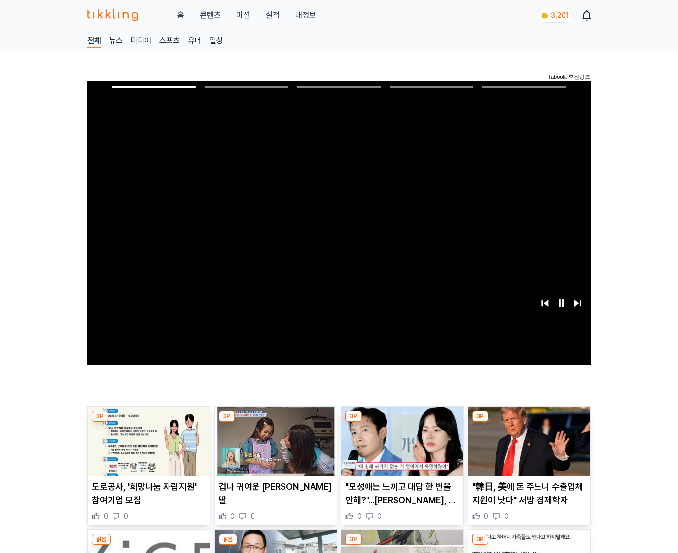
click at [528, 448] on img at bounding box center [530, 441] width 122 height 69
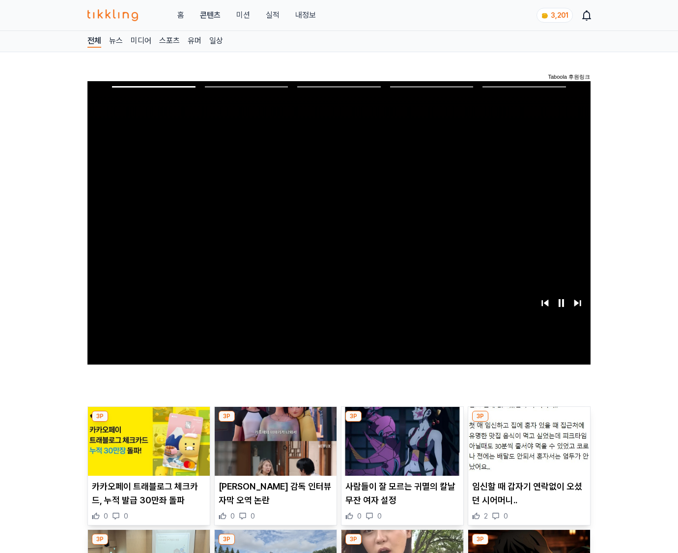
click at [528, 448] on img at bounding box center [530, 441] width 122 height 69
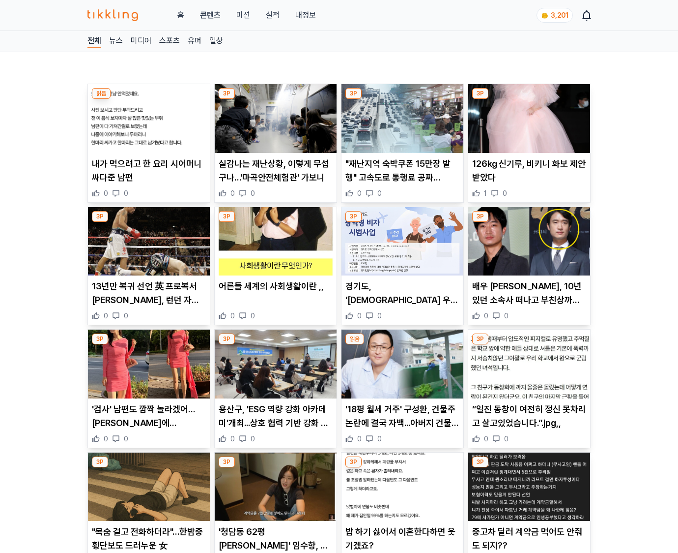
click at [528, 448] on div "3P “일진 동창이 여전히 정신 못차리고 살고있었습니다.”.jpg,, 0 0" at bounding box center [529, 388] width 123 height 119
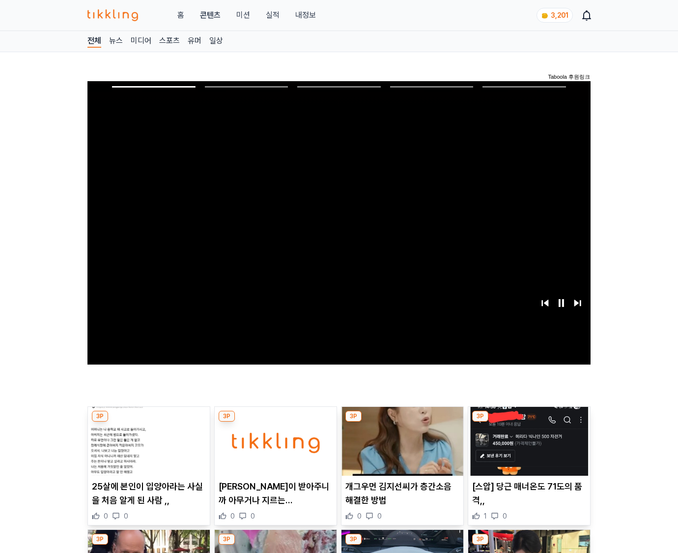
click at [528, 448] on img at bounding box center [530, 441] width 122 height 69
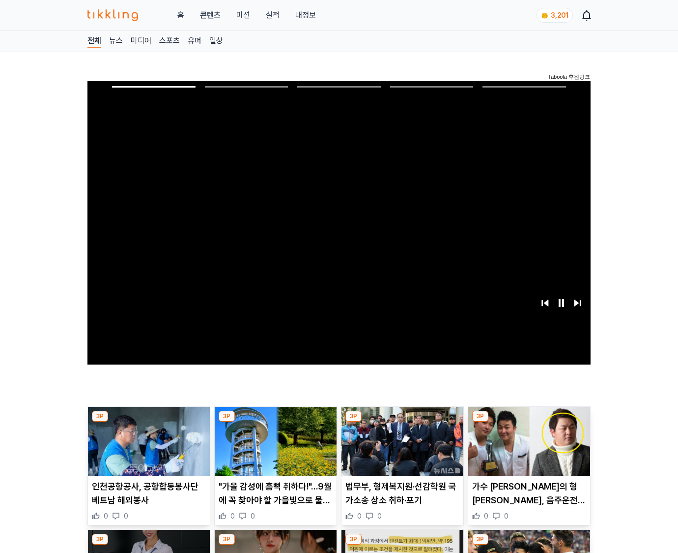
click at [528, 448] on img at bounding box center [530, 441] width 122 height 69
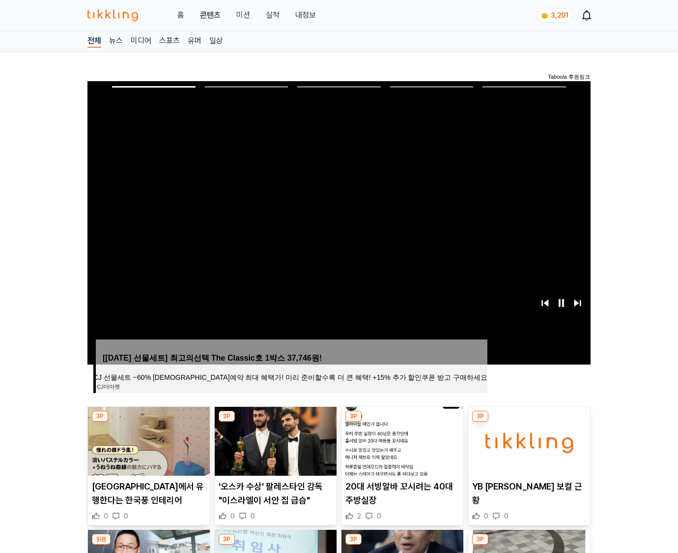
click at [528, 448] on img at bounding box center [530, 441] width 122 height 69
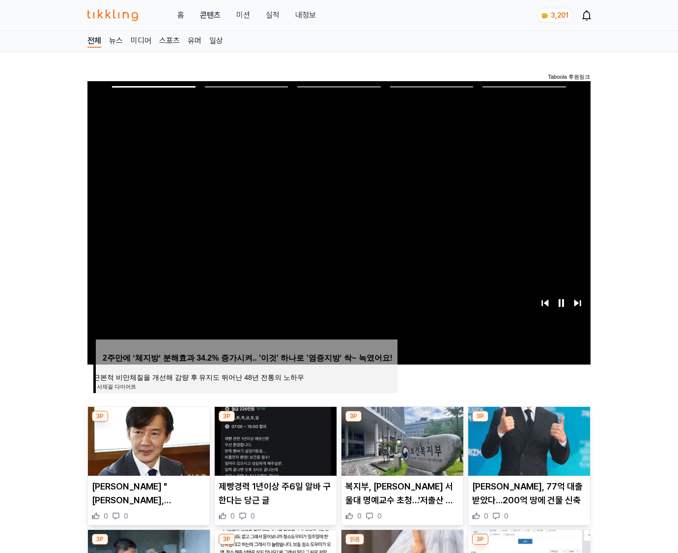
click at [528, 448] on img at bounding box center [530, 441] width 122 height 69
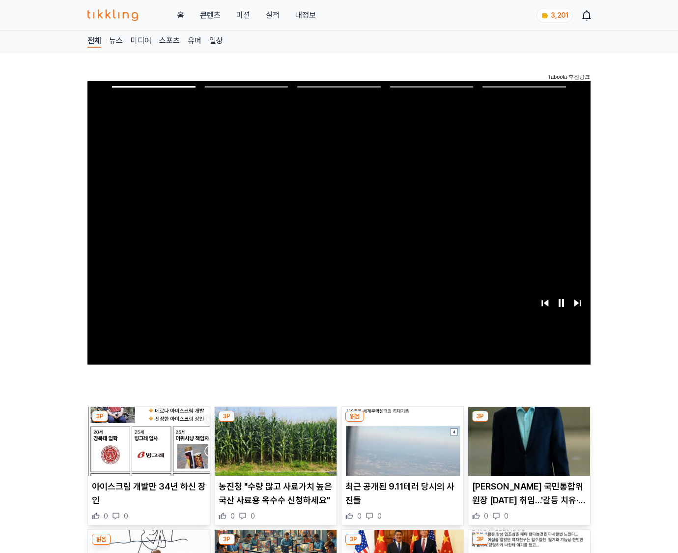
click at [528, 448] on img at bounding box center [530, 441] width 122 height 69
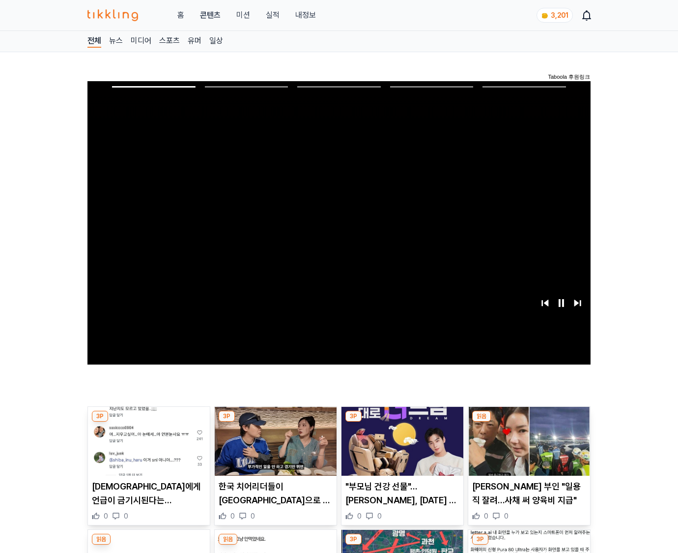
click at [528, 448] on img at bounding box center [530, 441] width 122 height 69
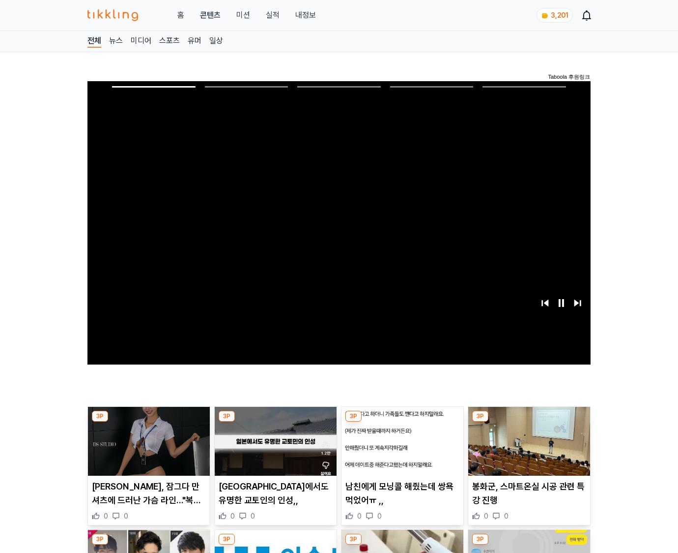
click at [528, 448] on img at bounding box center [530, 441] width 122 height 69
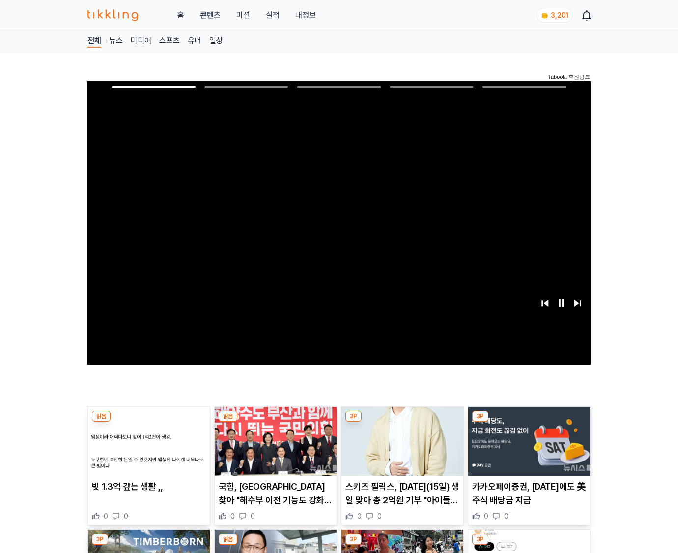
click at [528, 448] on img at bounding box center [530, 441] width 122 height 69
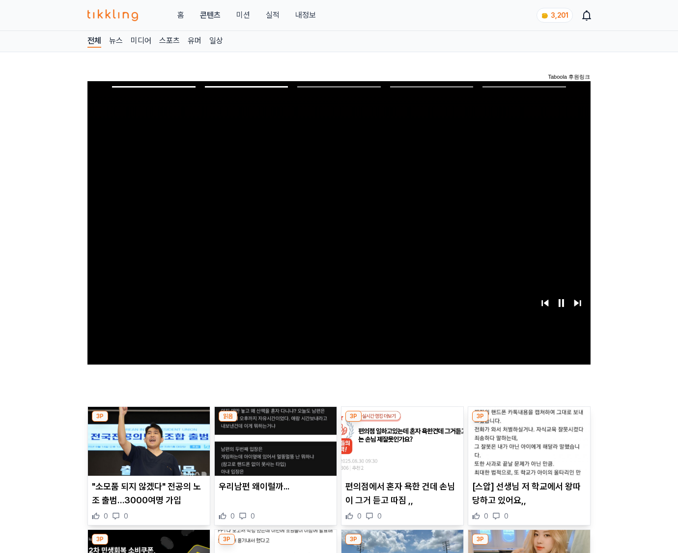
click at [528, 448] on img at bounding box center [530, 441] width 122 height 69
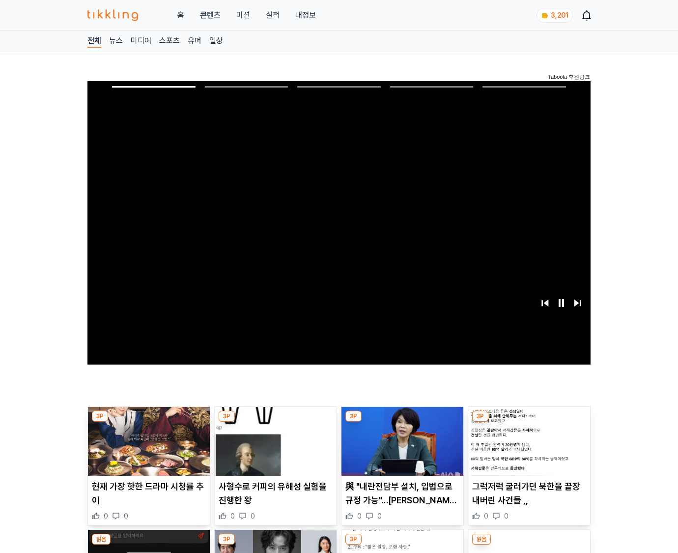
click at [528, 448] on img at bounding box center [530, 441] width 122 height 69
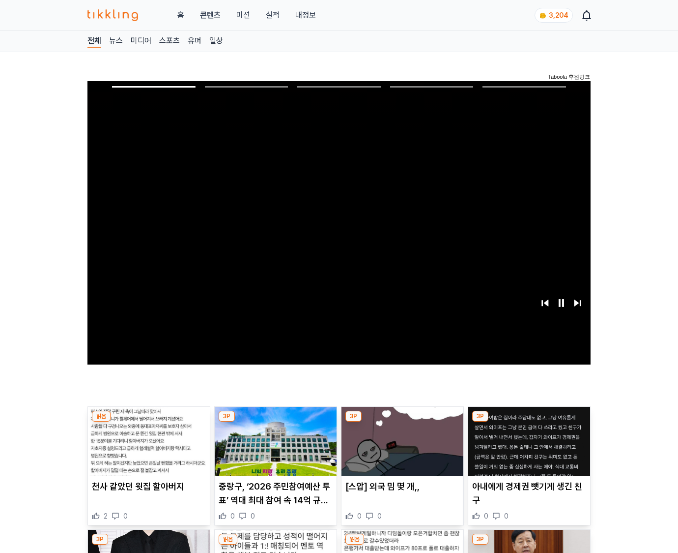
click at [528, 448] on img at bounding box center [530, 441] width 122 height 69
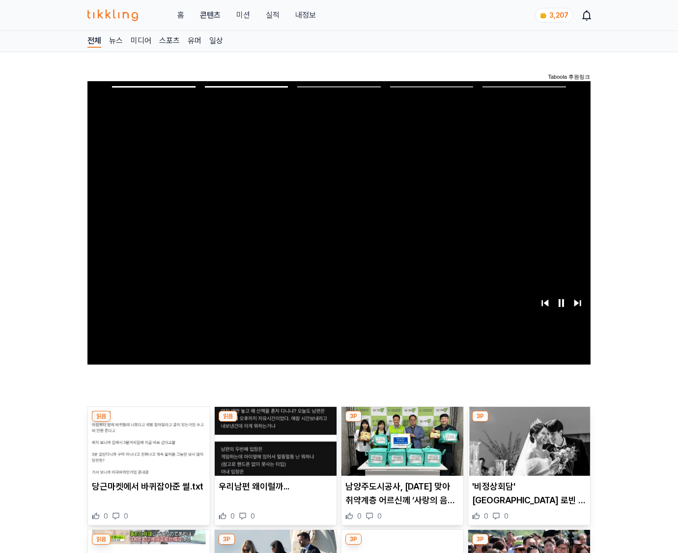
click at [528, 448] on img at bounding box center [530, 441] width 122 height 69
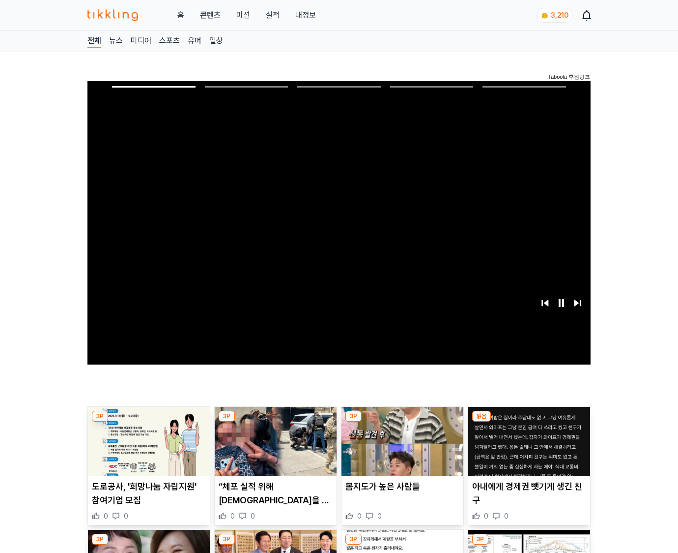
click at [528, 448] on img at bounding box center [530, 441] width 122 height 69
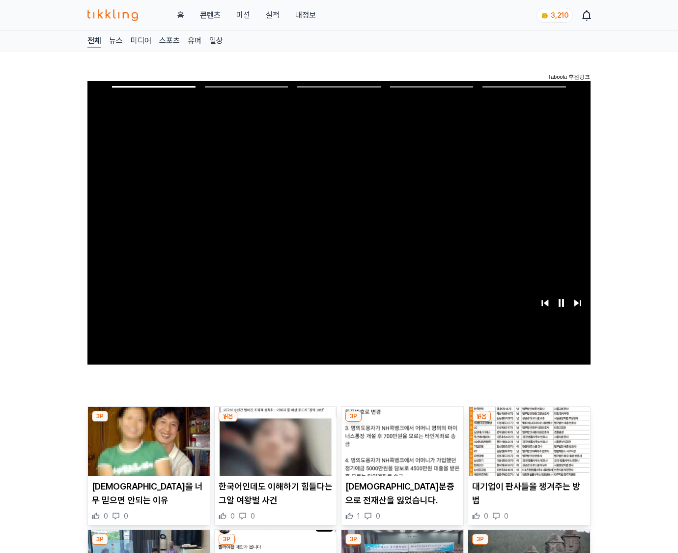
click at [528, 448] on img at bounding box center [530, 441] width 122 height 69
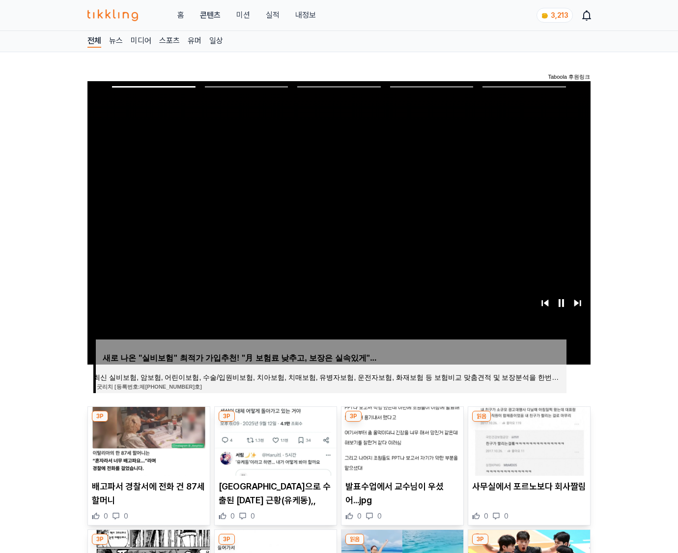
click at [528, 448] on img at bounding box center [530, 441] width 122 height 69
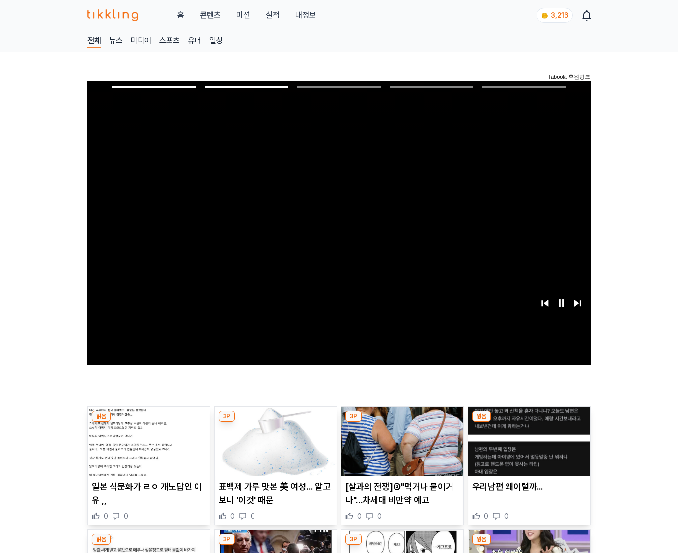
click at [528, 448] on img at bounding box center [530, 441] width 122 height 69
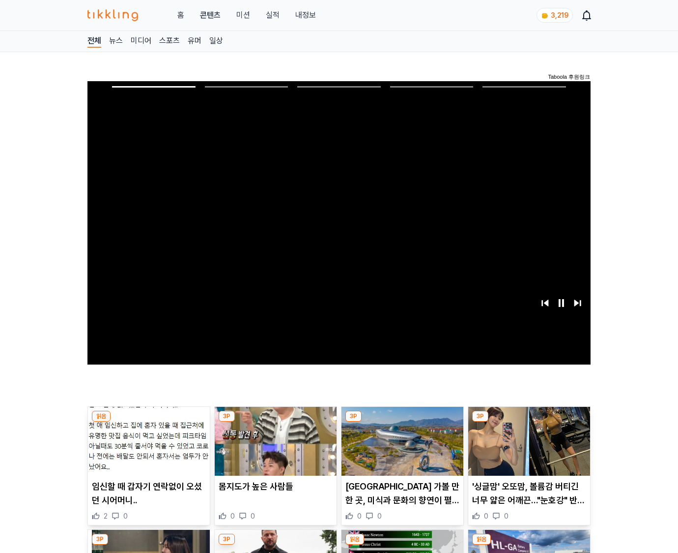
click at [528, 448] on img at bounding box center [530, 441] width 122 height 69
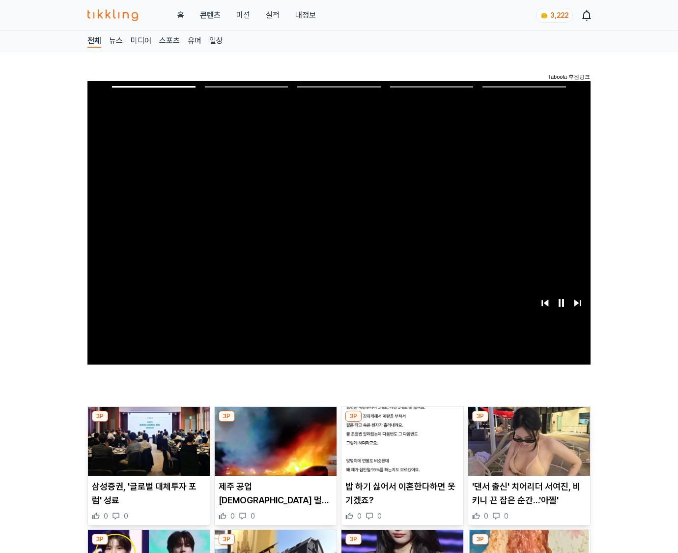
click at [528, 448] on img at bounding box center [530, 441] width 122 height 69
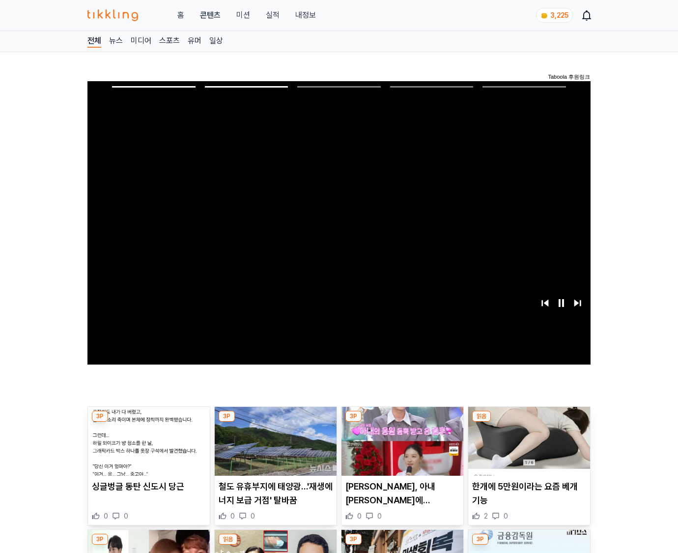
click at [528, 448] on img at bounding box center [530, 441] width 122 height 69
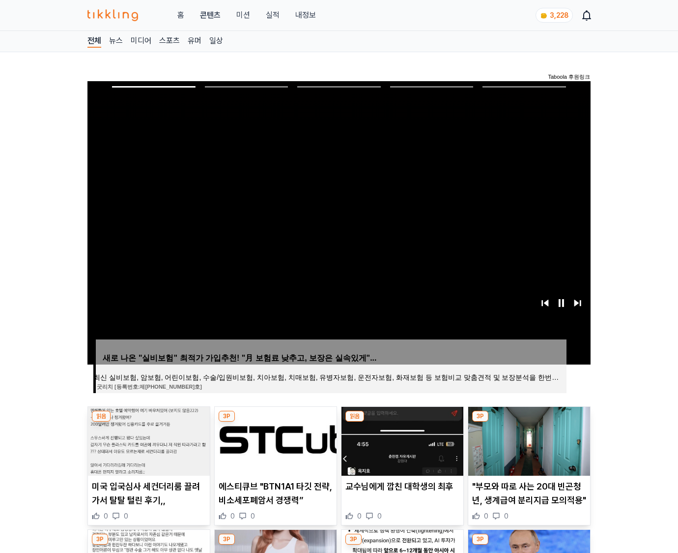
click at [528, 448] on img at bounding box center [530, 441] width 122 height 69
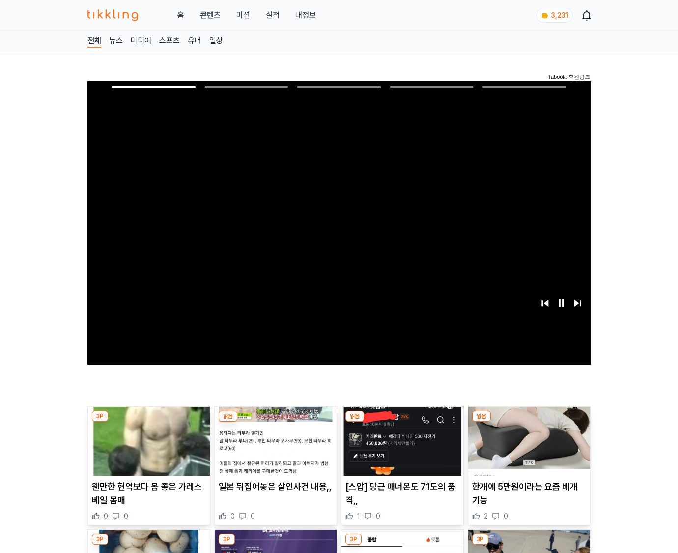
click at [528, 448] on img at bounding box center [530, 441] width 122 height 69
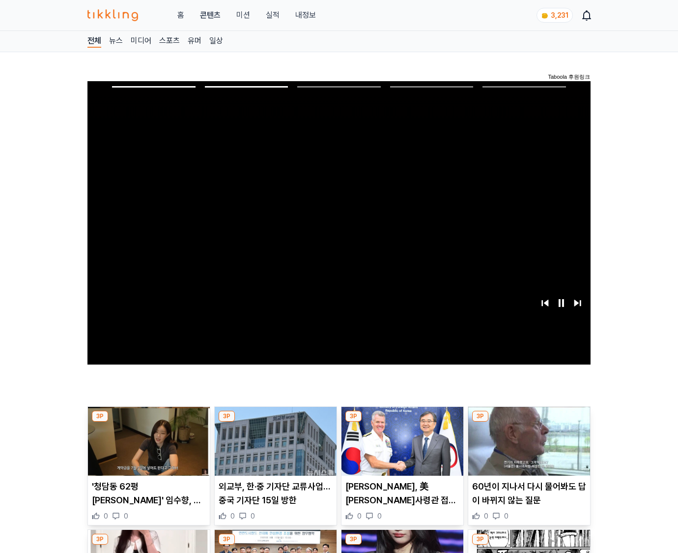
click at [528, 448] on img at bounding box center [530, 441] width 122 height 69
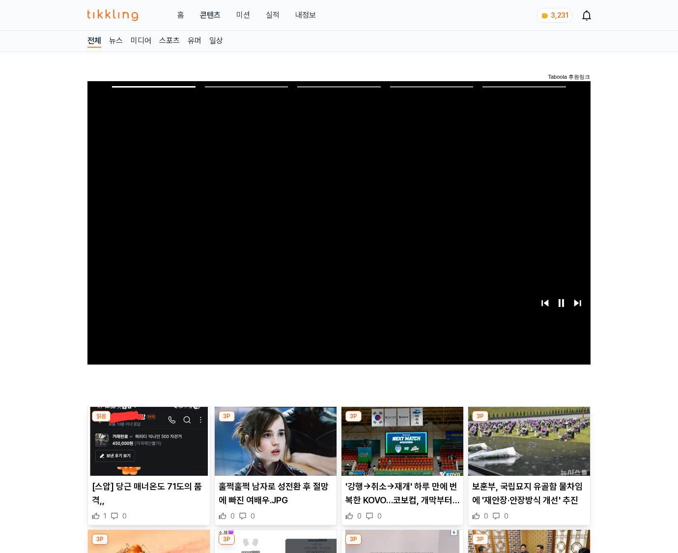
click at [528, 448] on img at bounding box center [530, 441] width 122 height 69
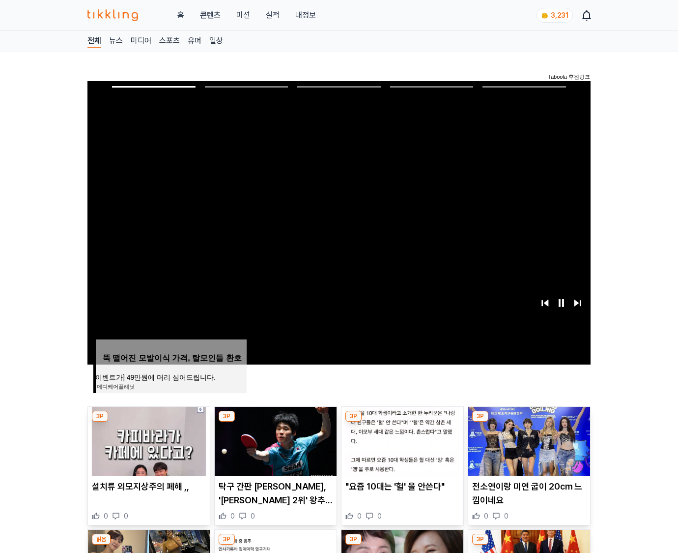
click at [528, 448] on img at bounding box center [530, 441] width 122 height 69
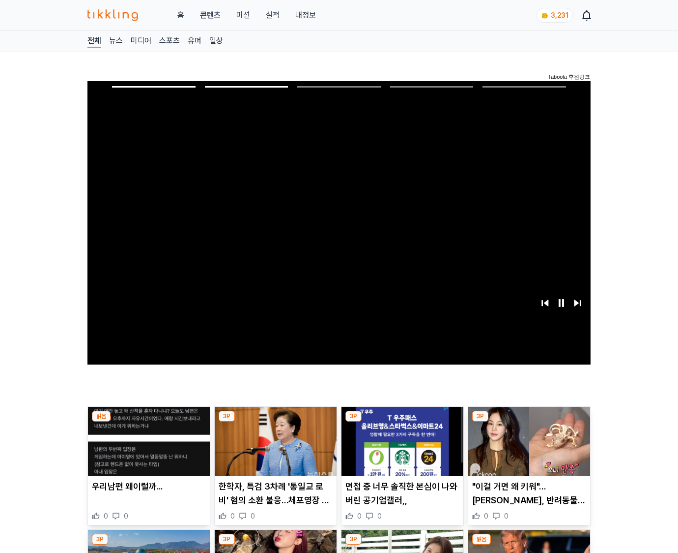
click at [528, 448] on img at bounding box center [530, 441] width 122 height 69
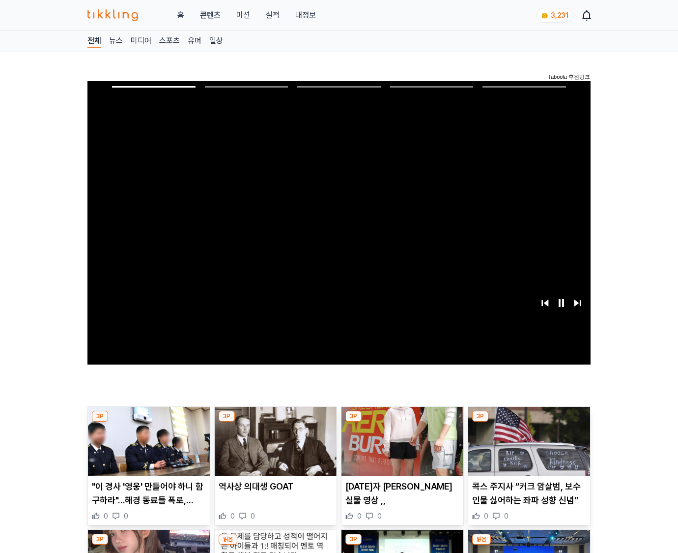
click at [528, 448] on img at bounding box center [530, 441] width 122 height 69
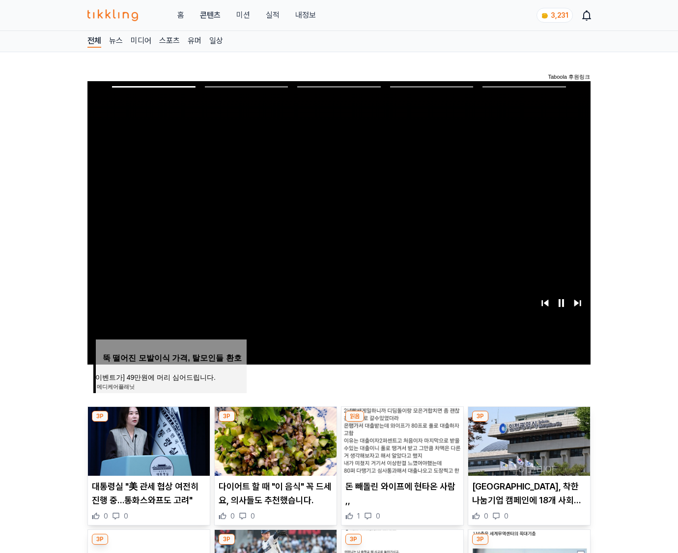
click at [528, 448] on img at bounding box center [530, 441] width 122 height 69
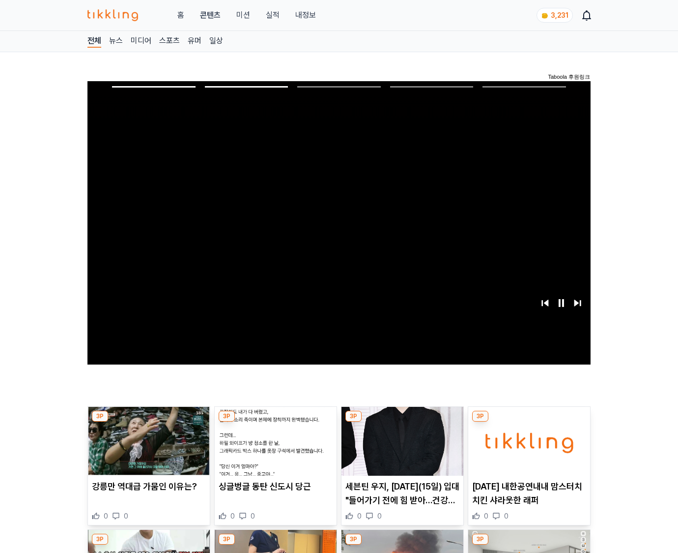
click at [528, 448] on img at bounding box center [530, 441] width 122 height 69
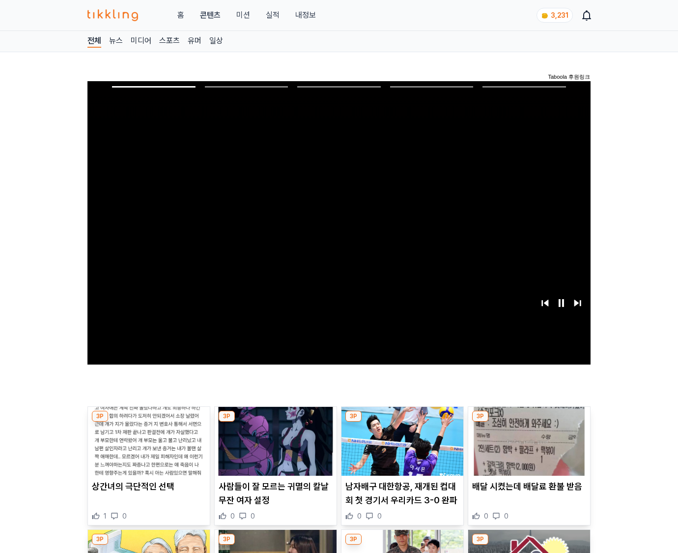
click at [528, 448] on img at bounding box center [530, 441] width 122 height 69
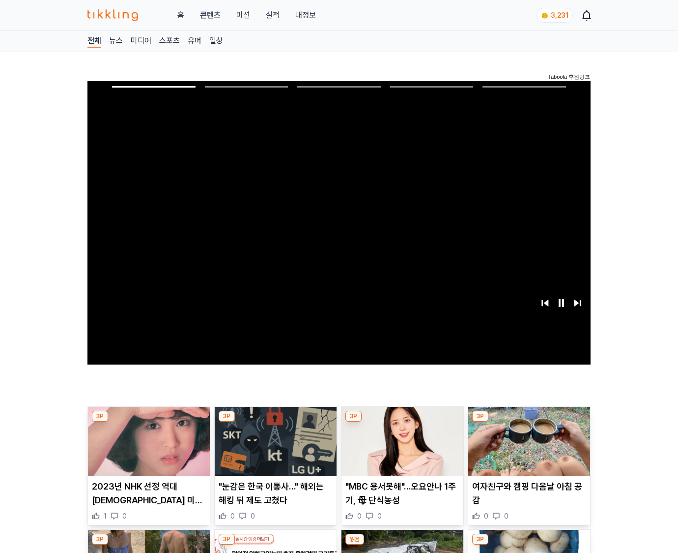
click at [528, 448] on img at bounding box center [530, 441] width 122 height 69
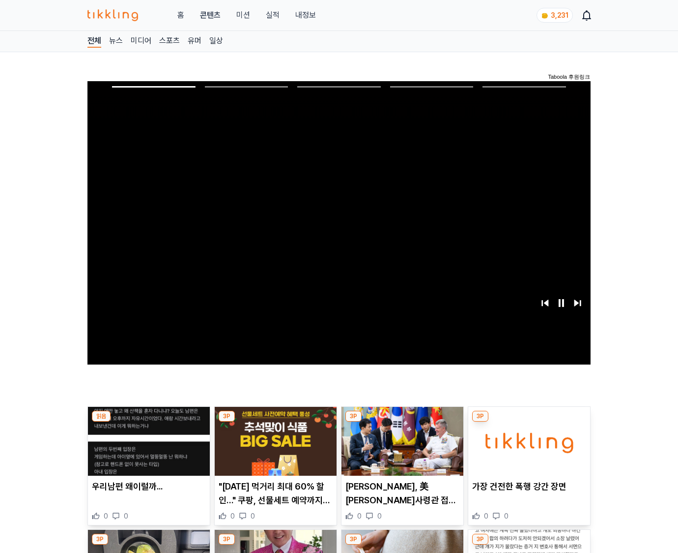
click at [528, 448] on img at bounding box center [530, 441] width 122 height 69
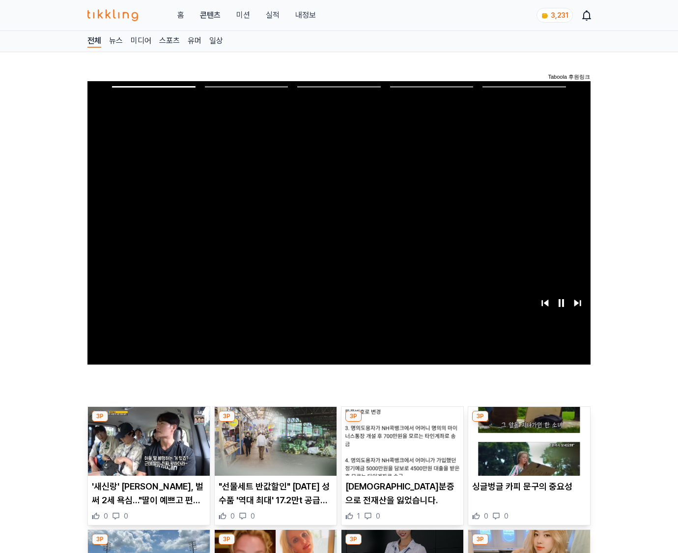
click at [528, 448] on img at bounding box center [530, 441] width 122 height 69
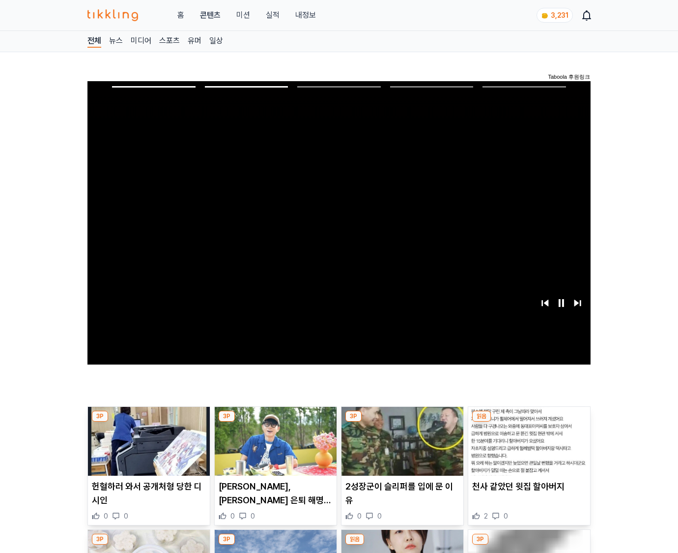
click at [528, 448] on img at bounding box center [530, 441] width 122 height 69
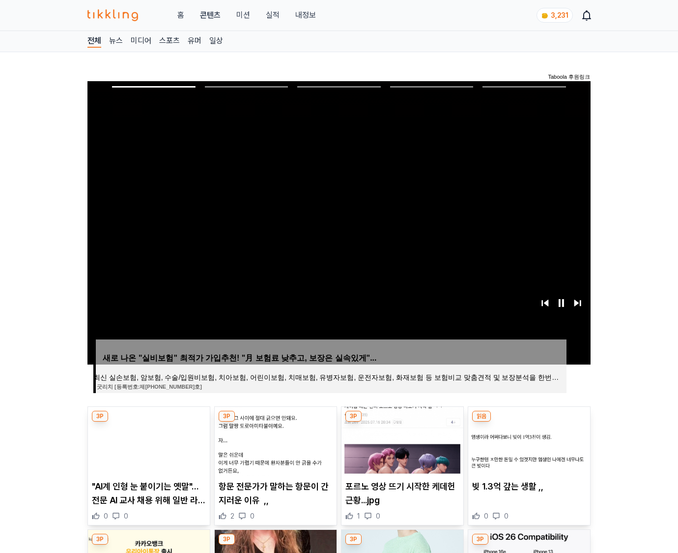
click at [528, 448] on img at bounding box center [530, 441] width 122 height 69
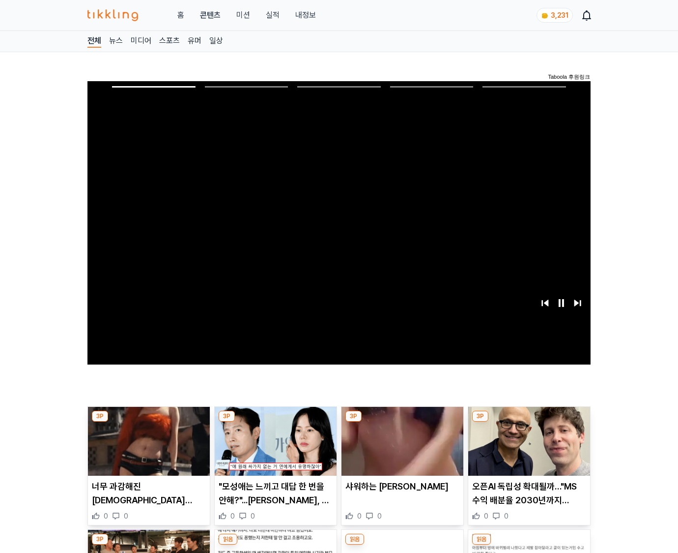
click at [528, 448] on img at bounding box center [530, 441] width 122 height 69
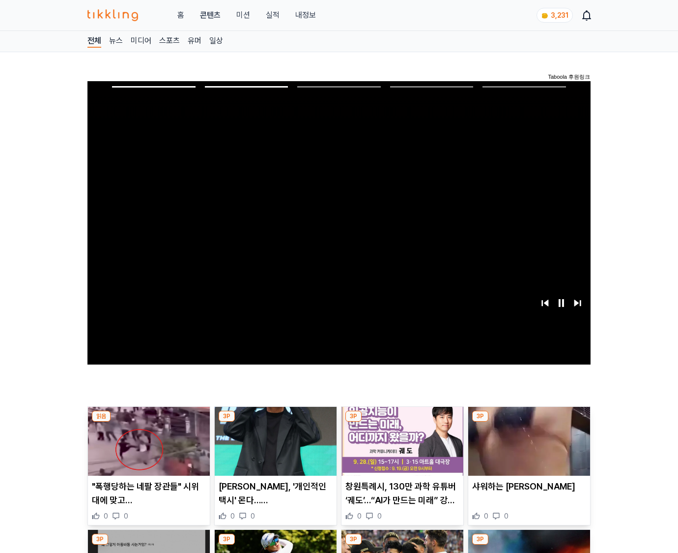
click at [528, 448] on img at bounding box center [530, 441] width 122 height 69
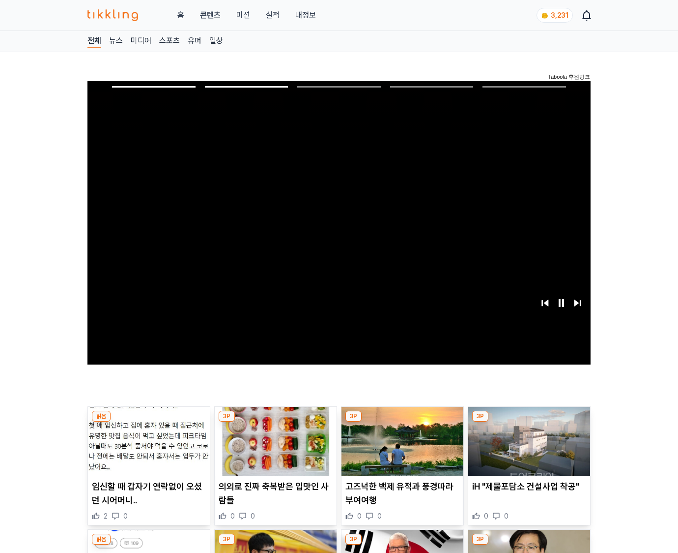
click at [528, 448] on img at bounding box center [530, 441] width 122 height 69
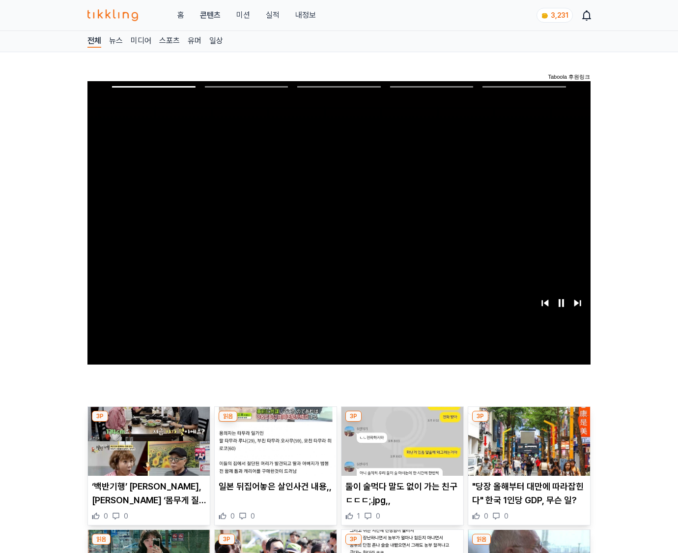
click at [528, 448] on img at bounding box center [530, 441] width 122 height 69
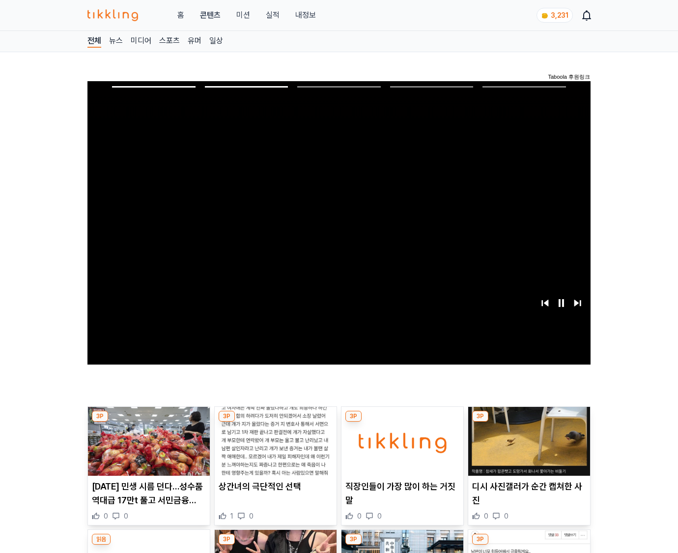
click at [528, 448] on img at bounding box center [530, 441] width 122 height 69
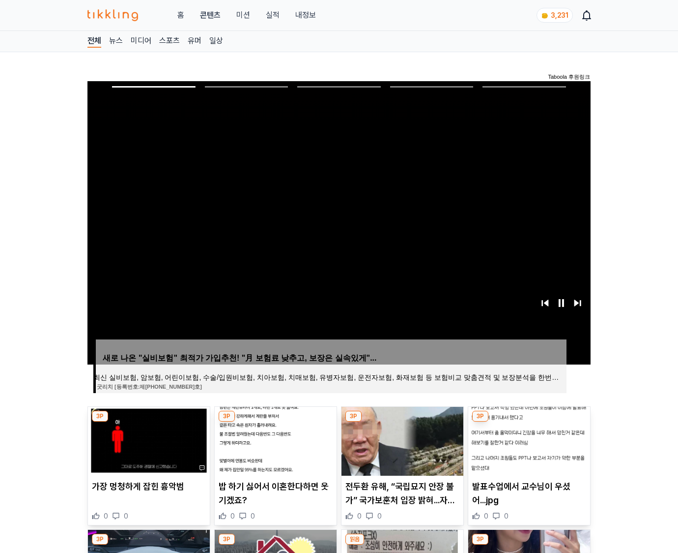
click at [528, 448] on img at bounding box center [530, 441] width 122 height 69
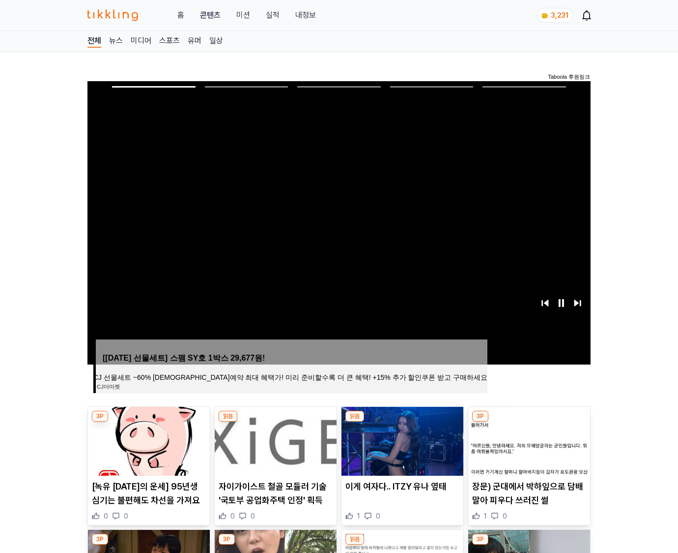
click at [528, 448] on img at bounding box center [530, 441] width 122 height 69
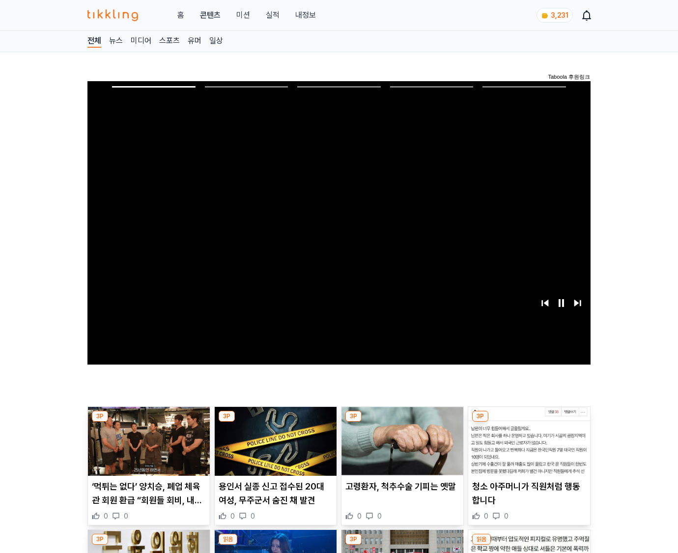
click at [528, 448] on img at bounding box center [530, 441] width 122 height 69
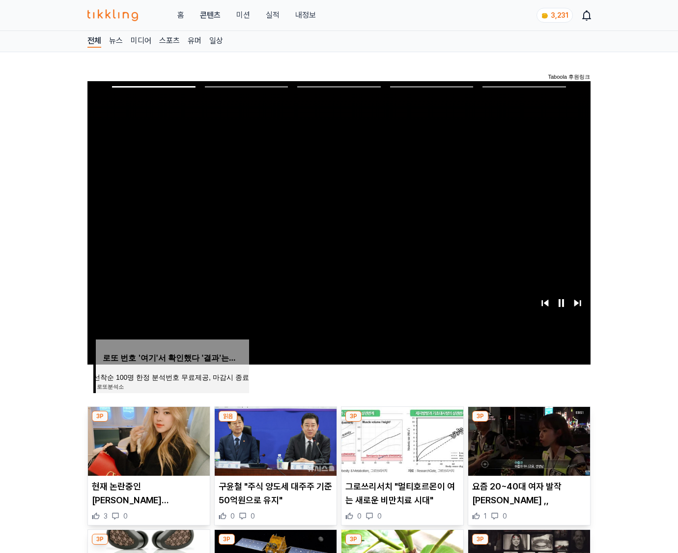
click at [528, 448] on img at bounding box center [530, 441] width 122 height 69
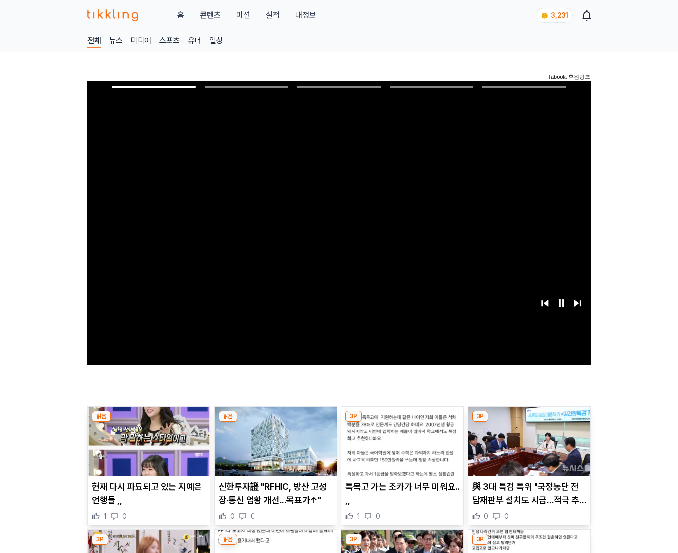
click at [528, 448] on img at bounding box center [530, 441] width 122 height 69
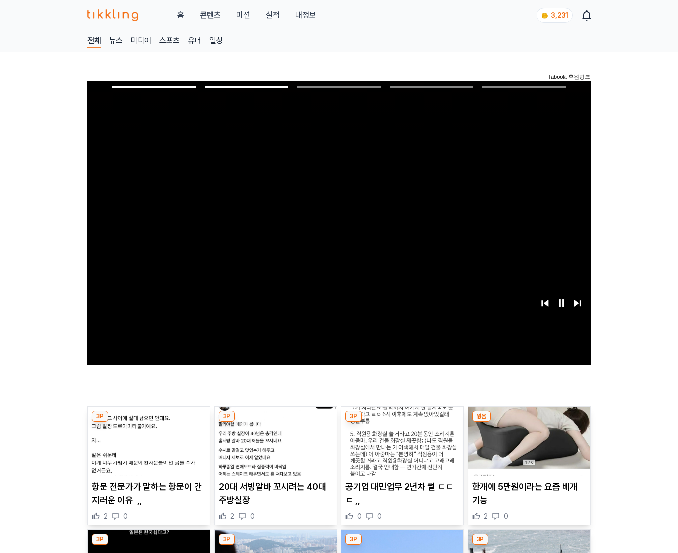
click at [528, 448] on img at bounding box center [530, 441] width 122 height 69
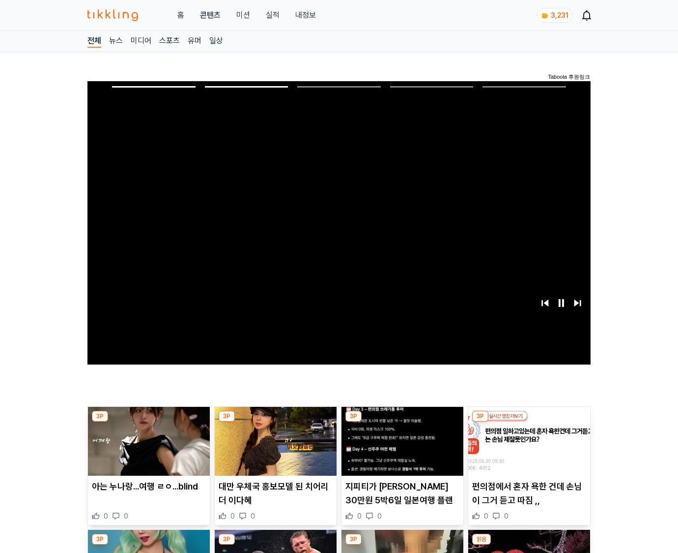
click at [528, 448] on img at bounding box center [530, 441] width 122 height 69
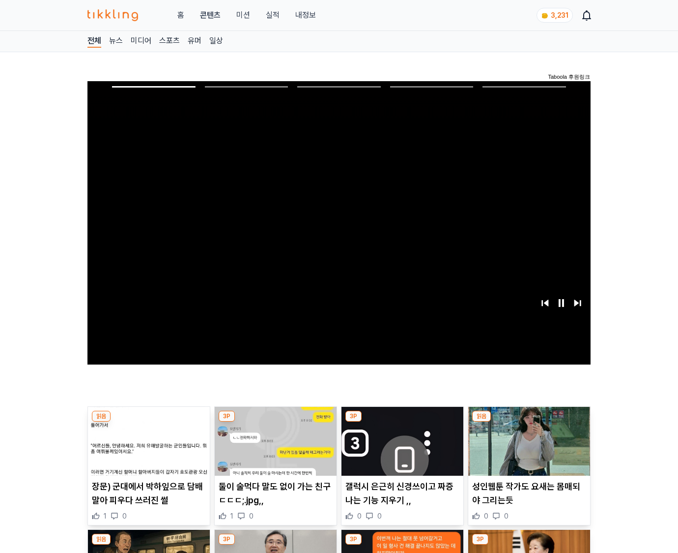
click at [528, 448] on img at bounding box center [530, 441] width 122 height 69
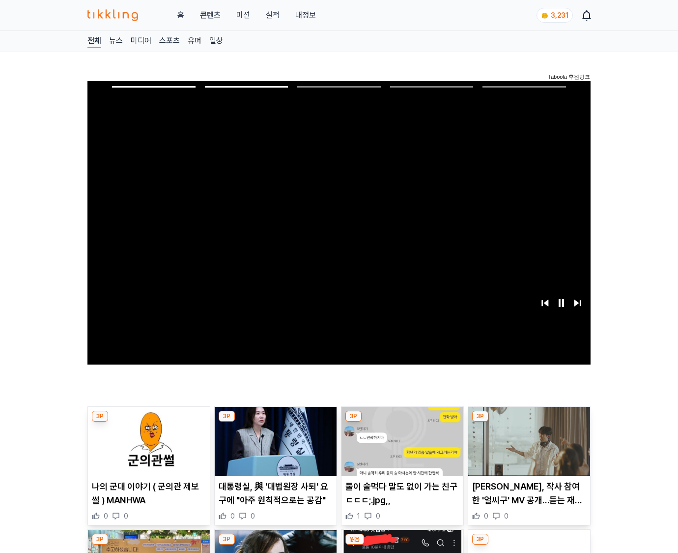
click at [528, 448] on img at bounding box center [530, 441] width 122 height 69
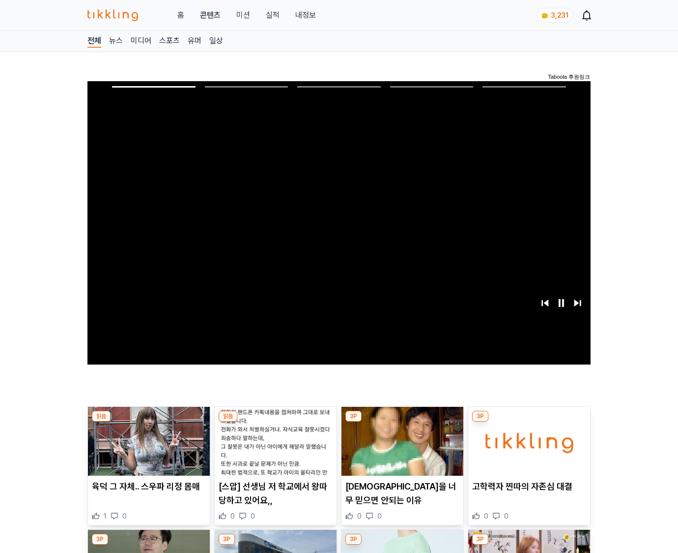
click at [528, 448] on img at bounding box center [530, 441] width 122 height 69
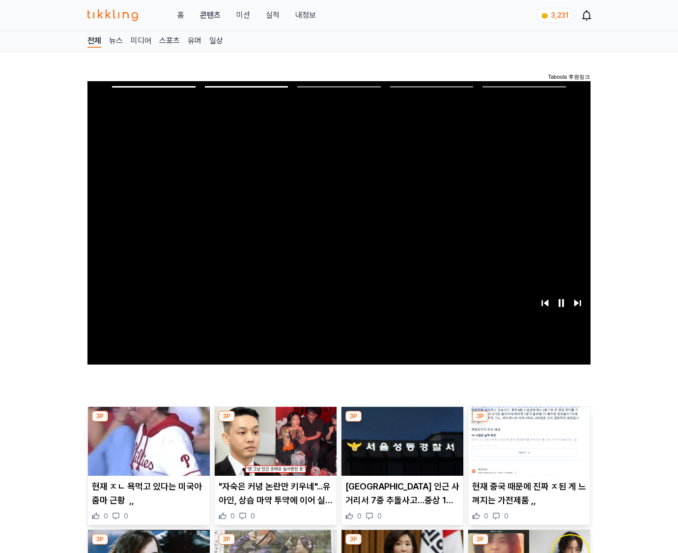
click at [528, 448] on img at bounding box center [530, 441] width 122 height 69
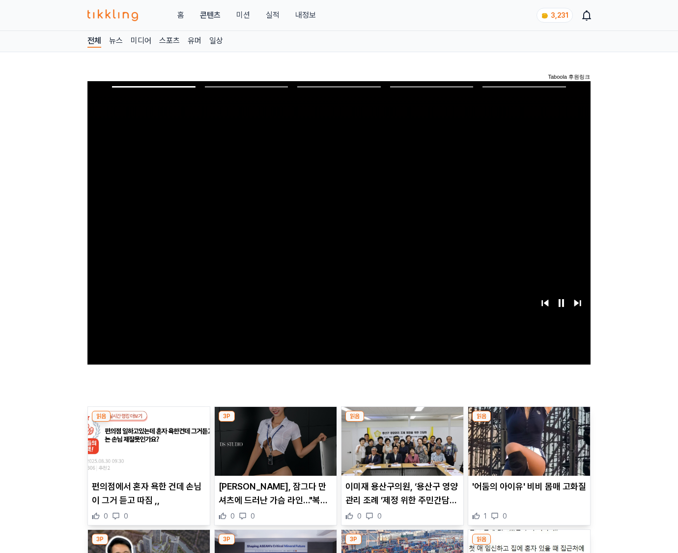
click at [528, 448] on img at bounding box center [530, 441] width 122 height 69
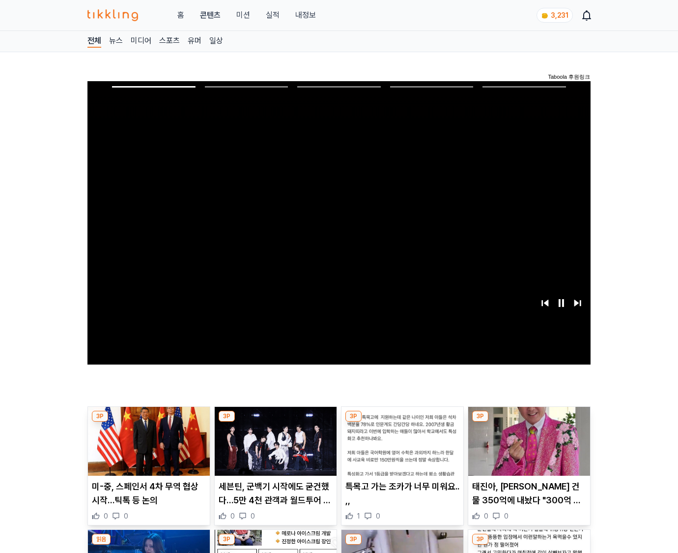
click at [528, 448] on img at bounding box center [530, 441] width 122 height 69
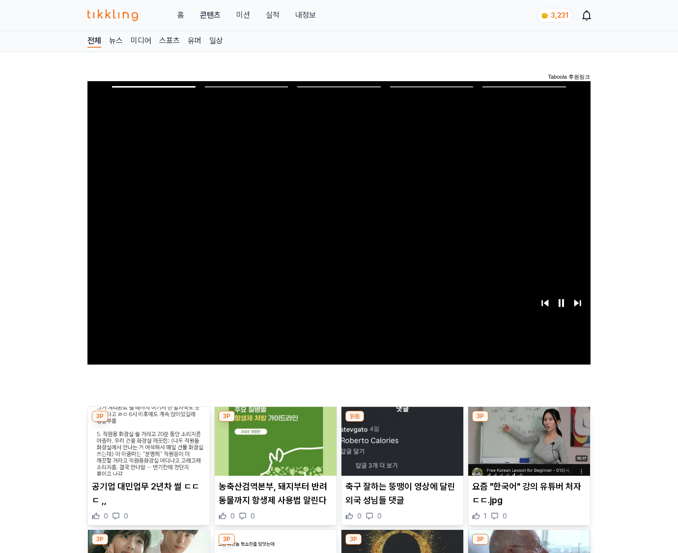
click at [528, 448] on img at bounding box center [530, 441] width 122 height 69
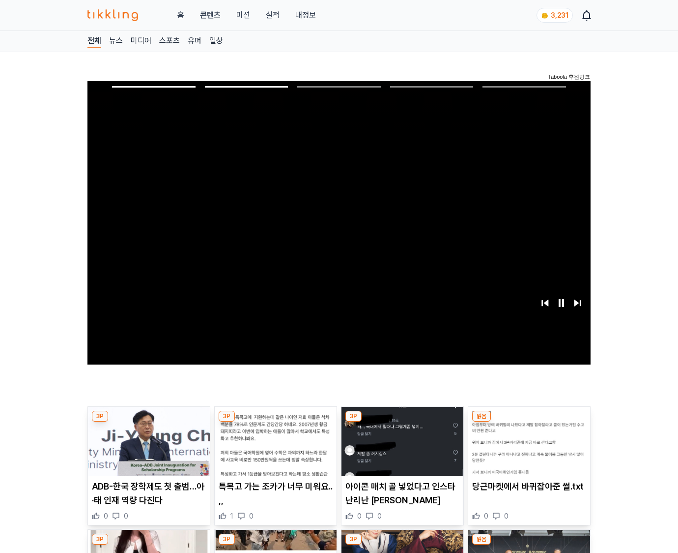
click at [528, 448] on img at bounding box center [530, 441] width 122 height 69
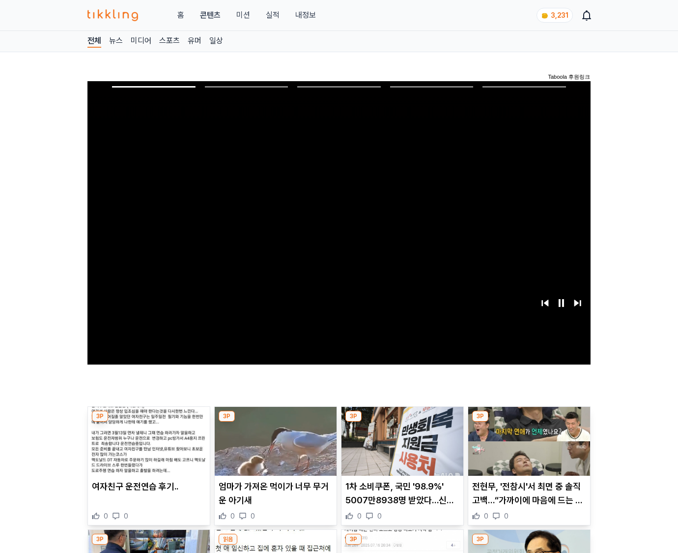
click at [528, 448] on img at bounding box center [530, 441] width 122 height 69
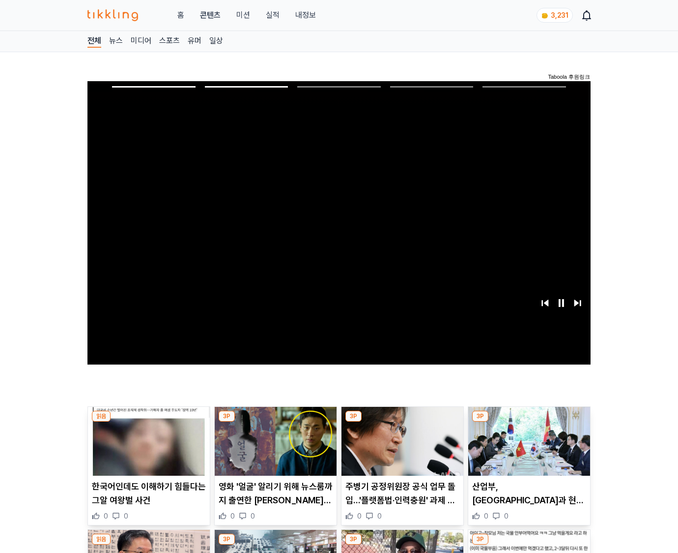
click at [528, 448] on img at bounding box center [530, 441] width 122 height 69
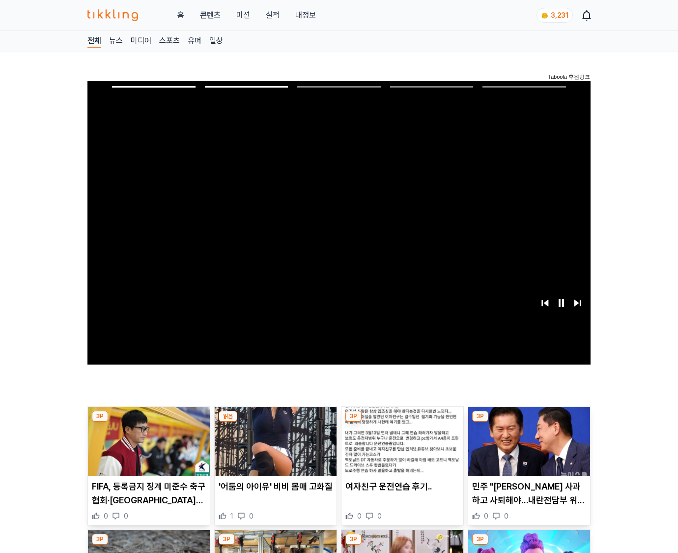
click at [528, 448] on img at bounding box center [530, 441] width 122 height 69
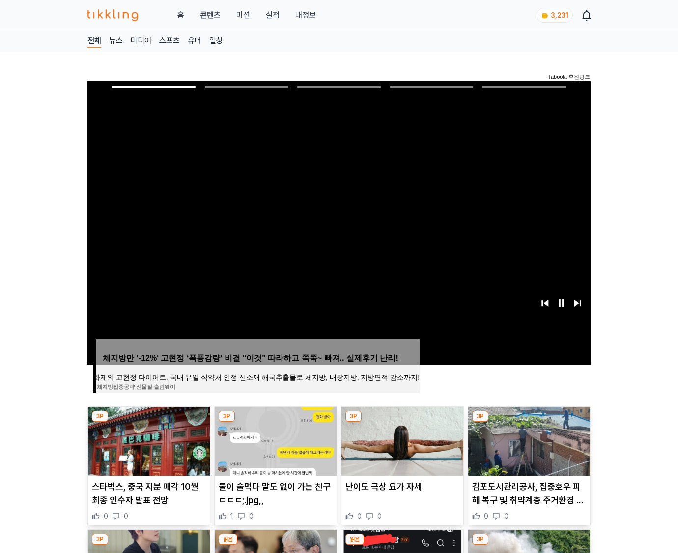
click at [528, 448] on img at bounding box center [530, 441] width 122 height 69
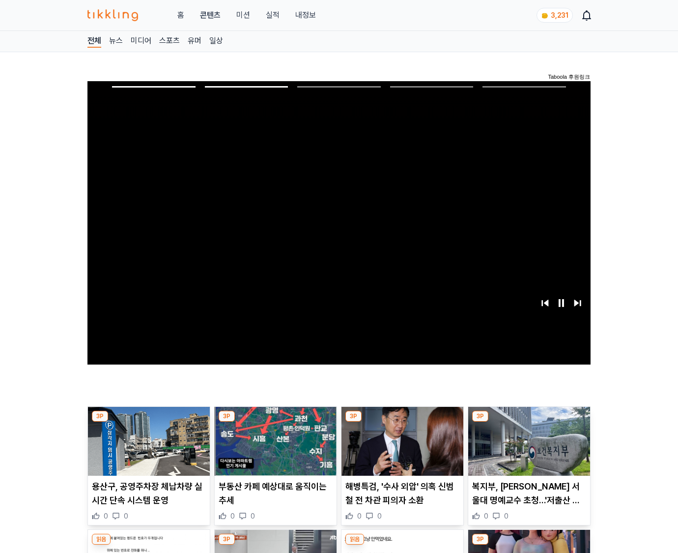
click at [528, 448] on img at bounding box center [530, 441] width 122 height 69
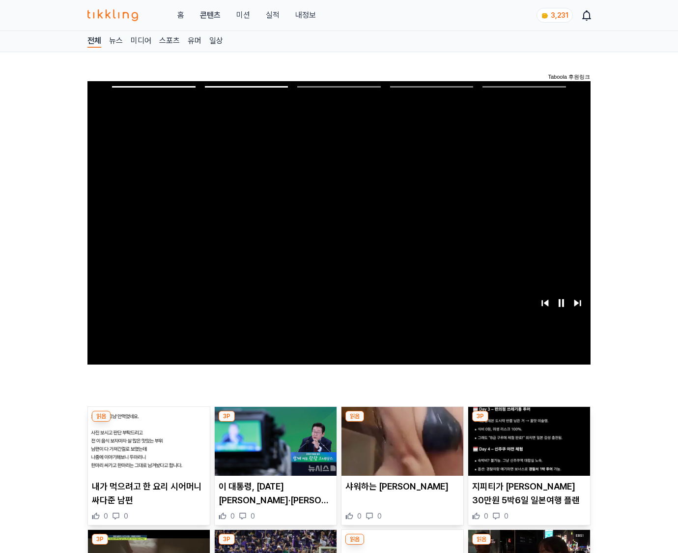
click at [528, 448] on img at bounding box center [530, 441] width 122 height 69
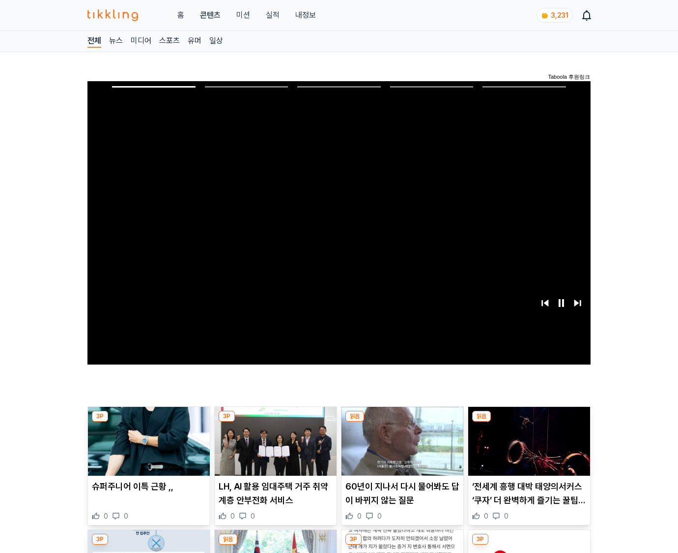
click at [528, 448] on img at bounding box center [530, 441] width 122 height 69
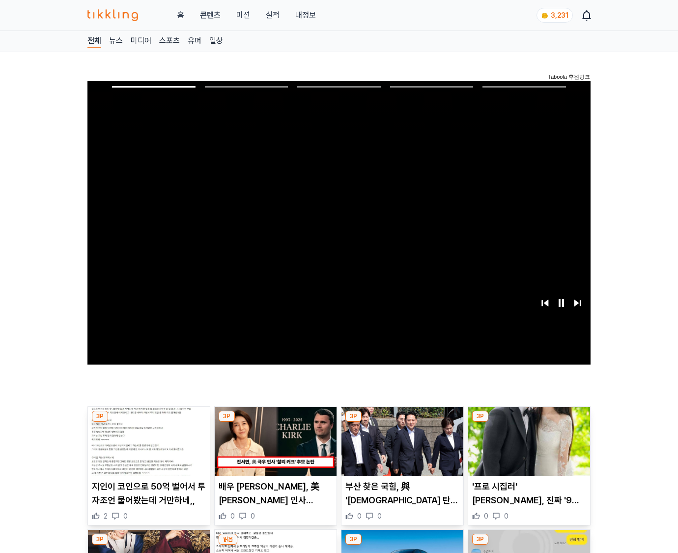
click at [528, 448] on img at bounding box center [530, 441] width 122 height 69
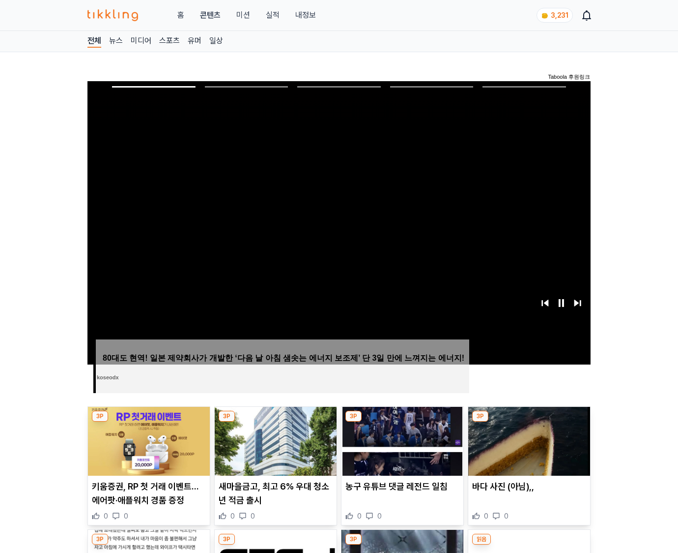
click at [528, 448] on img at bounding box center [530, 441] width 122 height 69
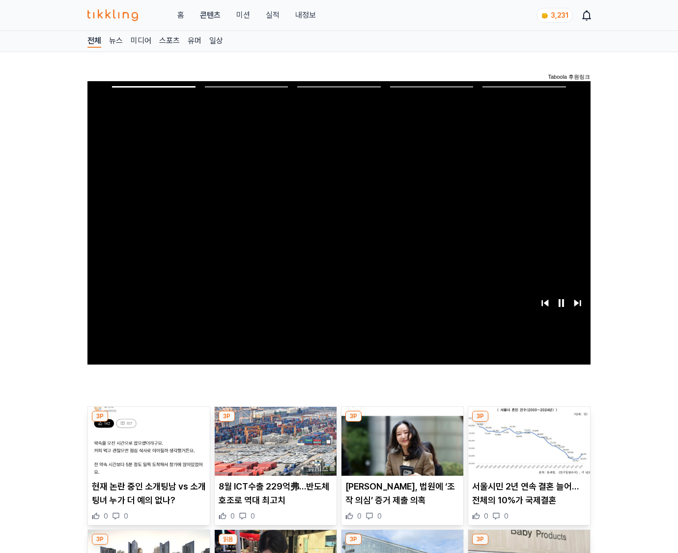
click at [528, 448] on img at bounding box center [530, 441] width 122 height 69
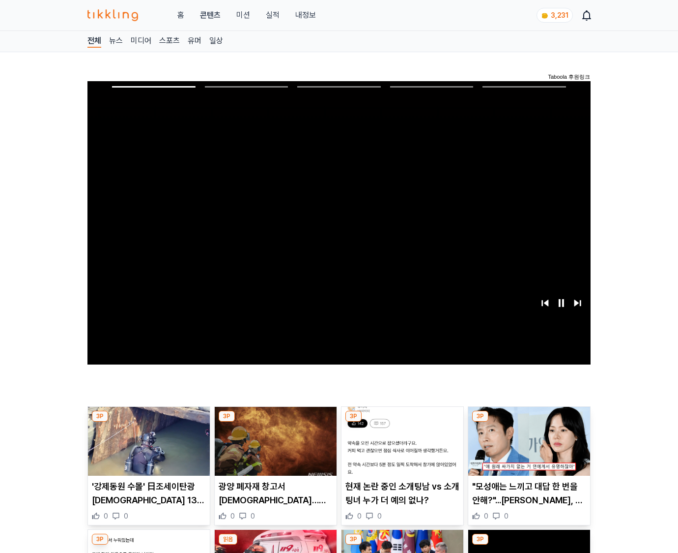
click at [528, 448] on img at bounding box center [530, 441] width 122 height 69
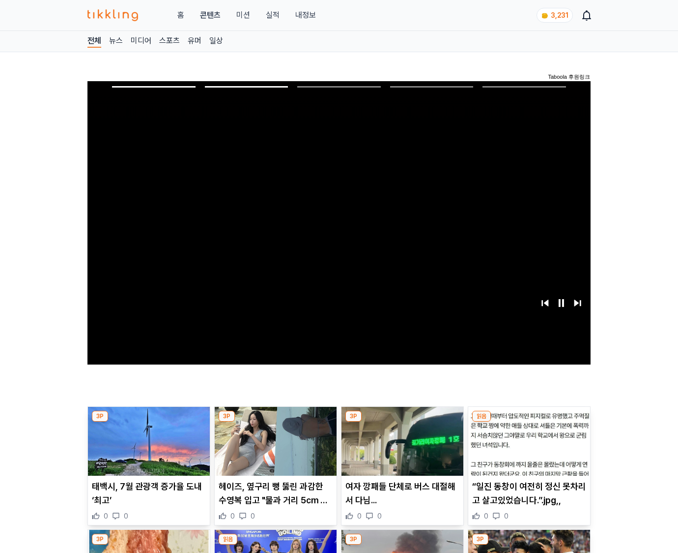
click at [528, 448] on img at bounding box center [530, 441] width 122 height 69
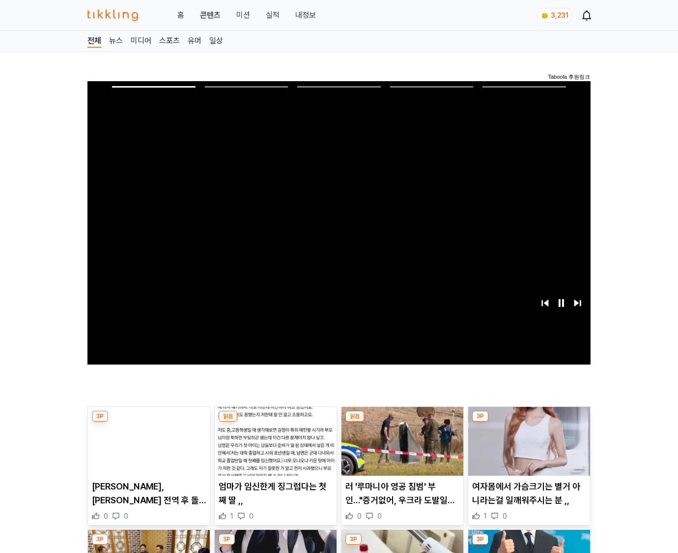
click at [528, 448] on img at bounding box center [530, 441] width 122 height 69
